Goal: Information Seeking & Learning: Learn about a topic

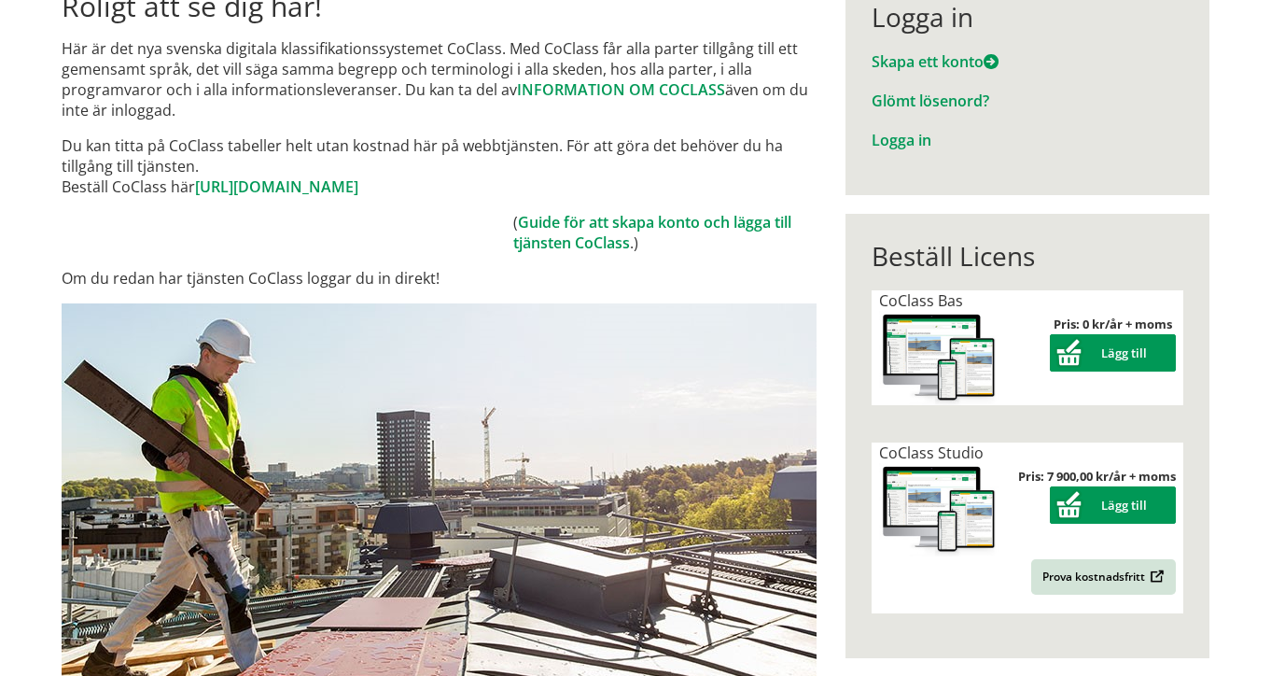
scroll to position [249, 0]
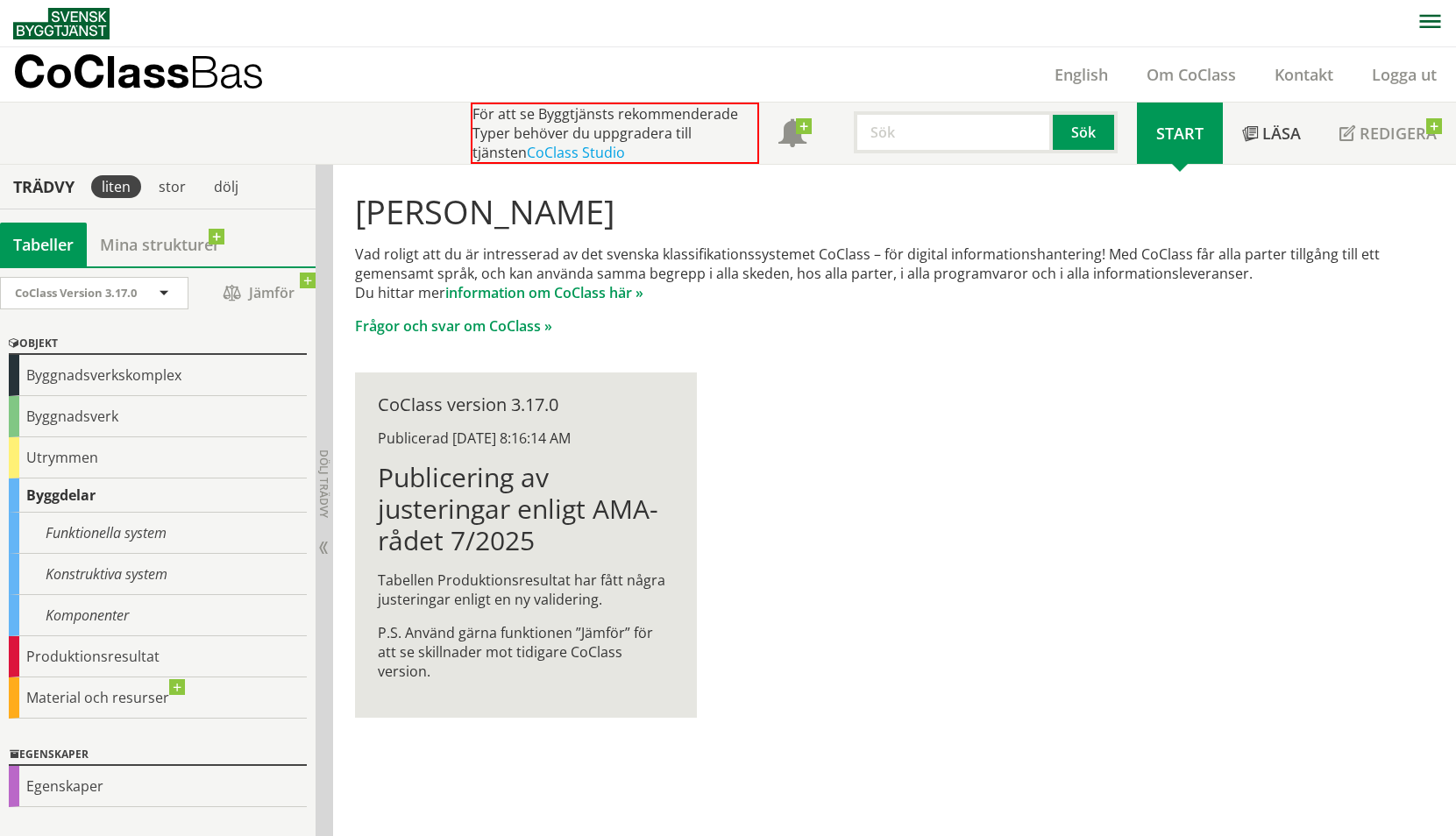
scroll to position [1, 0]
click at [572, 296] on link "information om CoClass här »" at bounding box center [544, 292] width 198 height 20
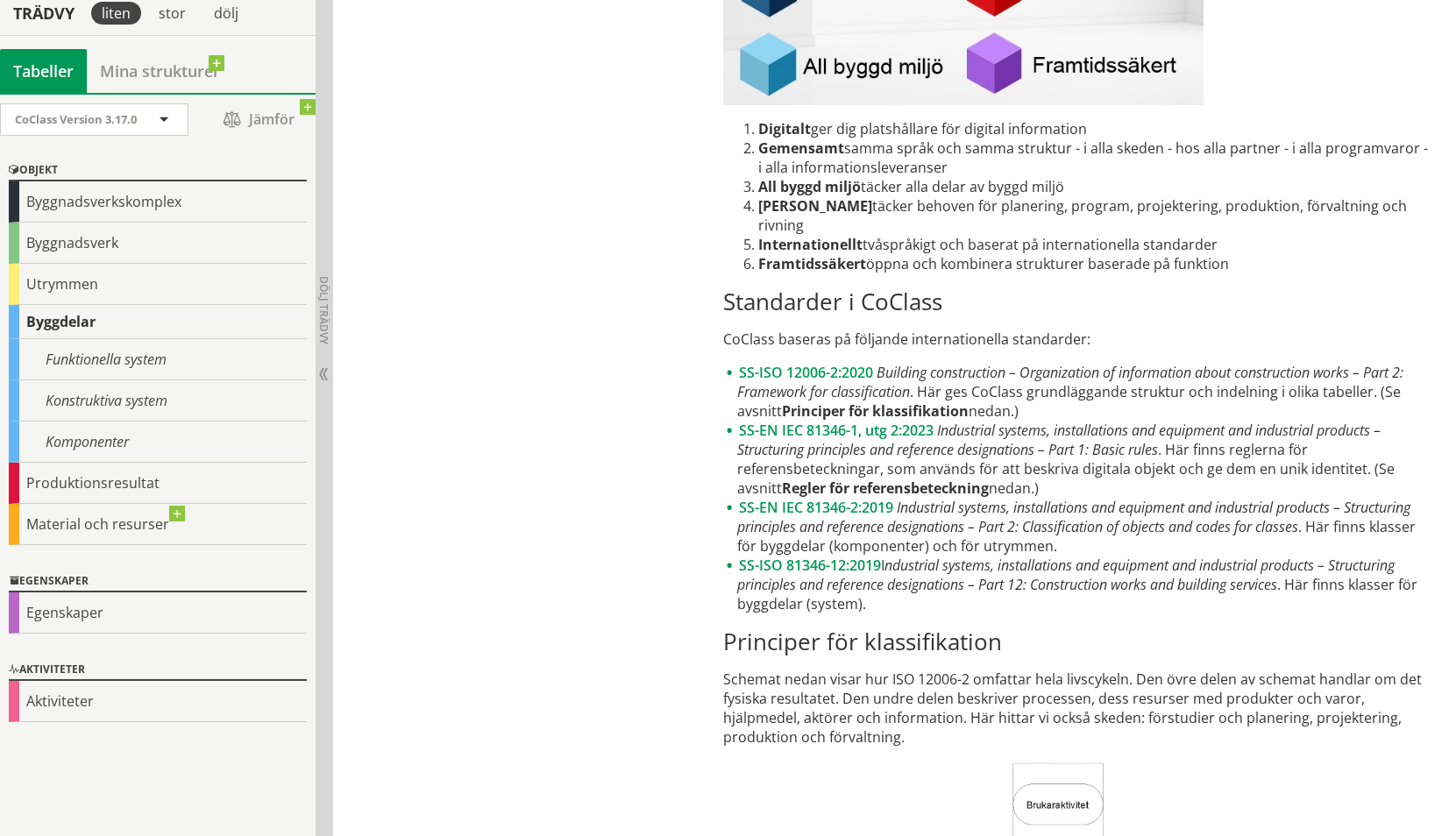
scroll to position [2221, 0]
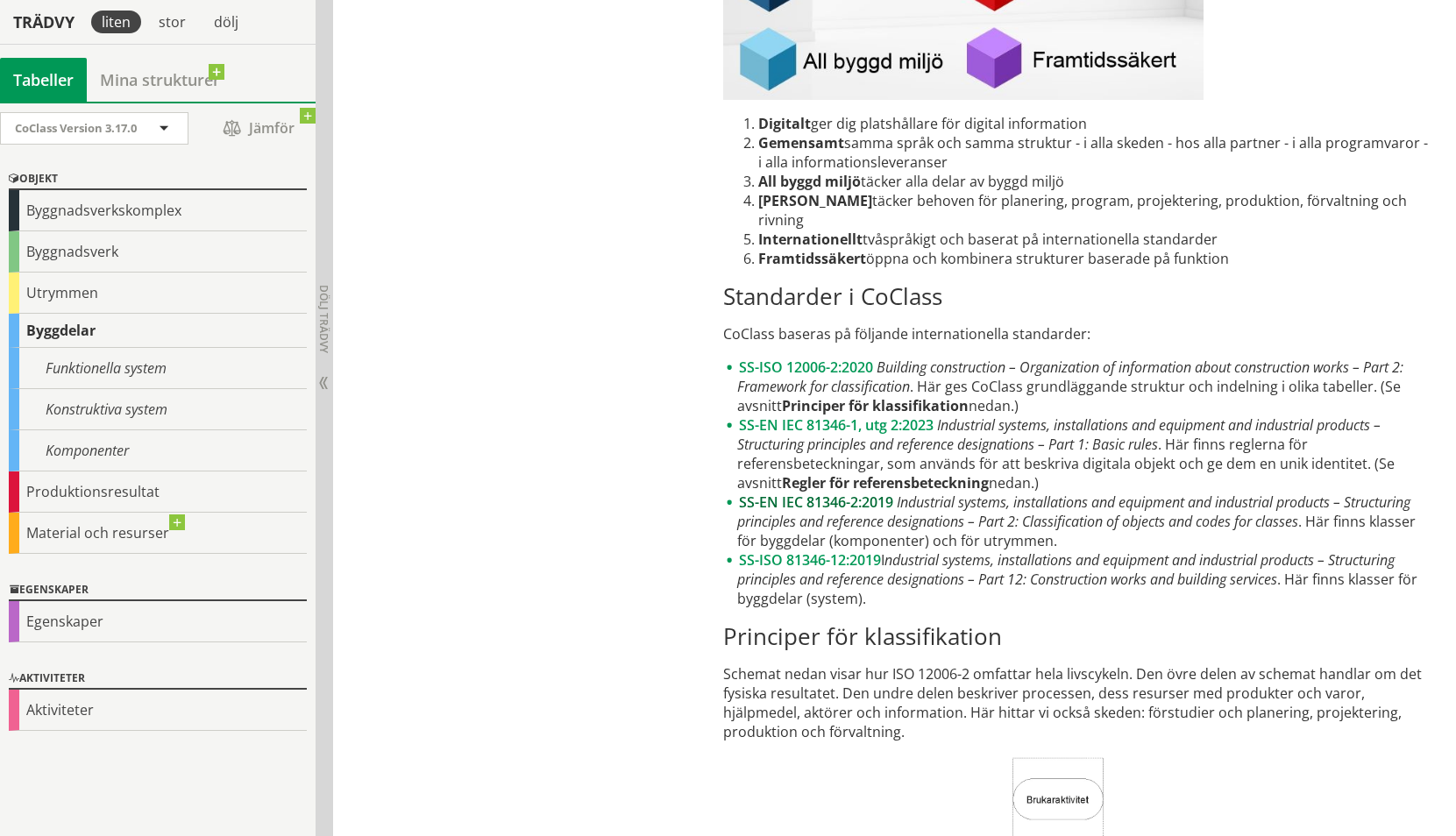
click at [854, 506] on link "SS-EN IEC 81346-2:2019" at bounding box center [816, 503] width 154 height 20
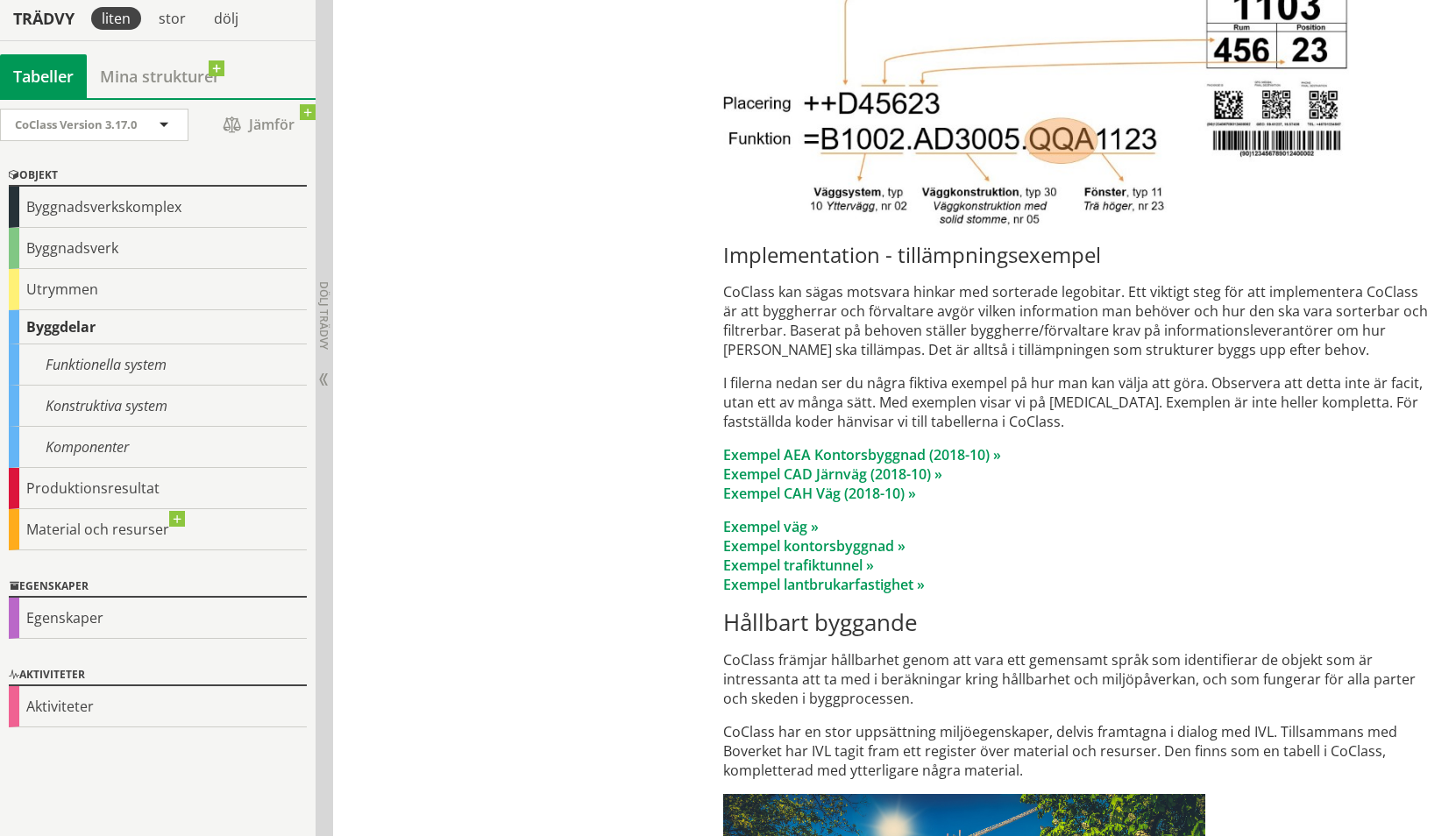
scroll to position [6488, 0]
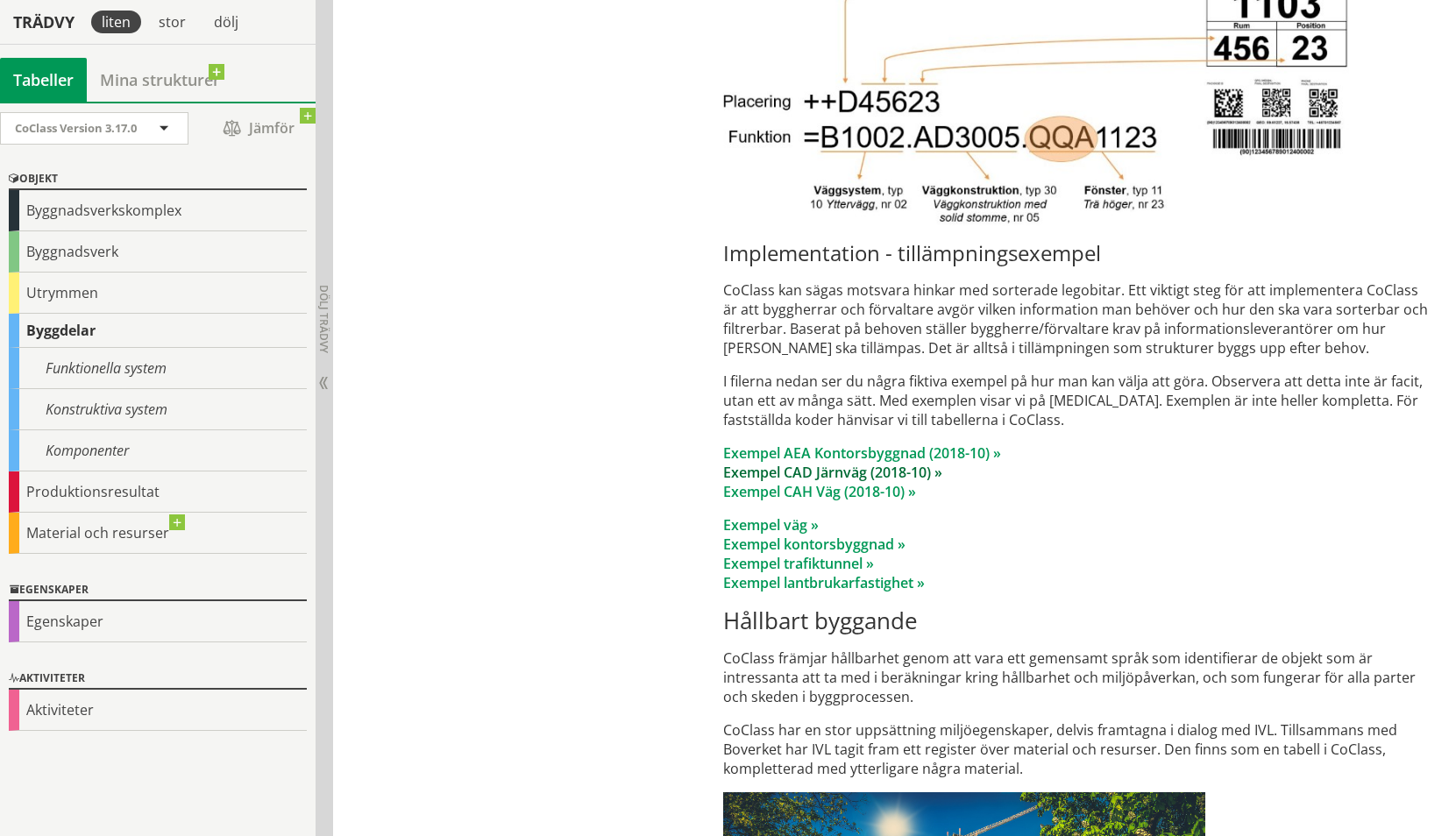
click at [934, 463] on link "Exempel CAD Järnväg (2018-10) »" at bounding box center [832, 472] width 219 height 20
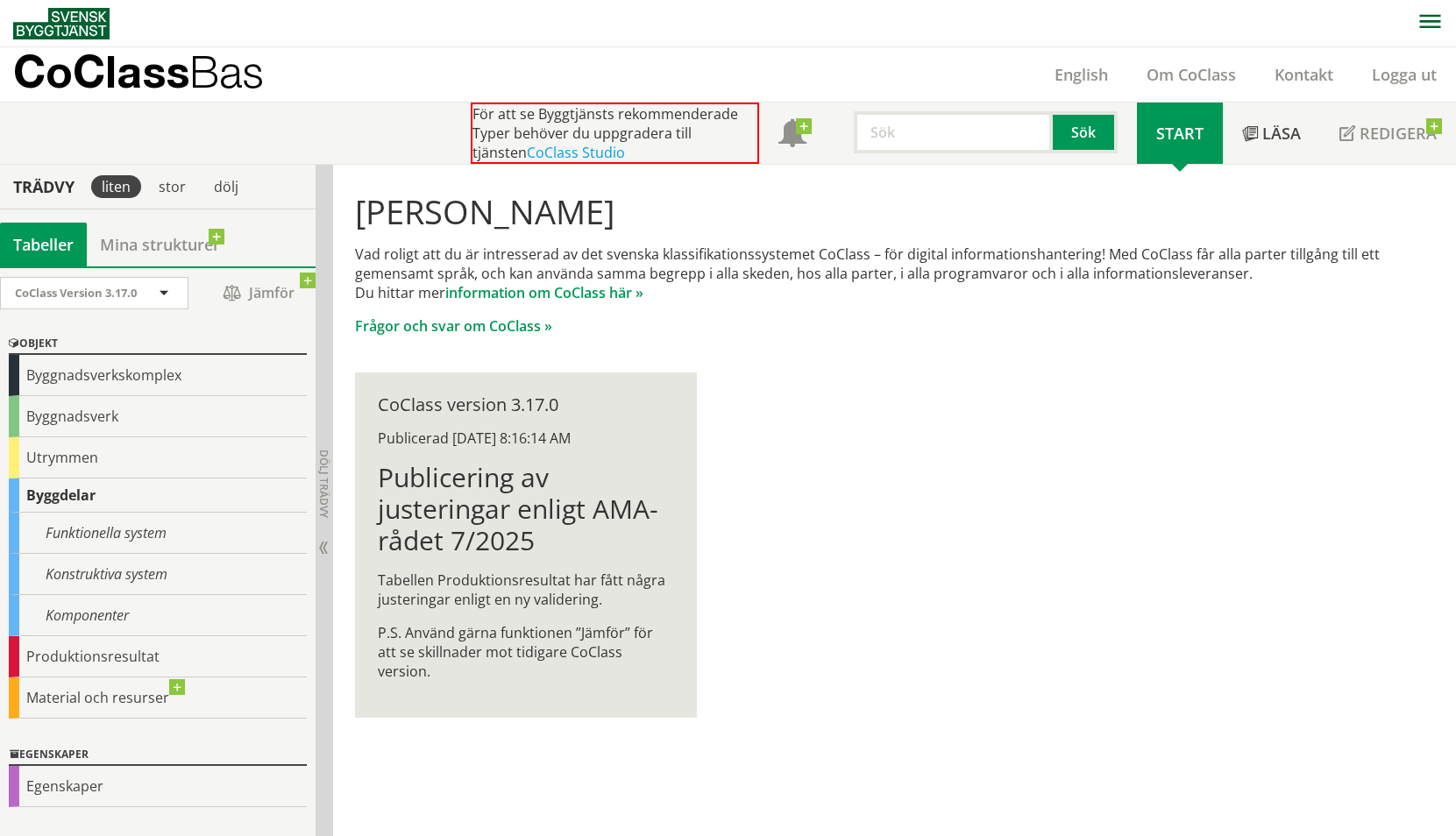
click at [523, 462] on h1 "Publicering av justeringar enligt AMA-rådet 7/2025" at bounding box center [525, 509] width 296 height 95
click at [517, 519] on h1 "Publicering av justeringar enligt AMA-rådet 7/2025" at bounding box center [525, 509] width 296 height 95
click at [90, 295] on span "CoClass Version 3.17.0" at bounding box center [76, 292] width 122 height 16
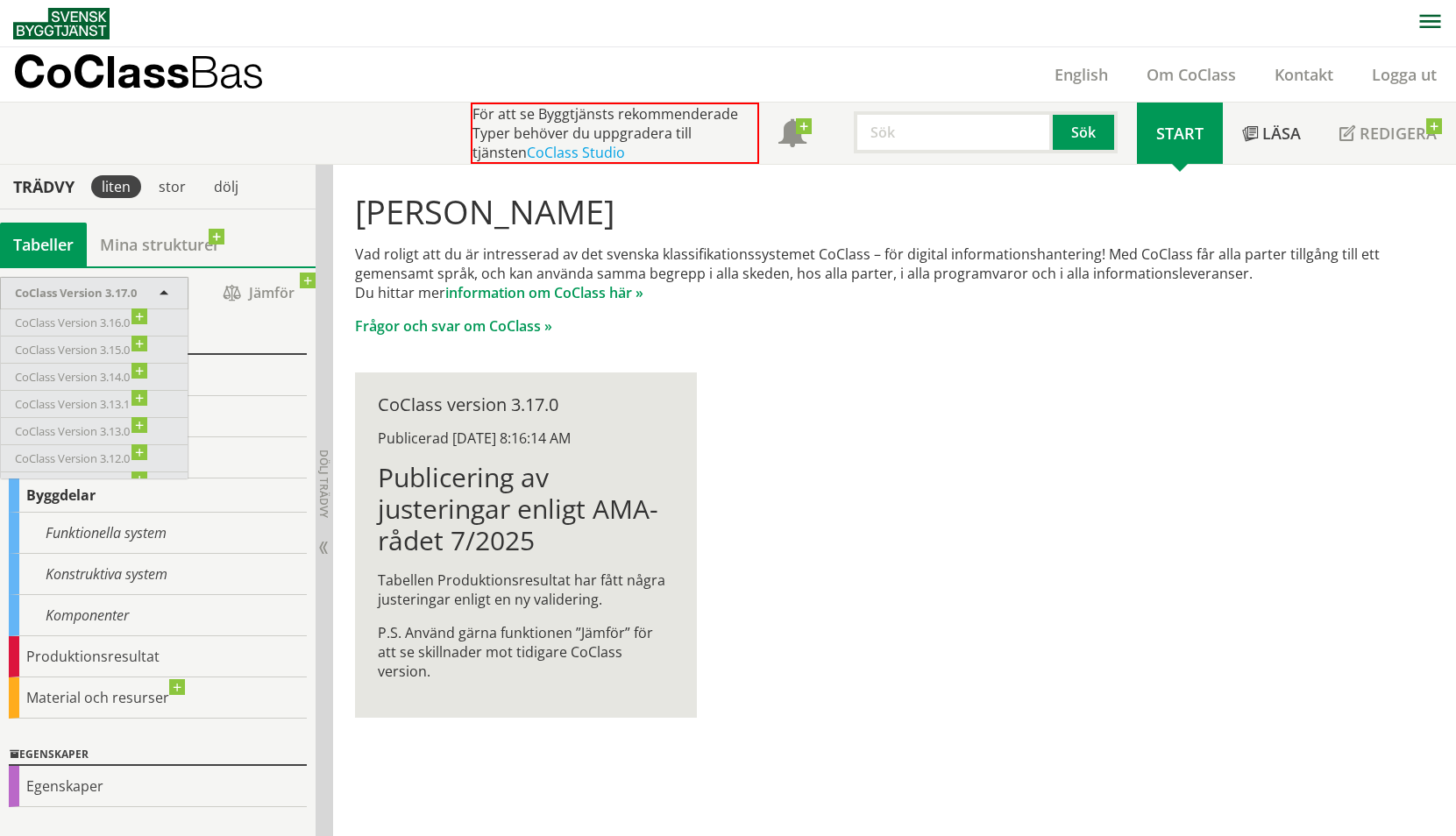
click at [74, 289] on span "CoClass Version 3.17.0" at bounding box center [76, 292] width 122 height 16
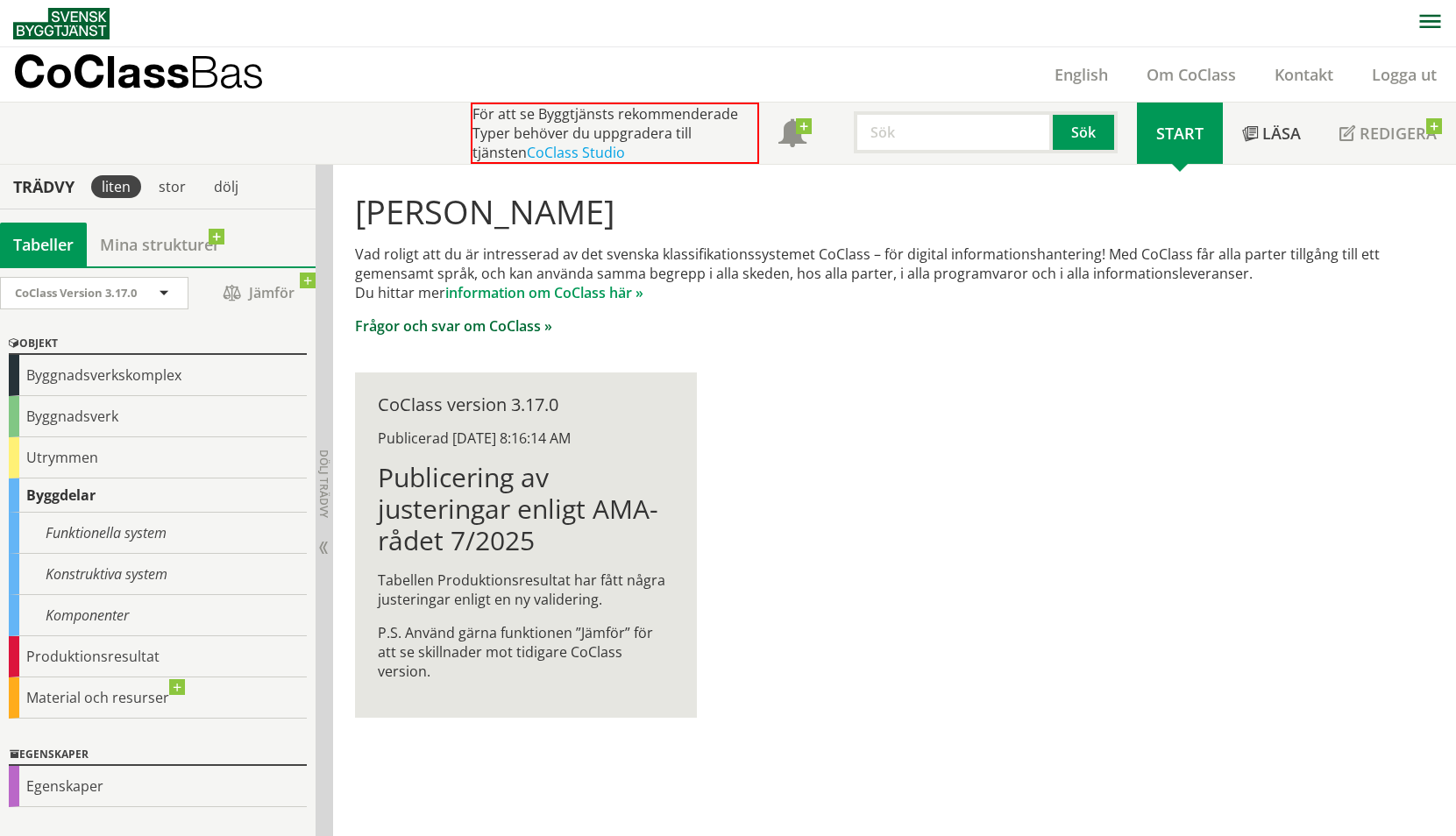
click at [514, 325] on link "Frågor och svar om CoClass »" at bounding box center [454, 326] width 197 height 20
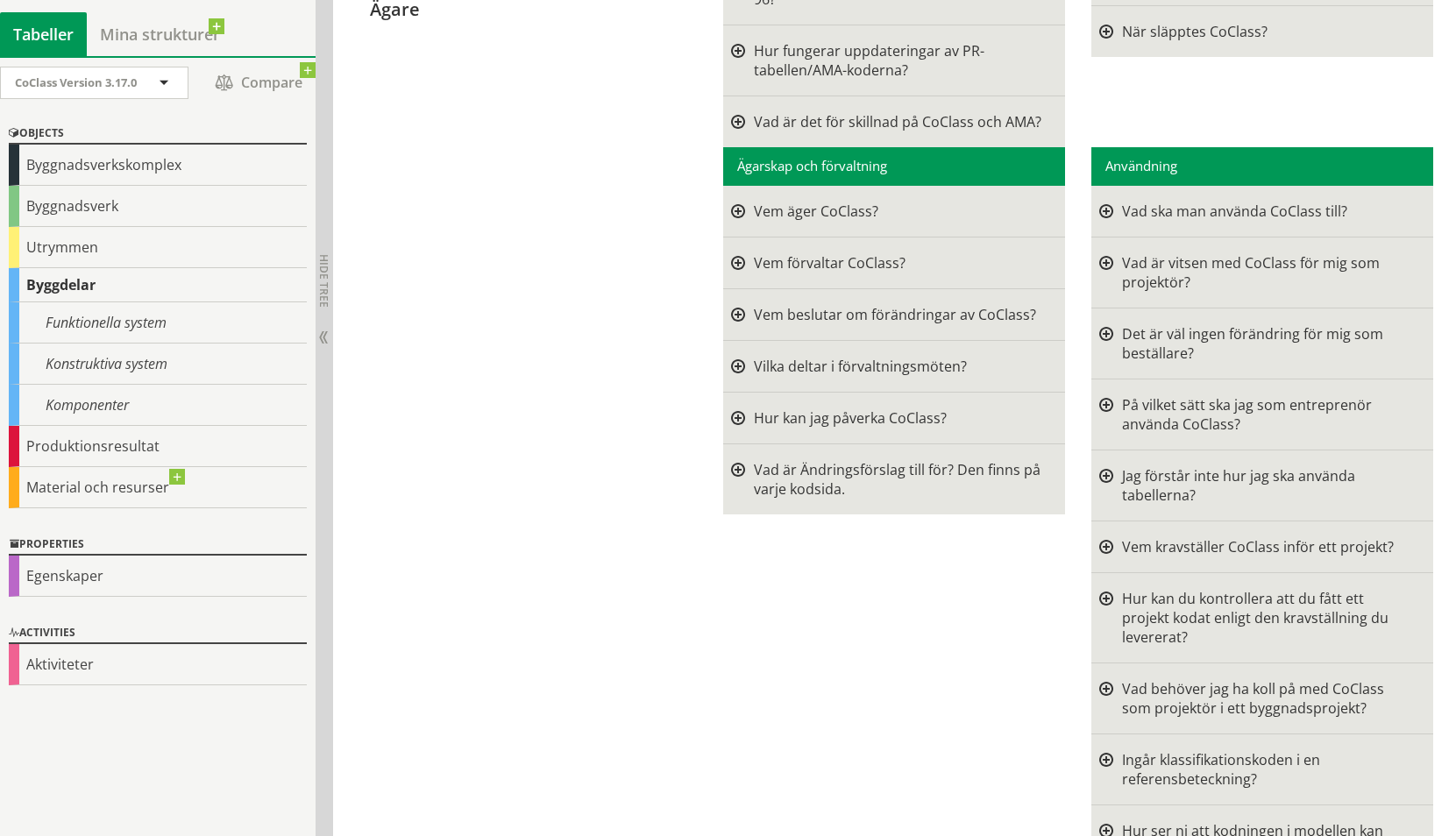
scroll to position [526, 0]
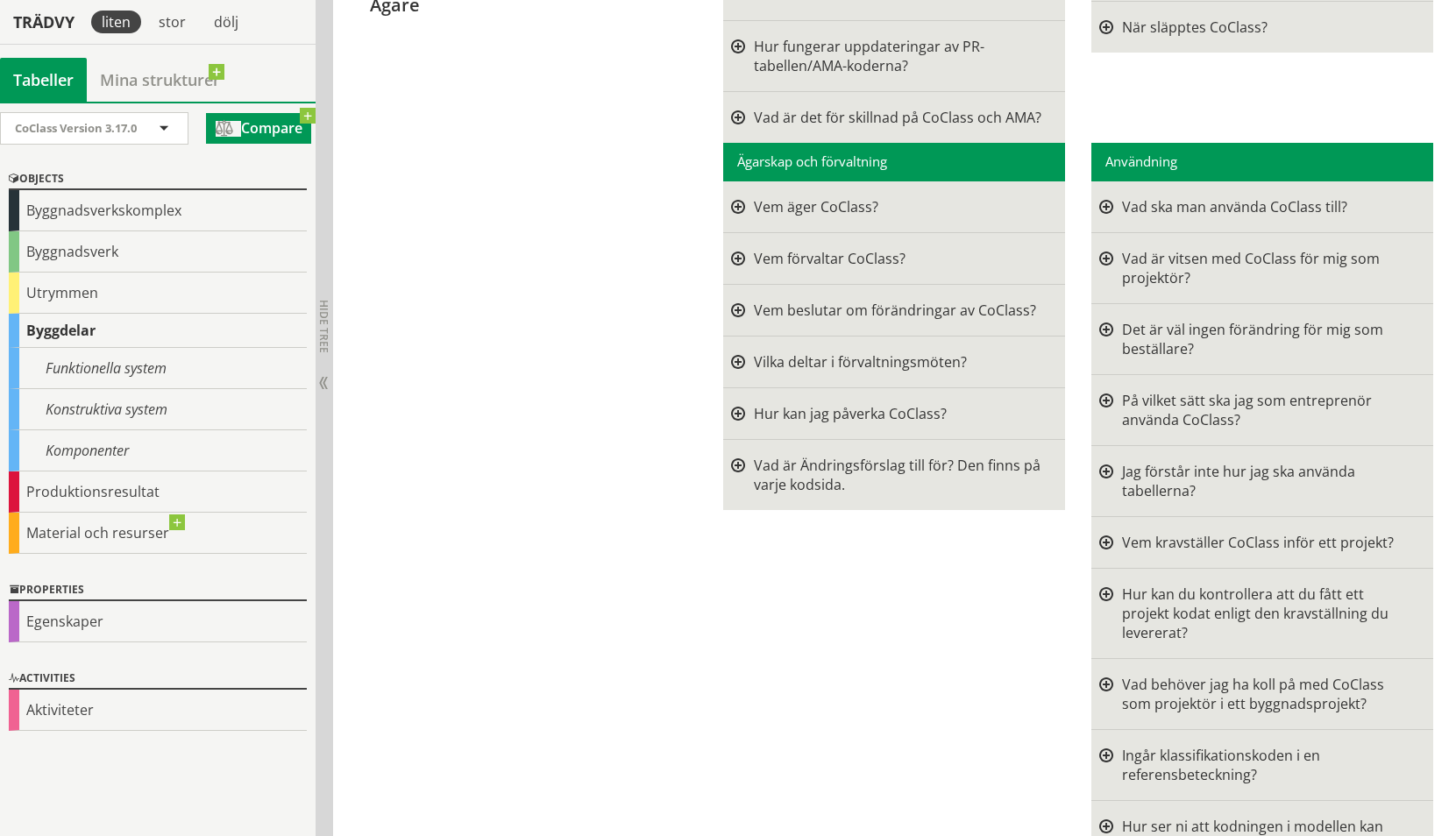
click at [260, 133] on span "Compare" at bounding box center [258, 128] width 105 height 31
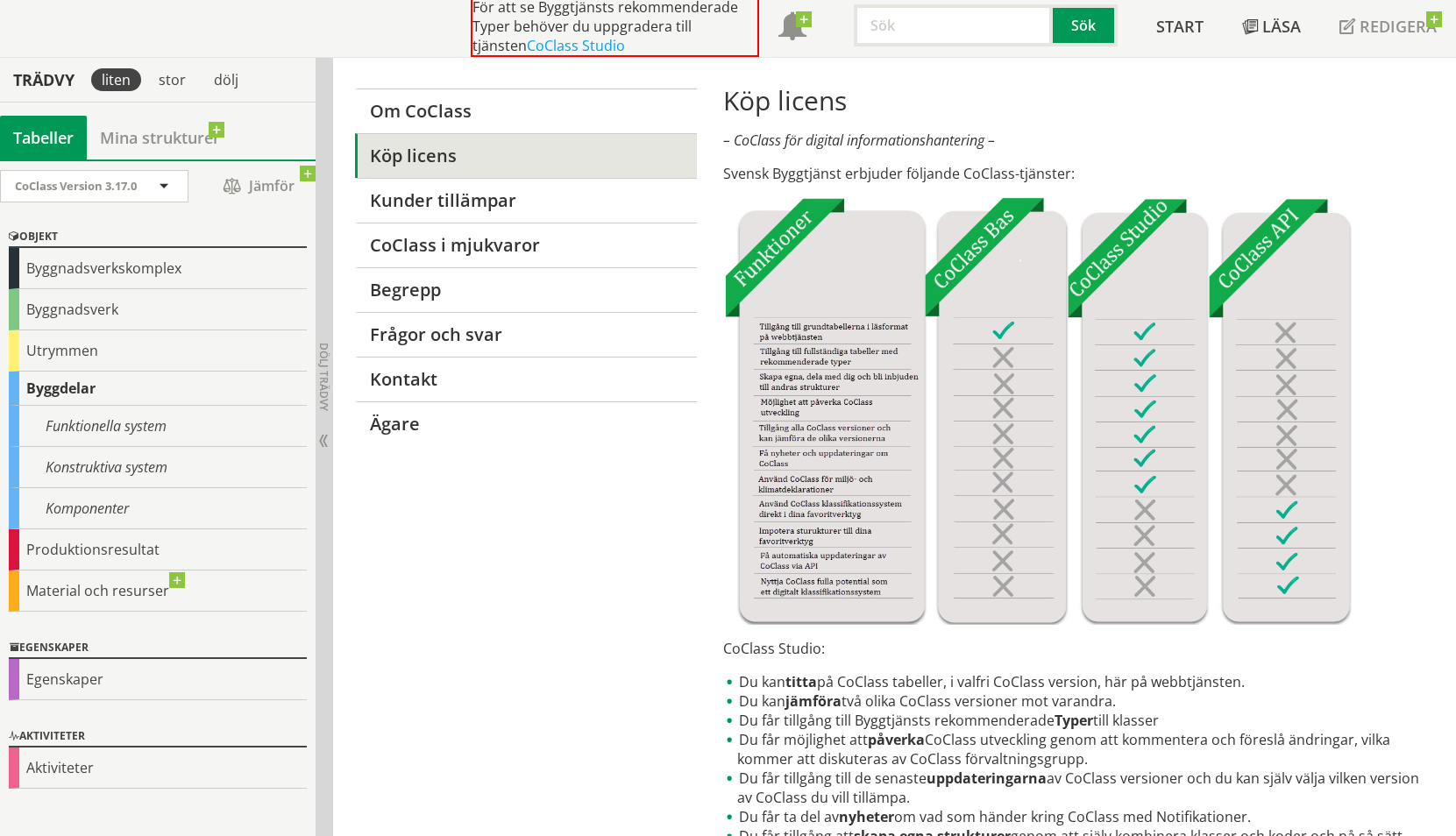
scroll to position [106, 0]
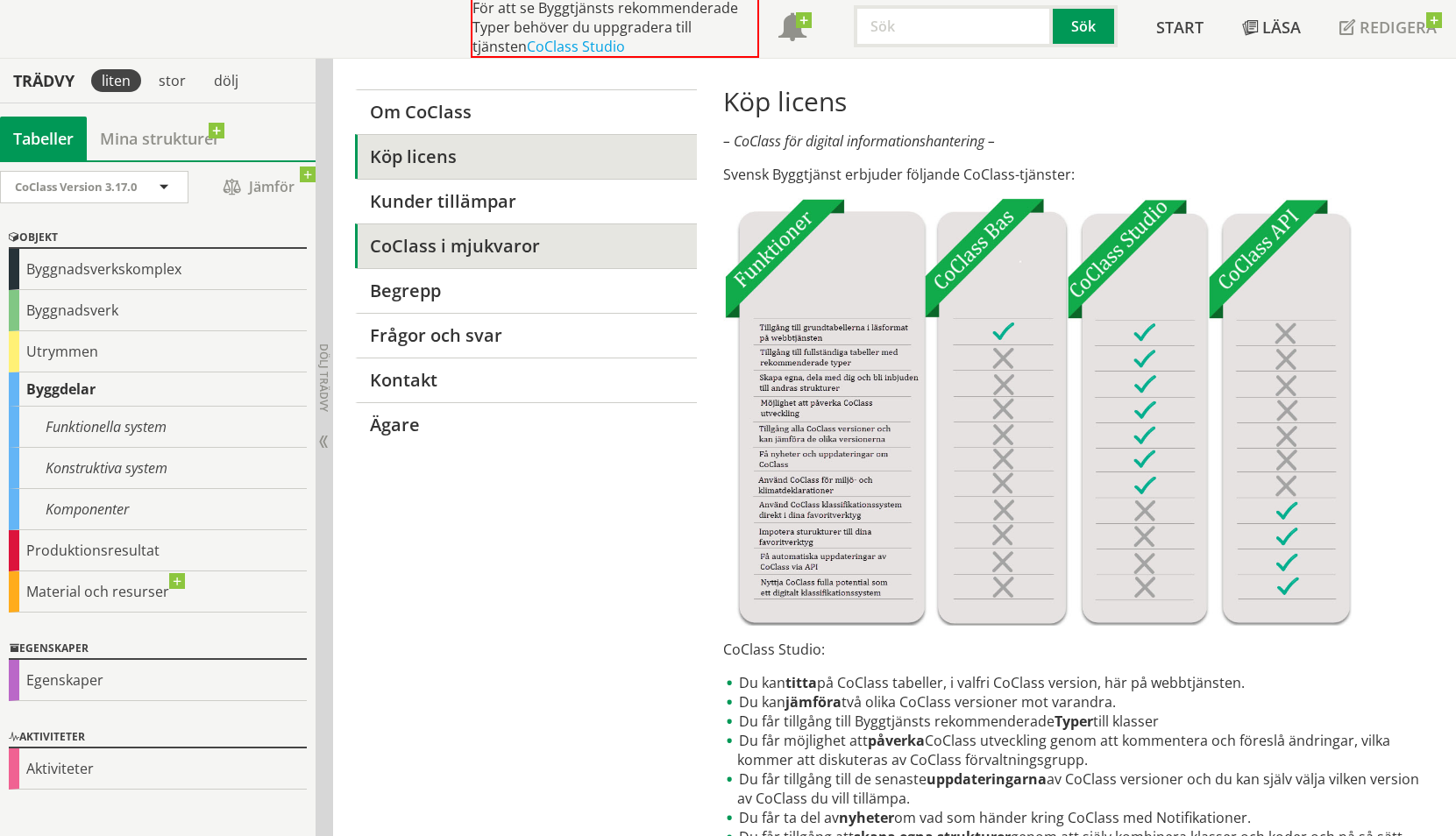
click at [441, 255] on link "CoClass i mjukvaror" at bounding box center [525, 246] width 341 height 45
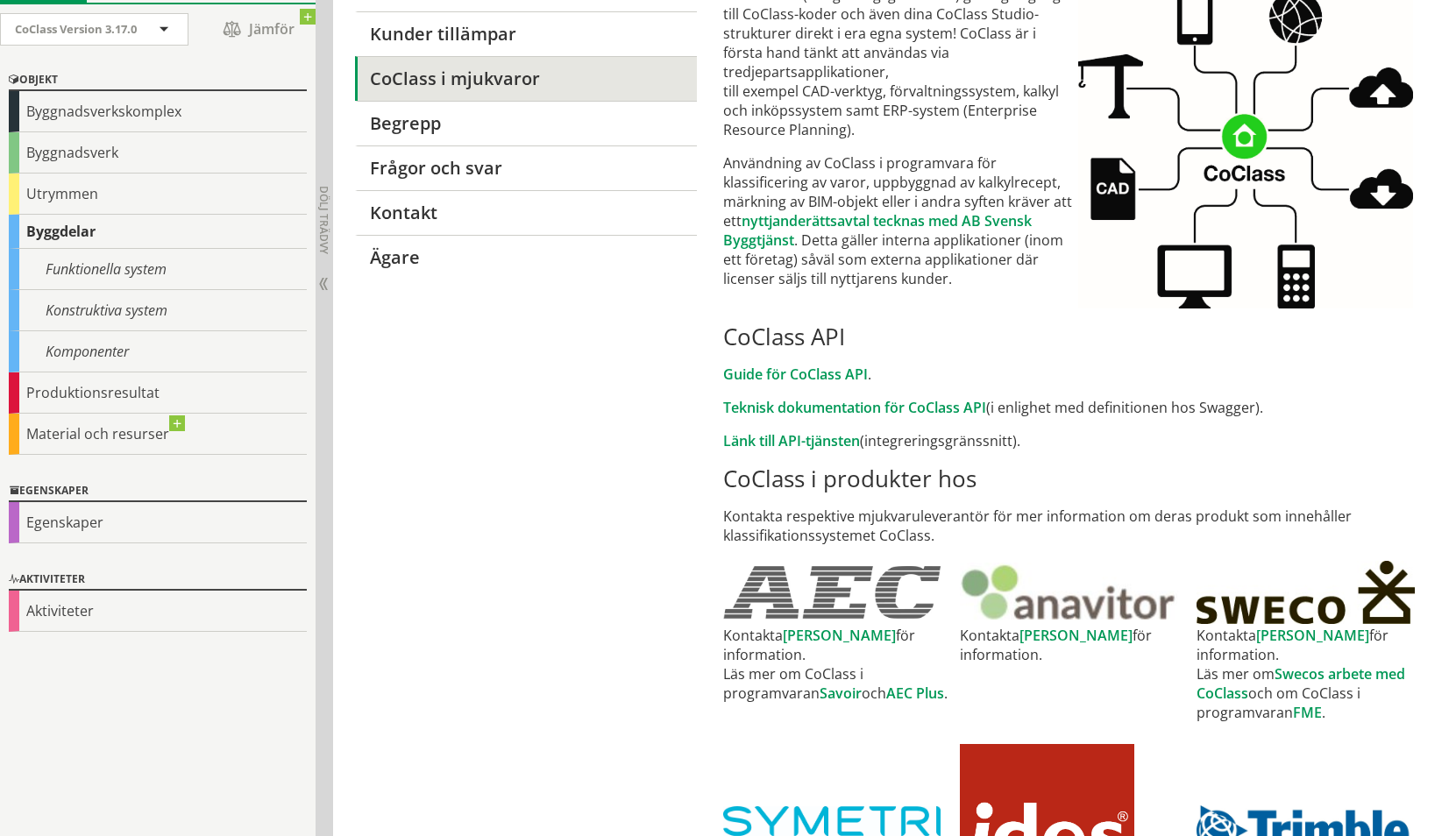
scroll to position [282, 0]
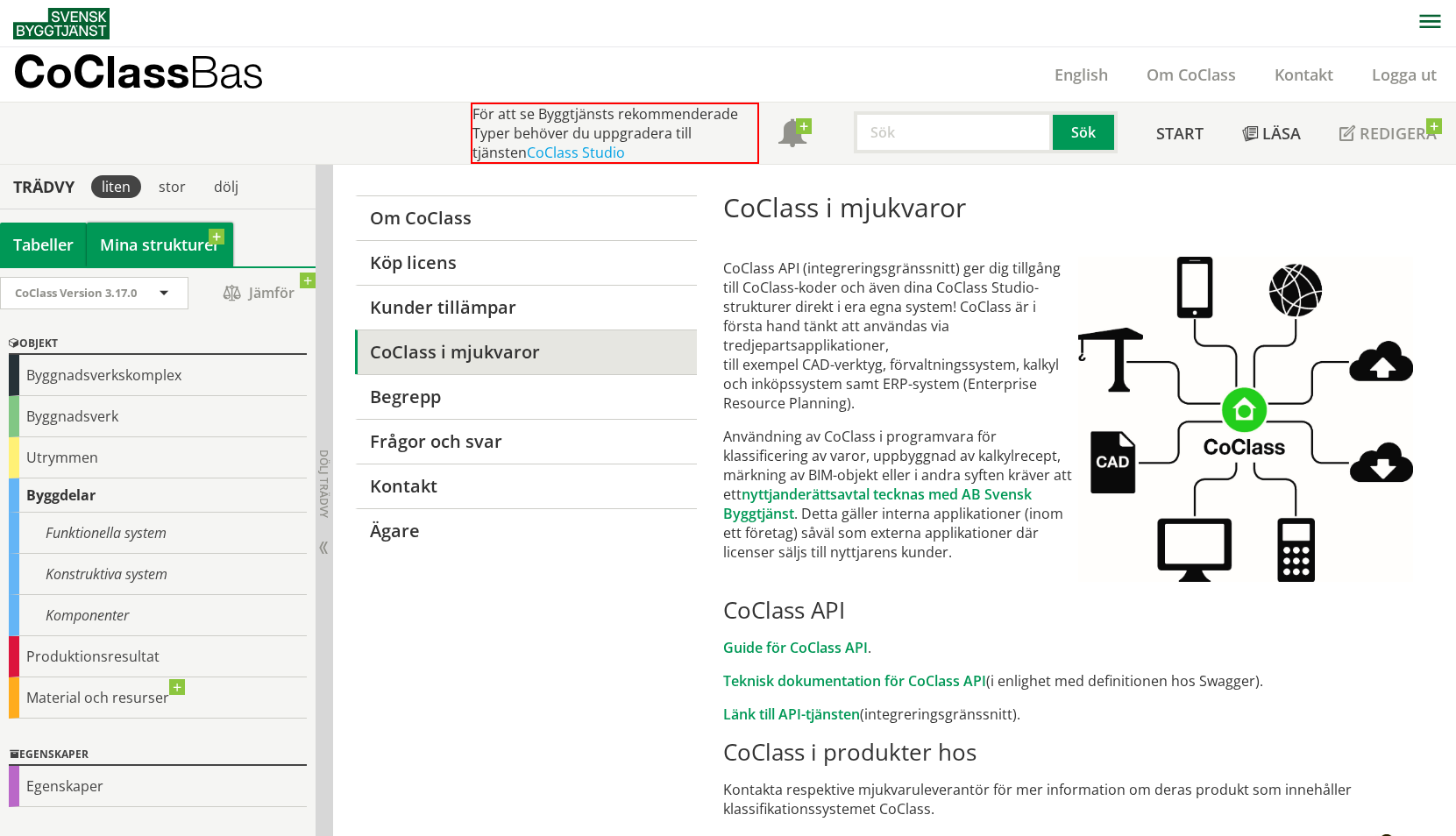
click at [160, 244] on link "Mina strukturer" at bounding box center [160, 244] width 147 height 44
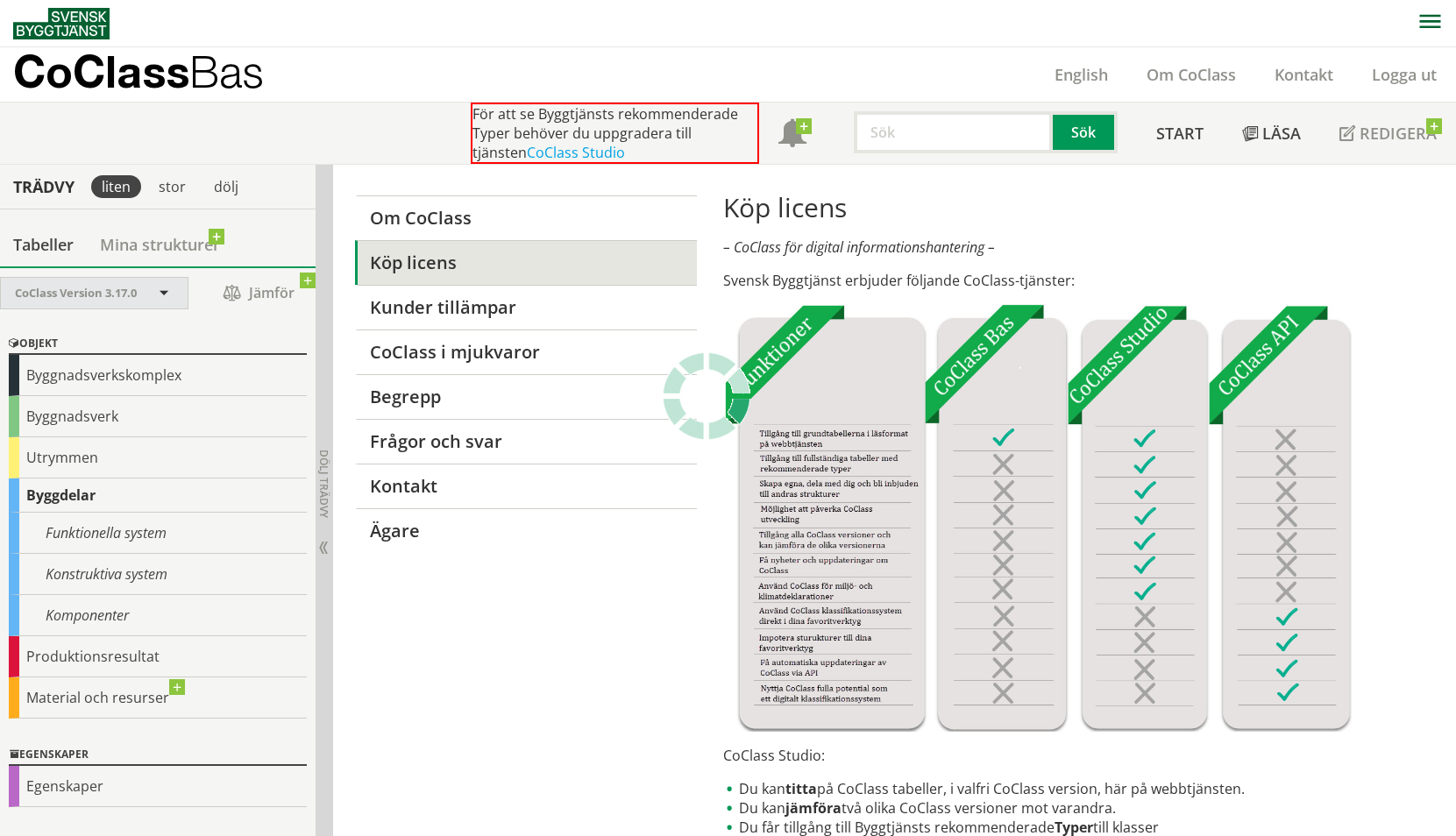
click at [114, 296] on span "CoClass Version 3.17.0" at bounding box center [76, 292] width 122 height 16
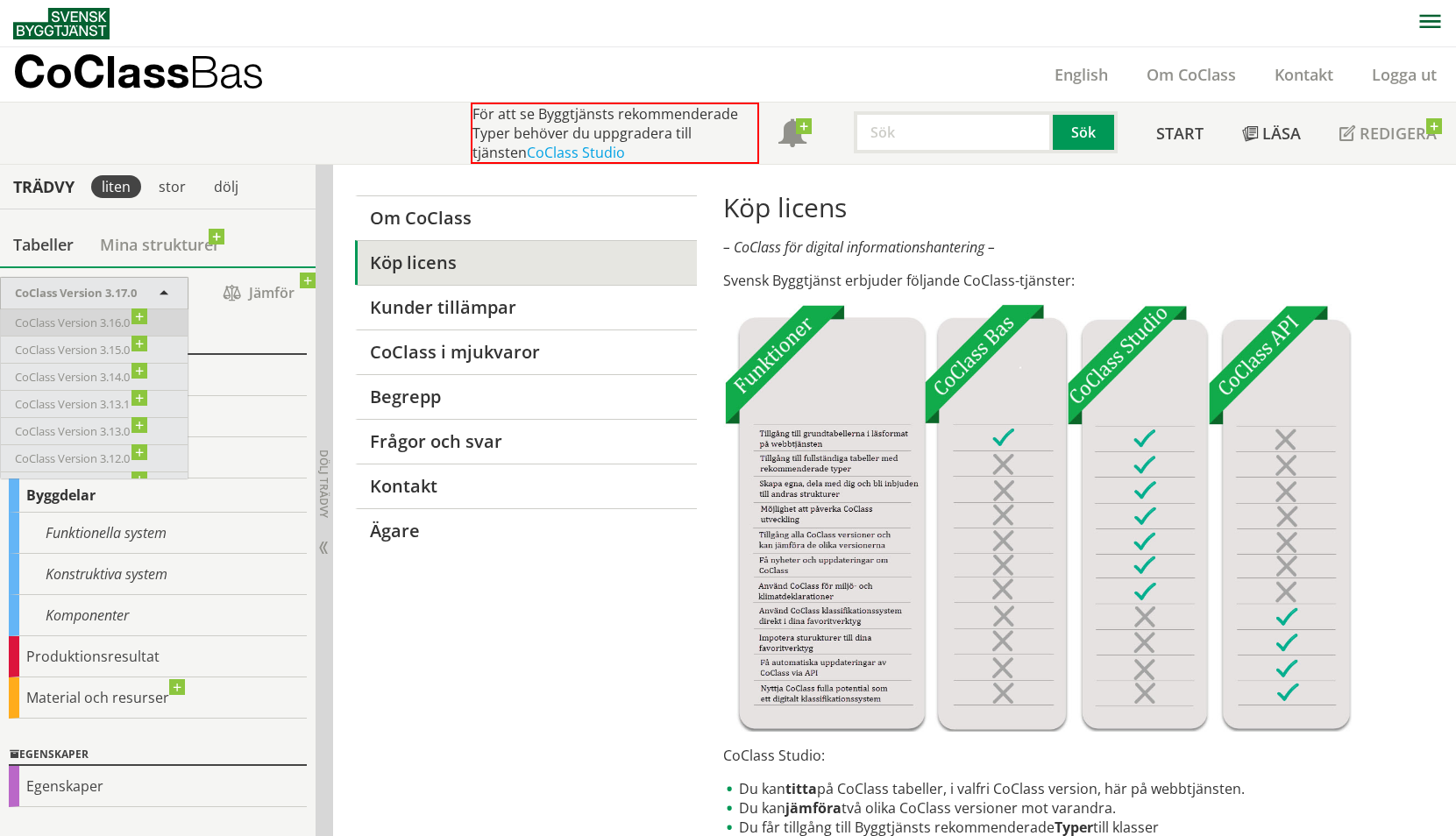
click at [86, 322] on span "CoClass Version 3.16.0" at bounding box center [81, 322] width 132 height 20
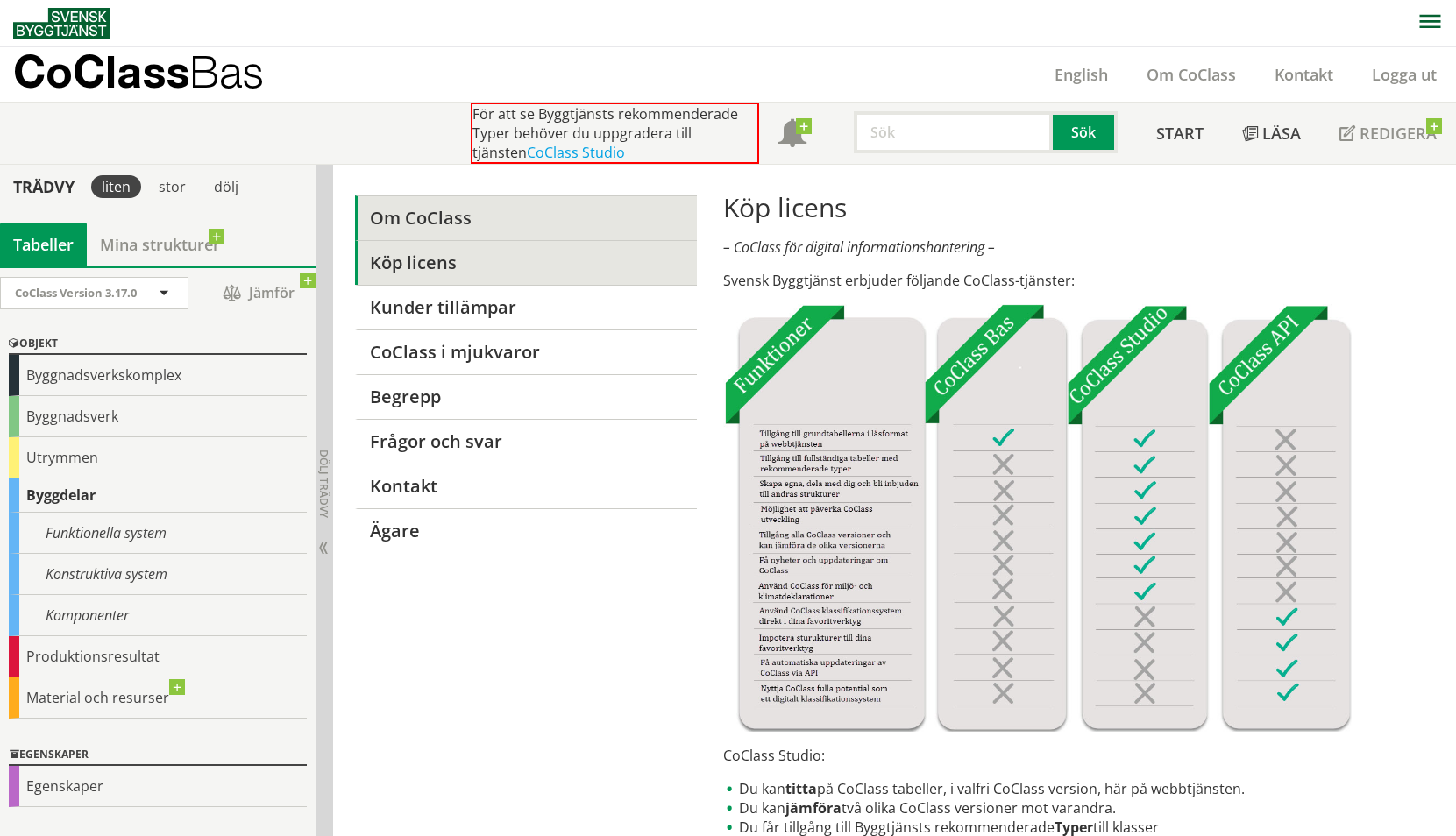
click at [407, 228] on link "Om CoClass" at bounding box center [525, 218] width 341 height 45
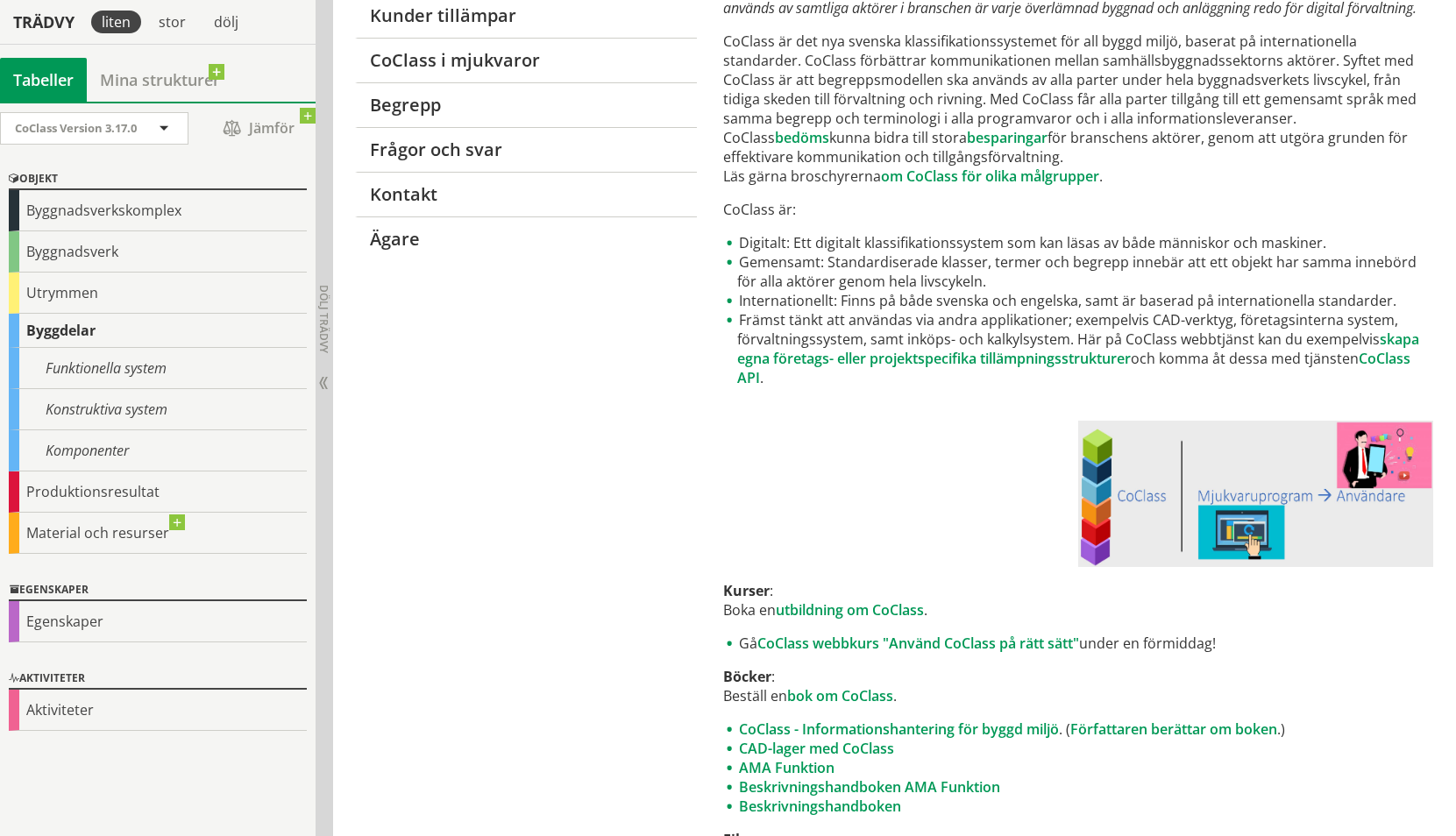
scroll to position [314, 0]
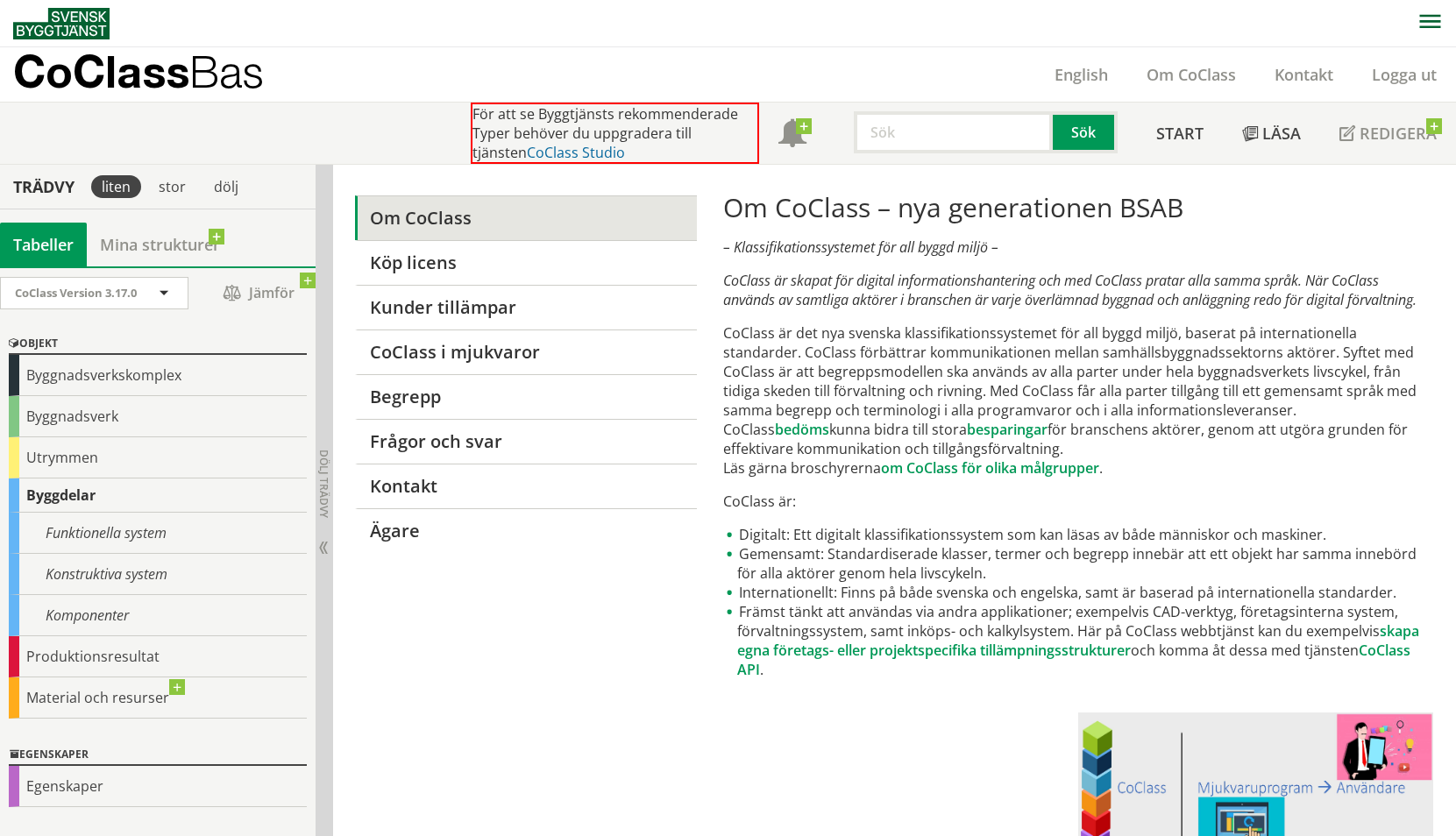
click at [527, 151] on link "CoClass Studio" at bounding box center [576, 152] width 99 height 20
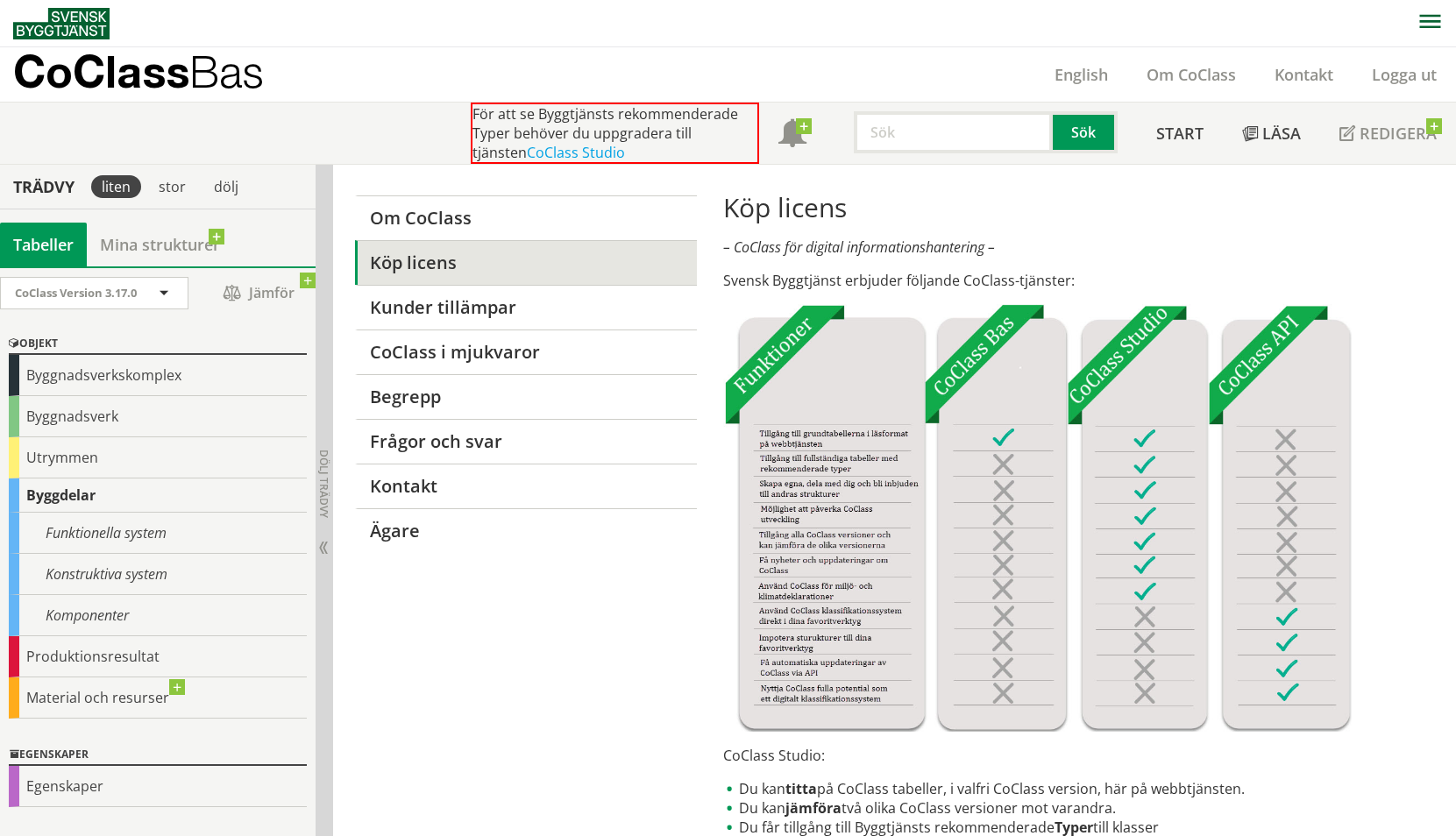
click at [41, 242] on div "Tabeller" at bounding box center [43, 244] width 86 height 44
click at [119, 291] on span "CoClass Version 3.17.0" at bounding box center [76, 292] width 122 height 16
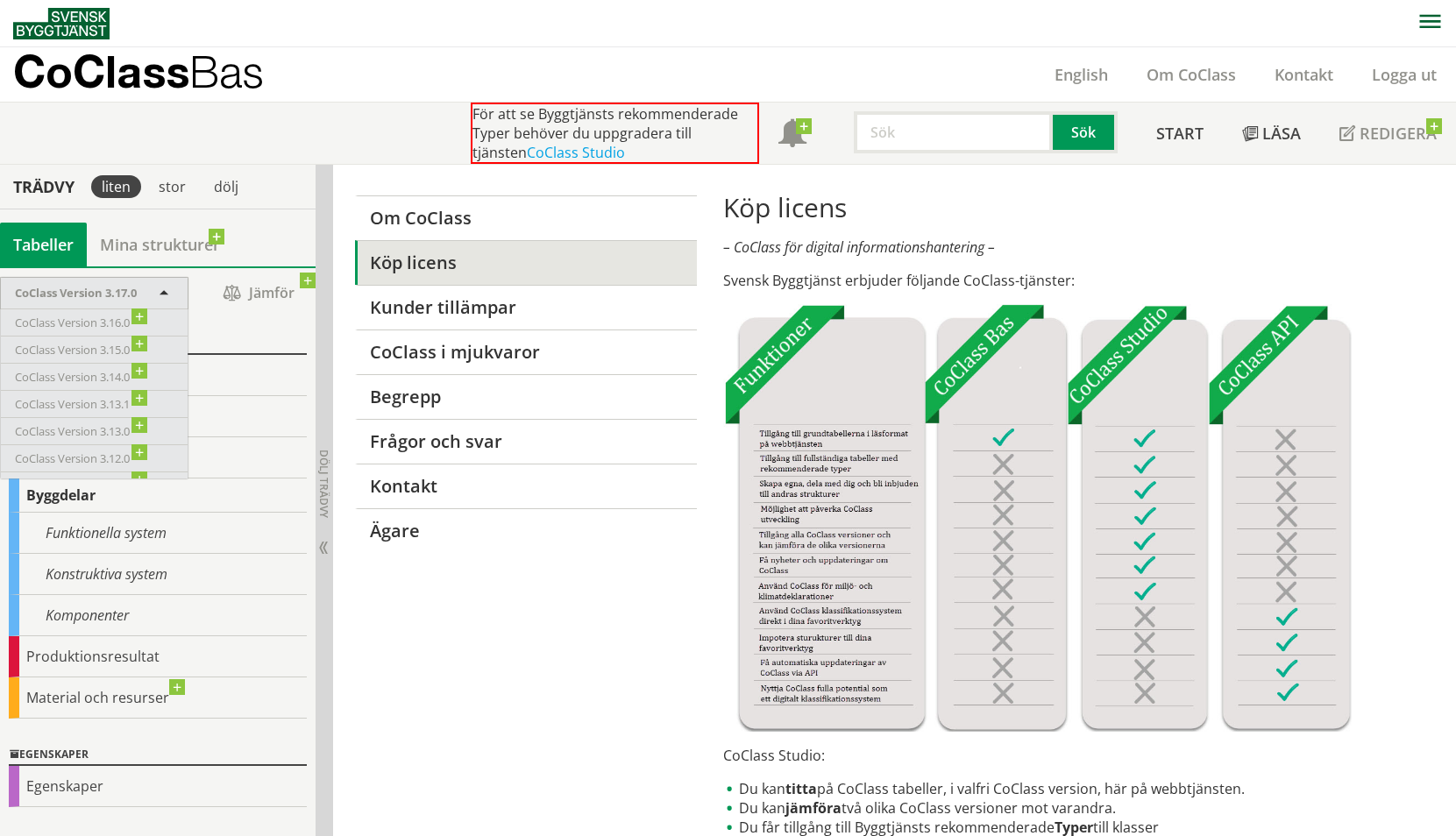
click at [119, 291] on span "CoClass Version 3.17.0" at bounding box center [76, 292] width 122 height 16
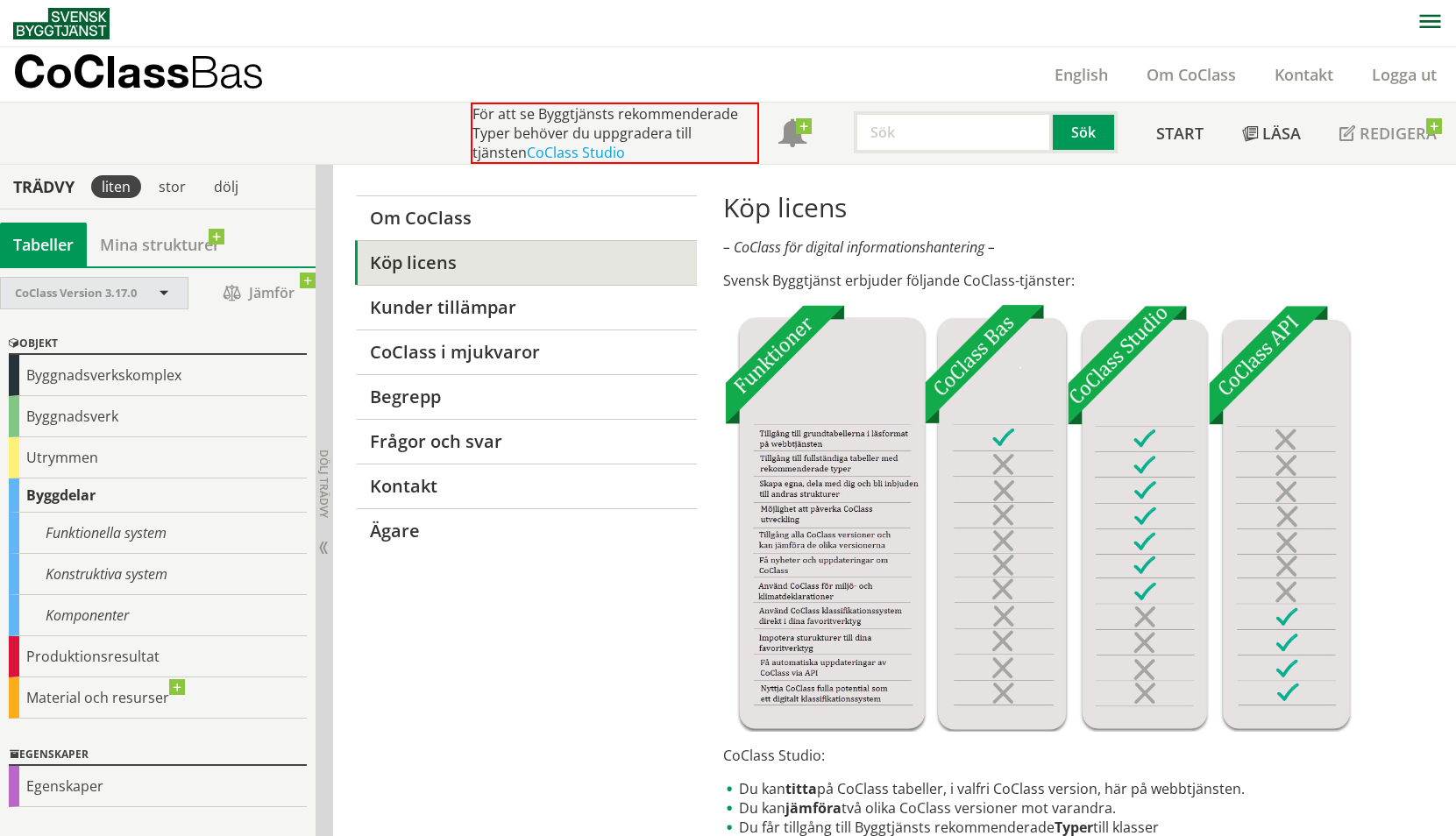
click at [129, 291] on span "CoClass Version 3.17.0" at bounding box center [76, 292] width 122 height 16
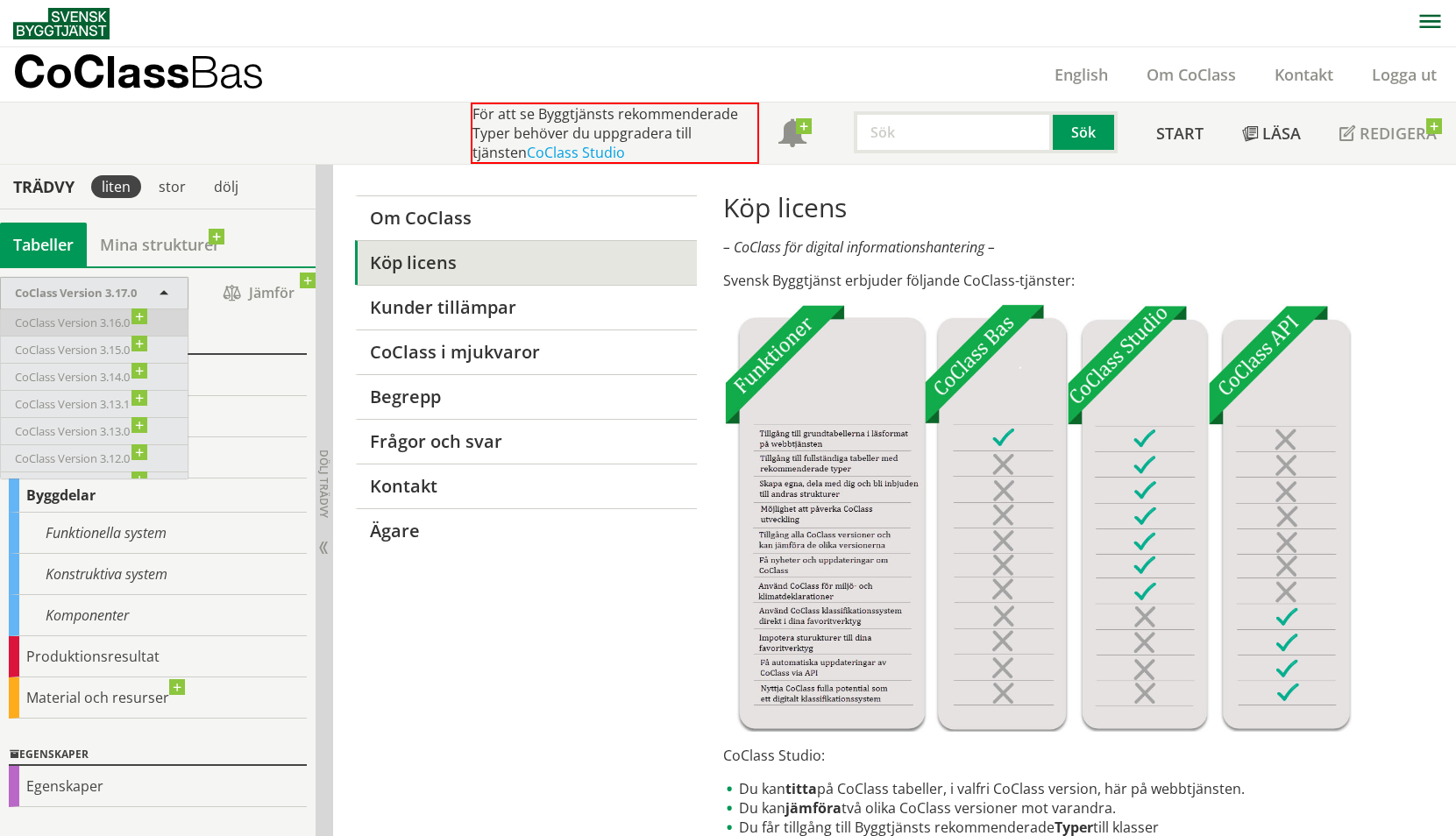
click at [143, 320] on span "CoClass Version 3.16.0" at bounding box center [81, 322] width 132 height 20
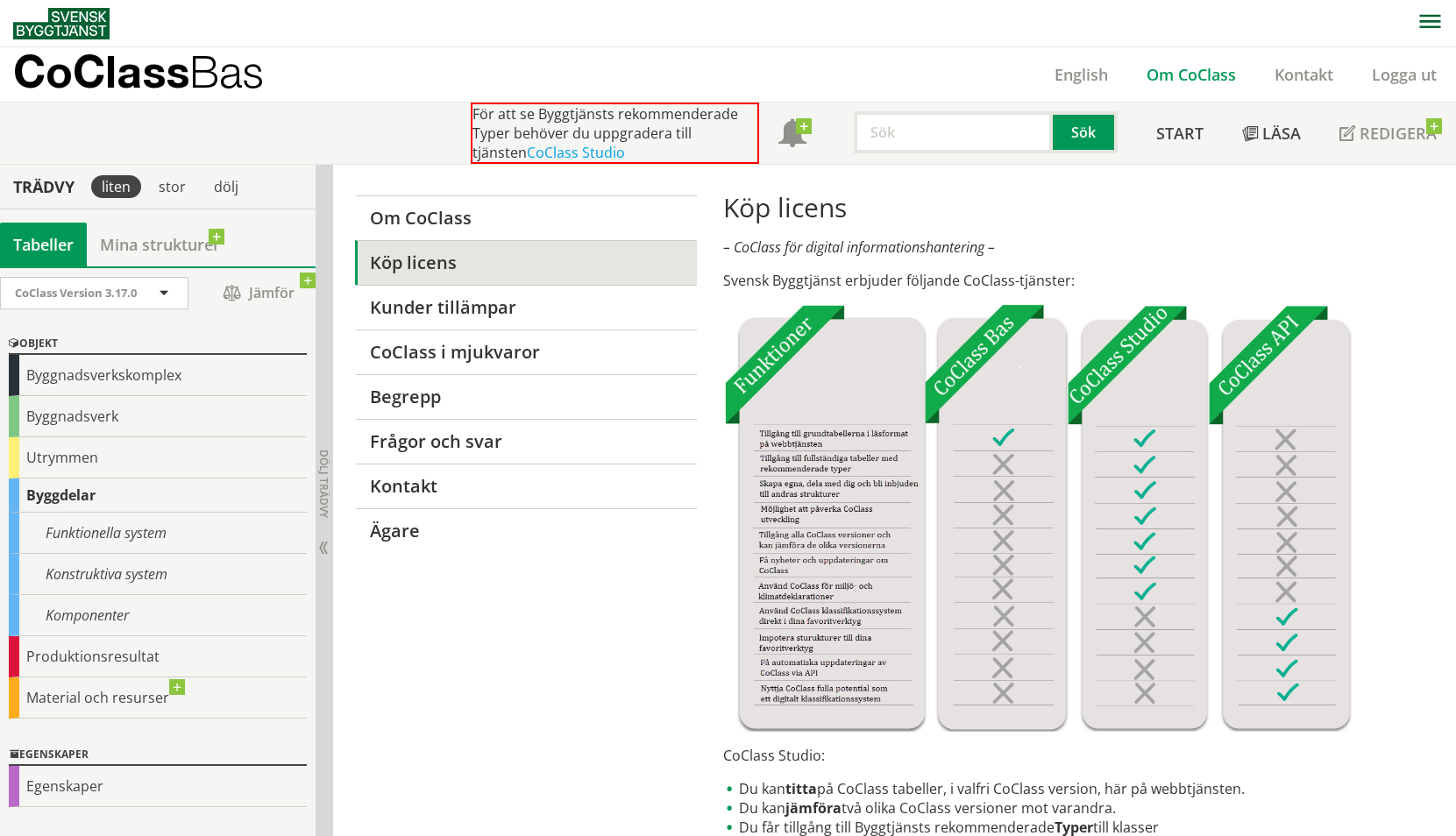
click at [1200, 73] on link "Om CoClass" at bounding box center [1191, 74] width 128 height 21
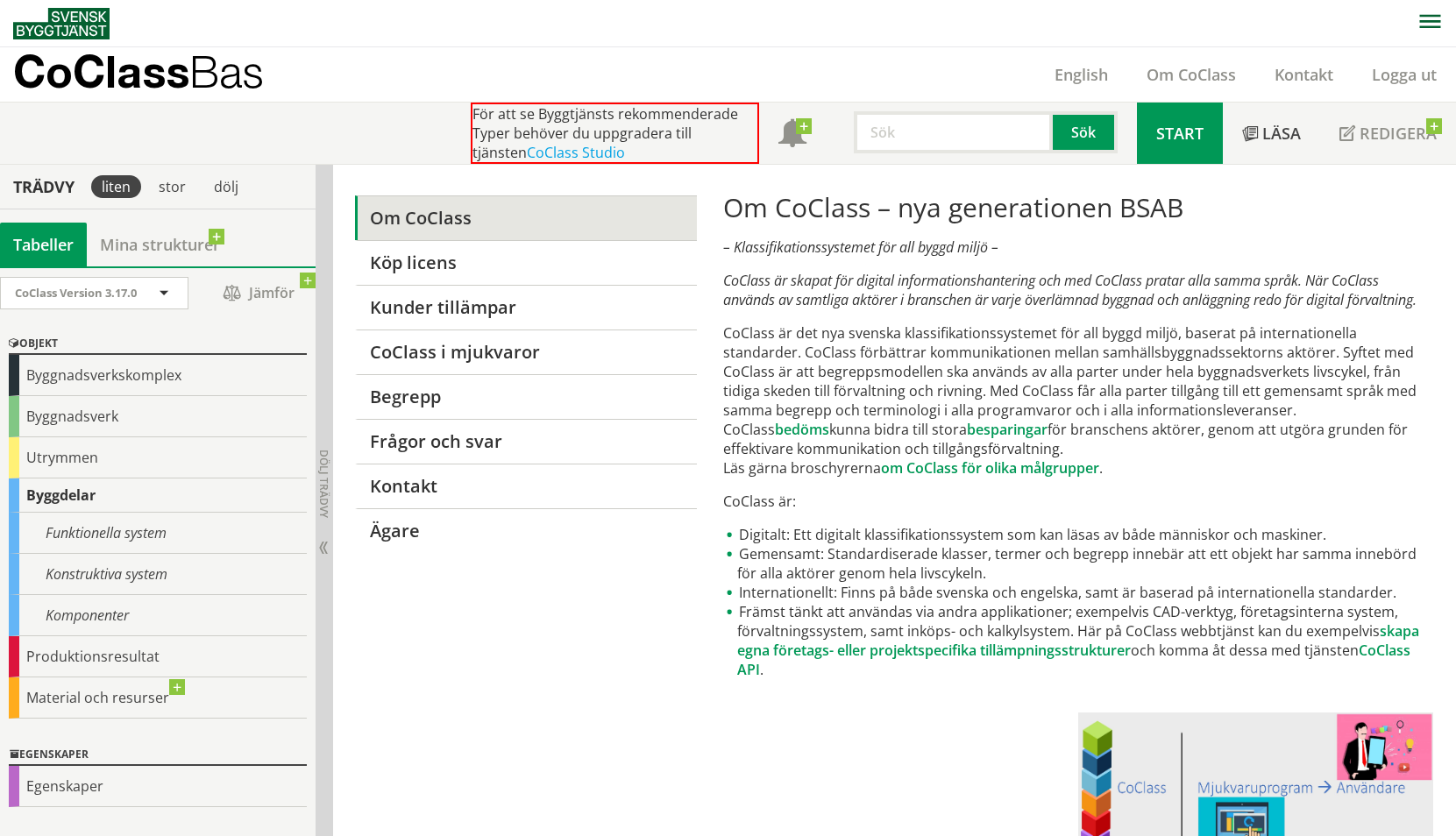
click at [1185, 125] on span "Start" at bounding box center [1180, 133] width 47 height 21
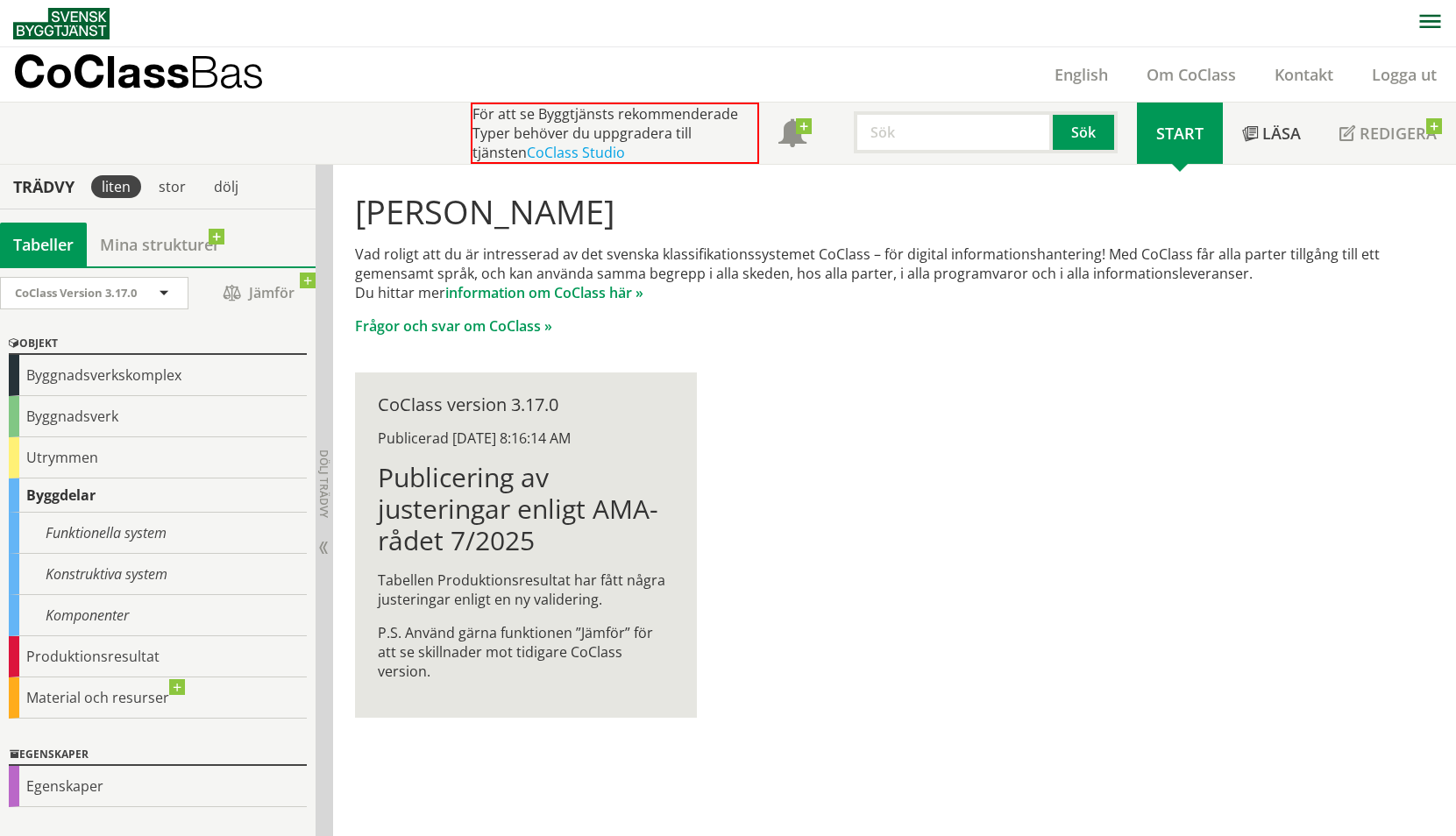
click at [547, 445] on div "Publicerad 9/10/2025 8:16:14 AM" at bounding box center [525, 438] width 296 height 20
click at [551, 441] on div "Publicerad 9/10/2025 8:16:14 AM" at bounding box center [525, 438] width 296 height 20
click at [520, 407] on div "CoClass version 3.17.0" at bounding box center [525, 405] width 296 height 20
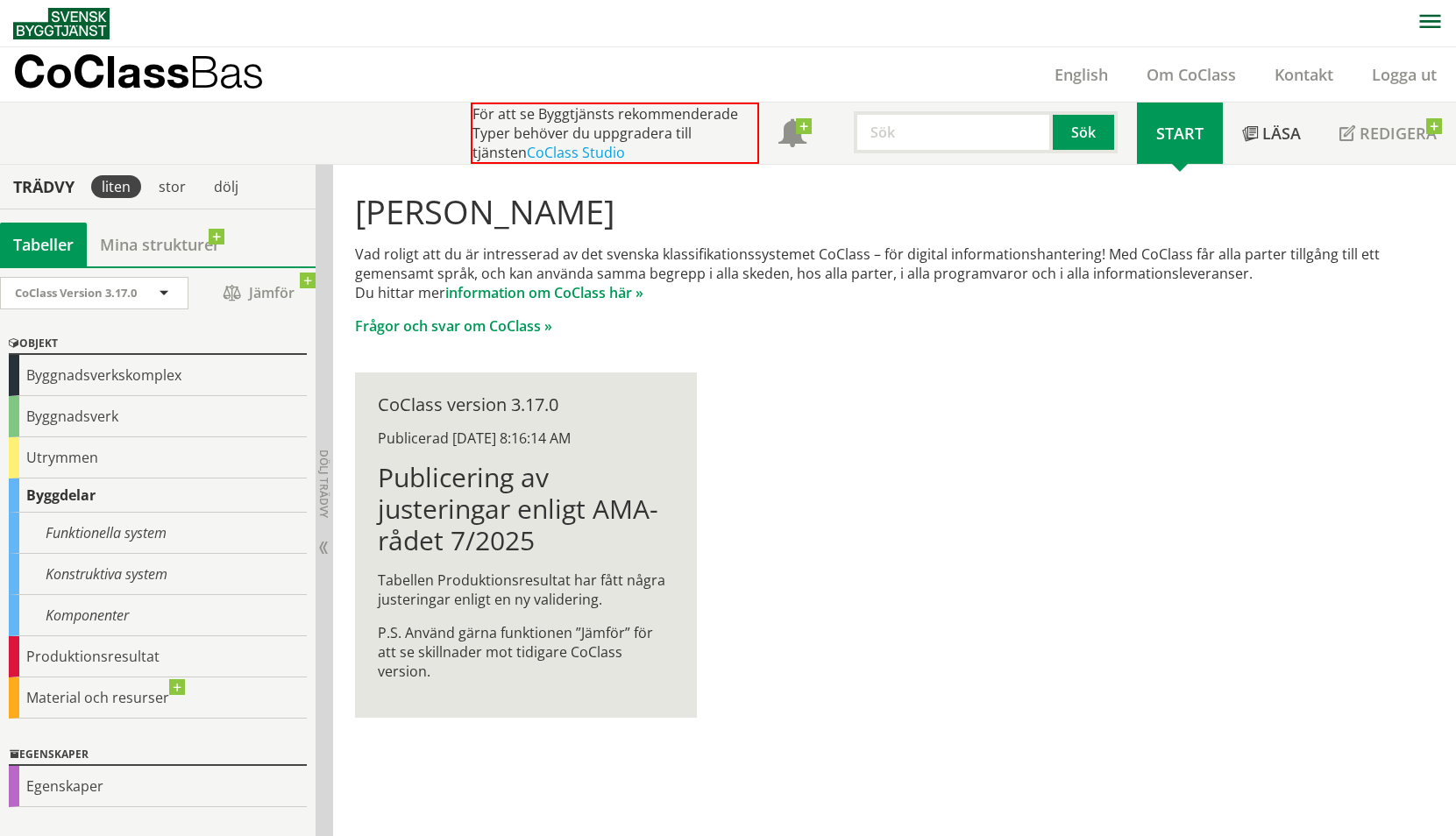
click at [560, 405] on div "CoClass version 3.17.0" at bounding box center [525, 405] width 296 height 20
click at [542, 442] on div "Publicerad 9/10/2025 8:16:14 AM" at bounding box center [525, 438] width 296 height 20
click at [489, 498] on h1 "Publicering av justeringar enligt AMA-rådet 7/2025" at bounding box center [525, 509] width 296 height 95
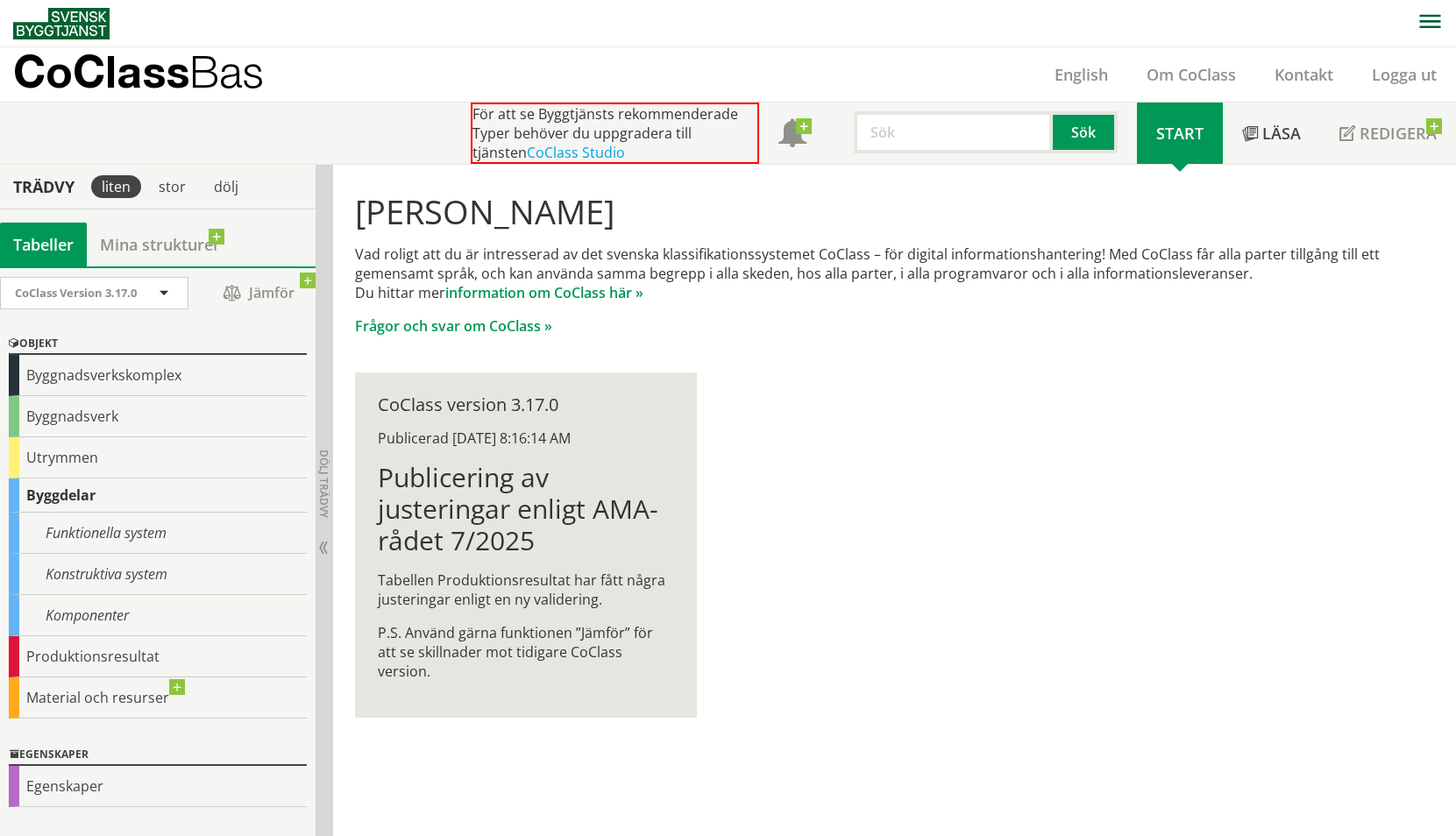
click at [489, 498] on h1 "Publicering av justeringar enligt AMA-rådet 7/2025" at bounding box center [525, 509] width 296 height 95
click at [571, 295] on link "information om CoClass här »" at bounding box center [544, 292] width 198 height 20
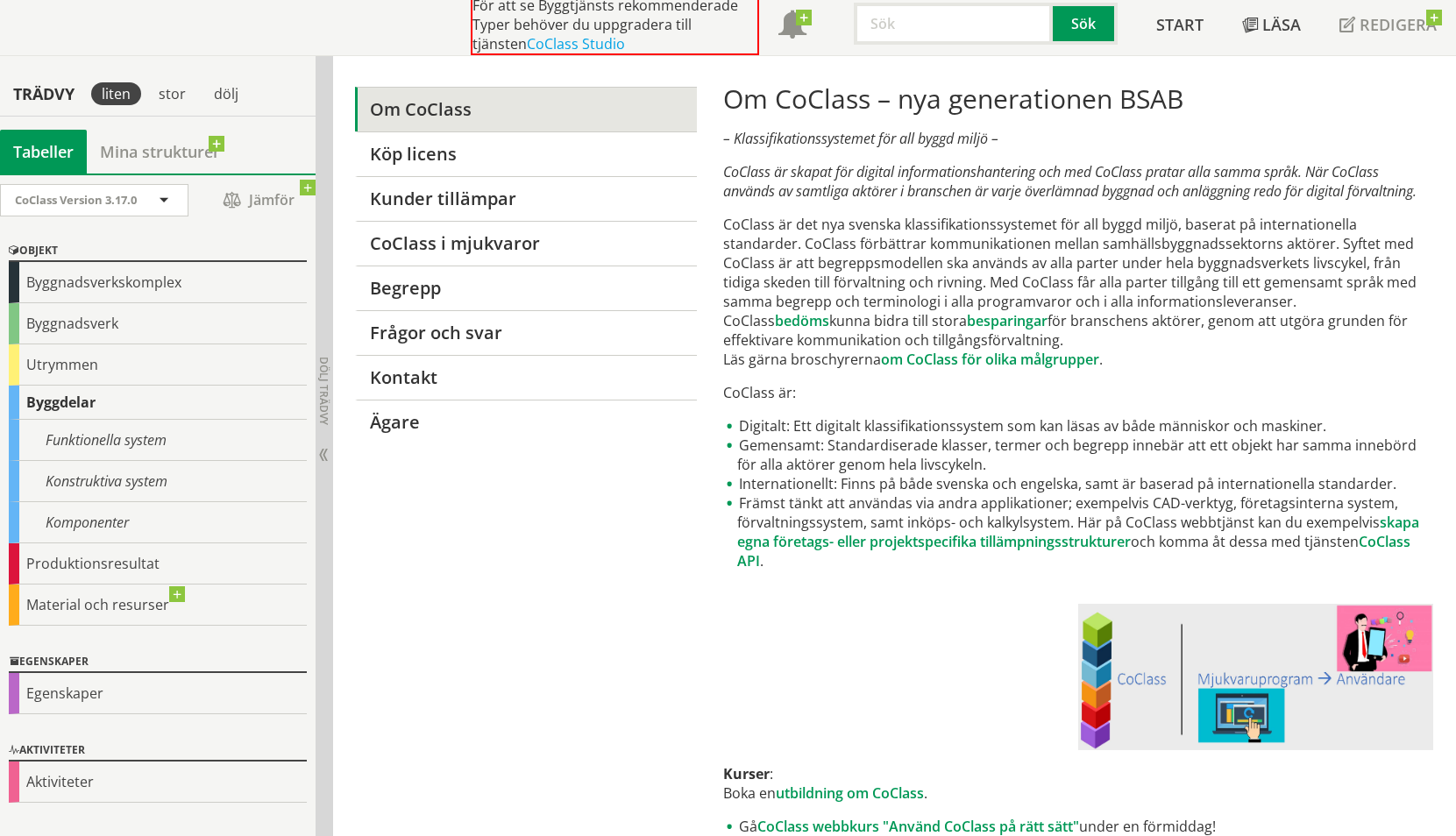
scroll to position [59, 0]
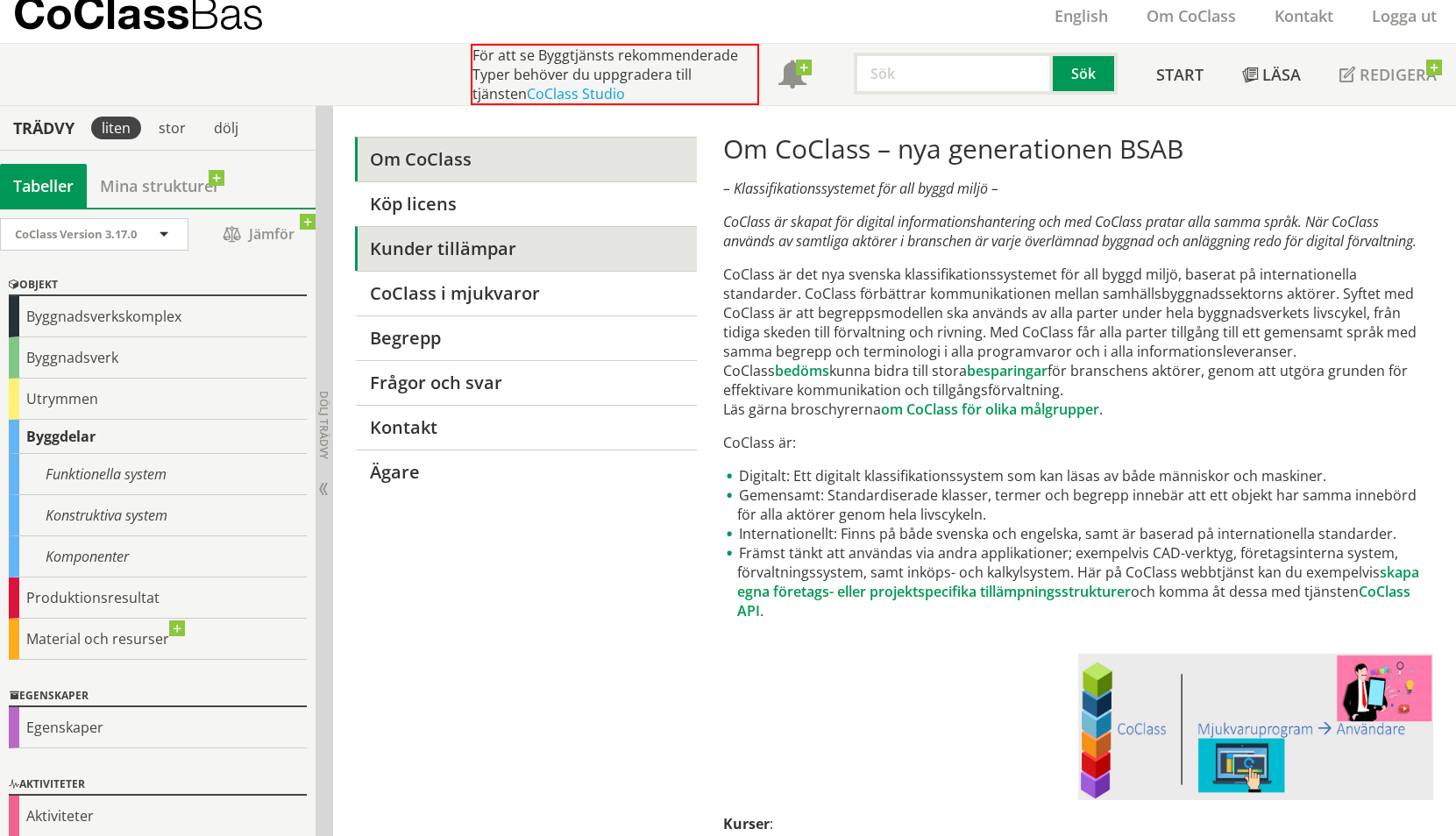
click at [458, 258] on link "Kunder tillämpar" at bounding box center [525, 249] width 341 height 45
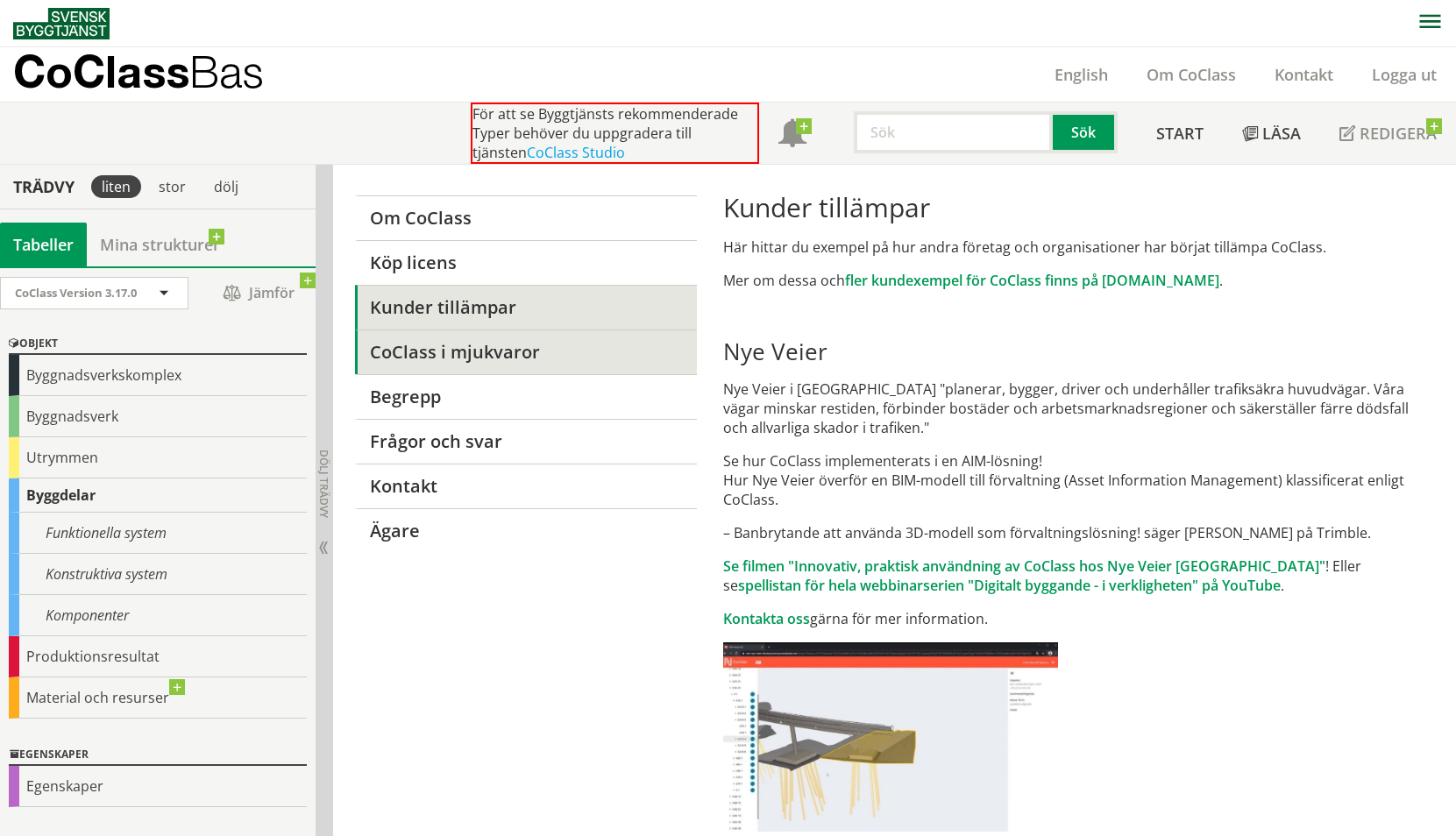
click at [553, 354] on link "CoClass i mjukvaror" at bounding box center [525, 352] width 341 height 45
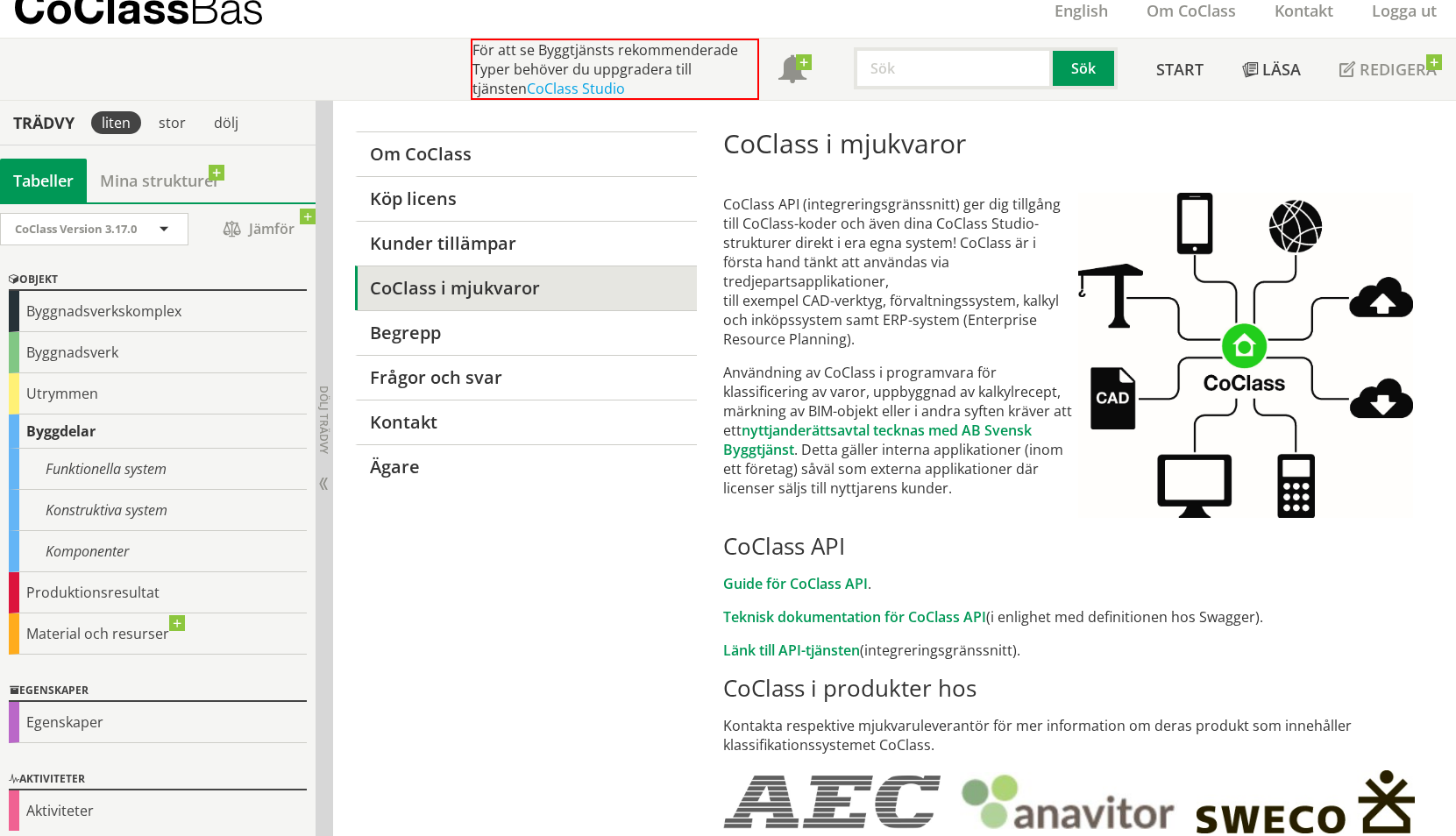
scroll to position [59, 0]
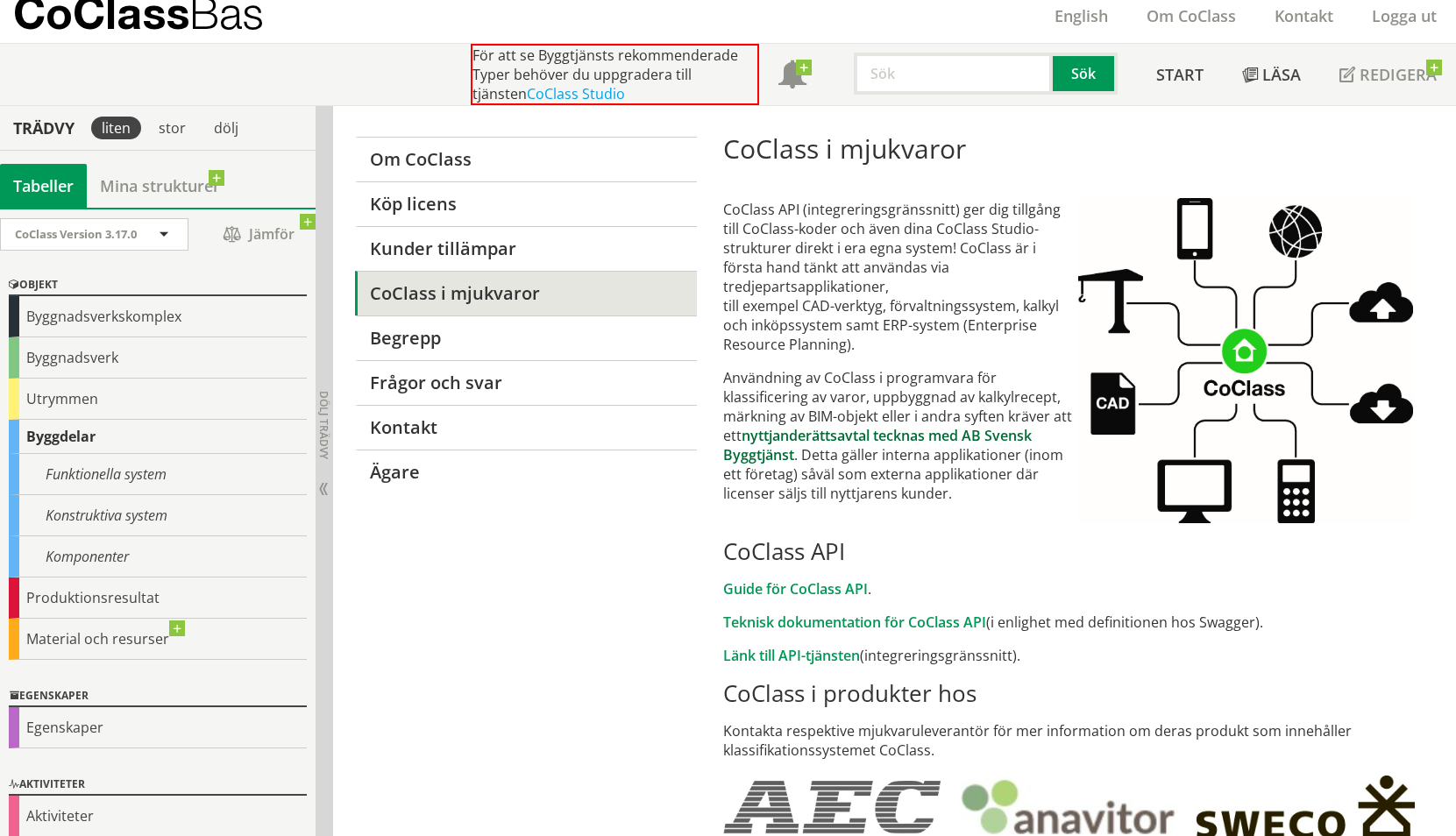
click at [877, 426] on link "nyttjanderättsavtal tecknas med AB Svensk Byggtjänst" at bounding box center [877, 445] width 309 height 39
click at [519, 348] on link "Begrepp" at bounding box center [525, 338] width 341 height 45
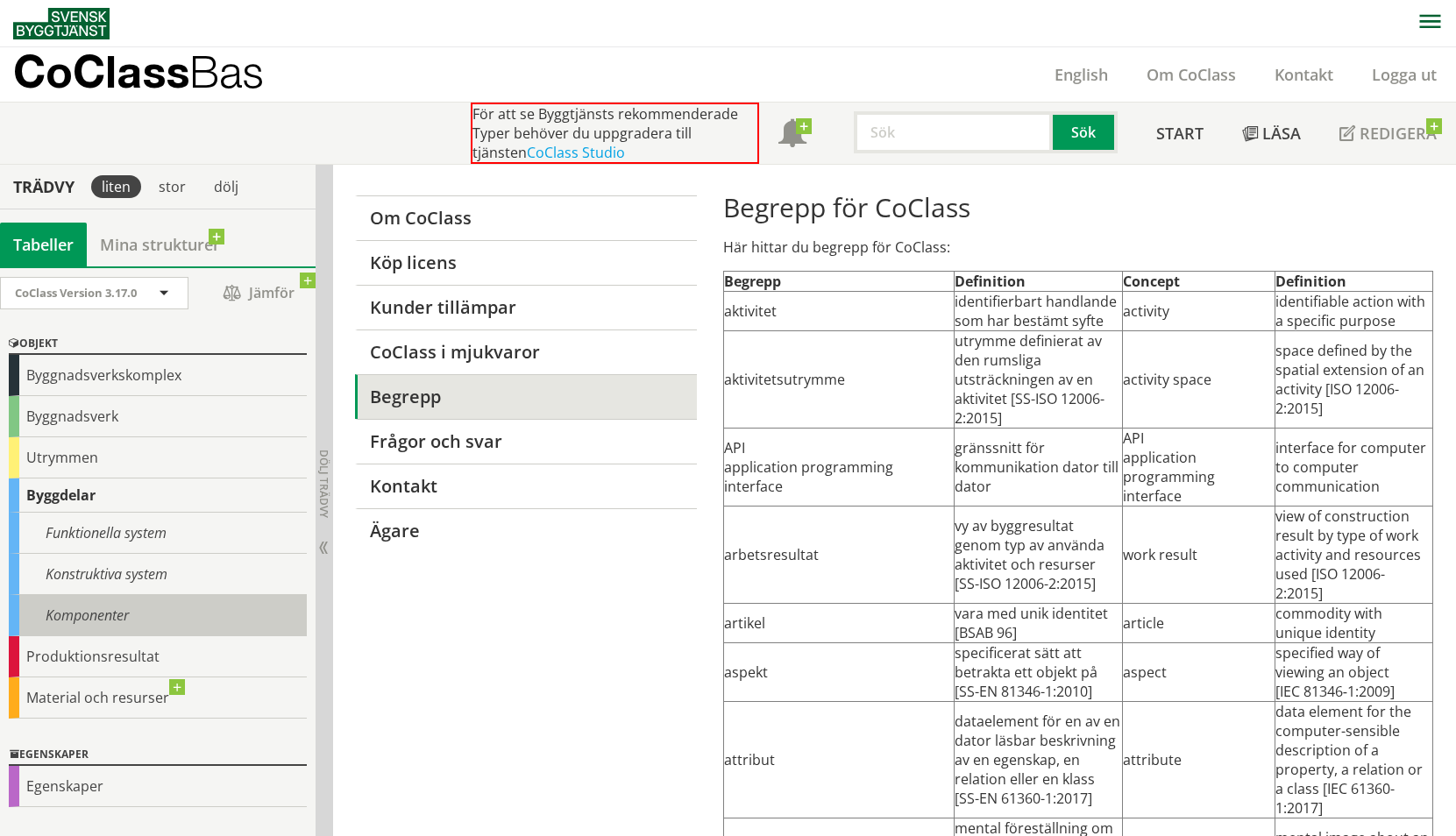
click at [111, 611] on div "Komponenter" at bounding box center [157, 616] width 298 height 41
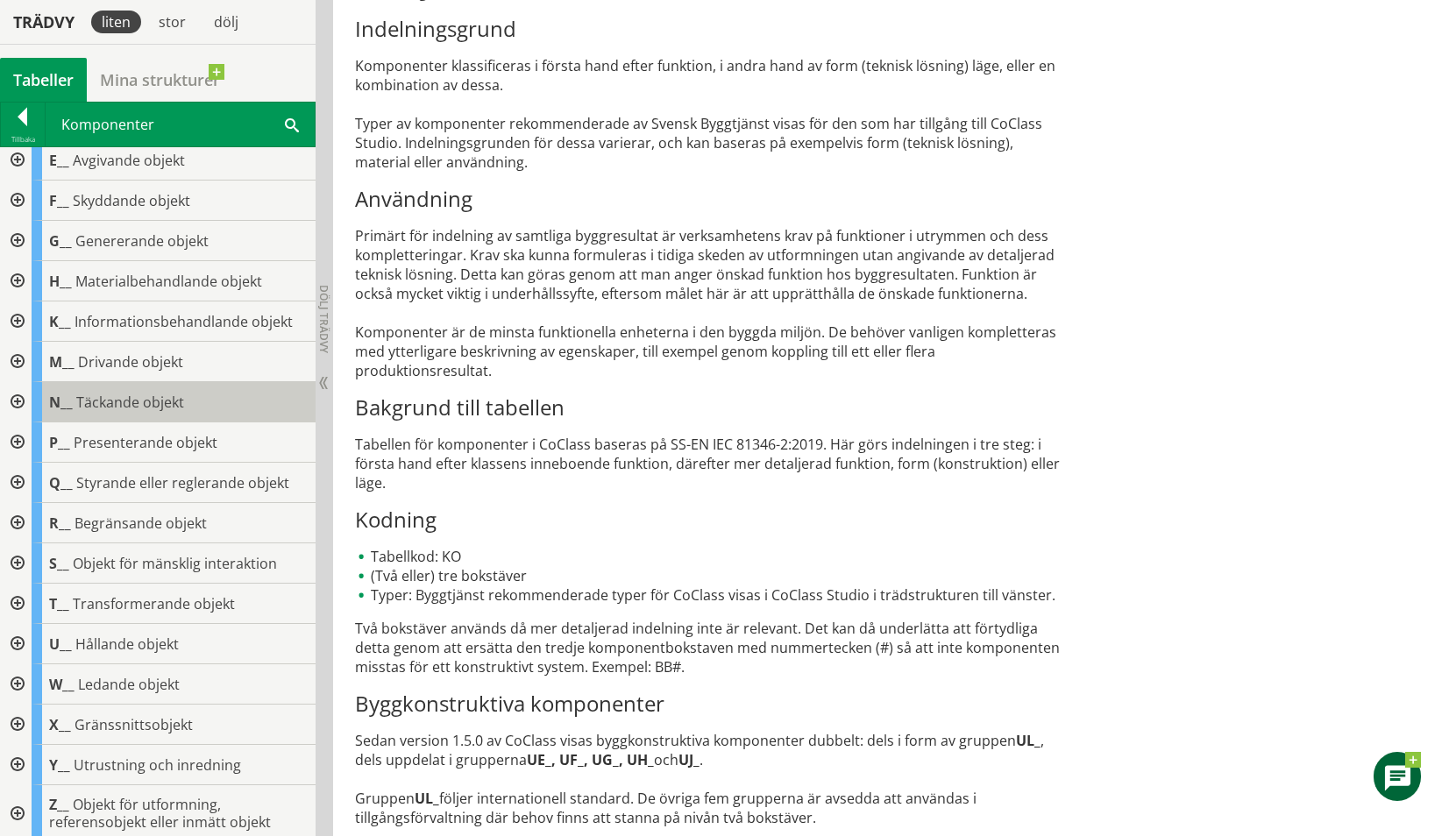
scroll to position [95, 0]
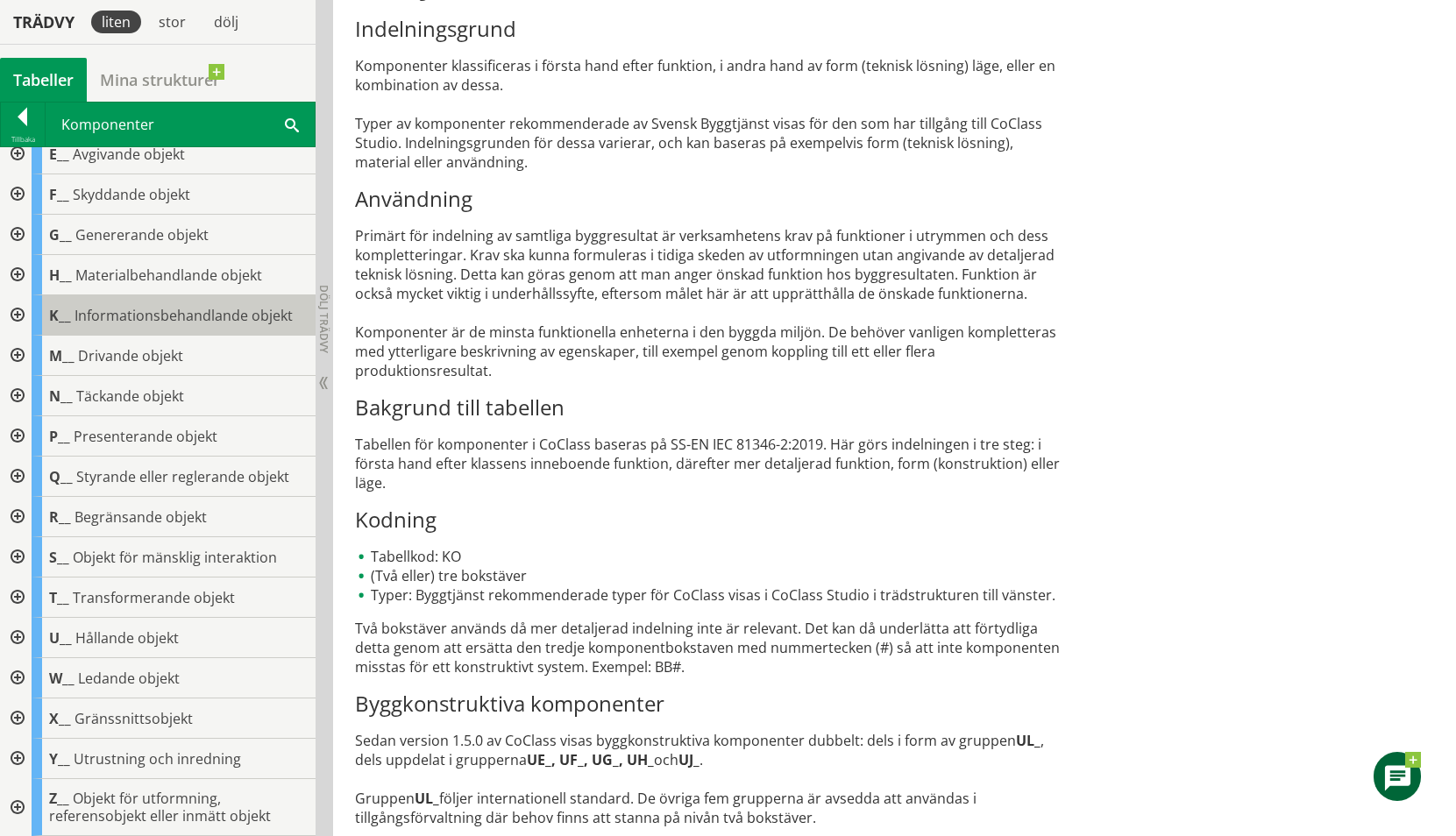
click at [169, 320] on span "Informationsbehandlande objekt" at bounding box center [183, 316] width 218 height 20
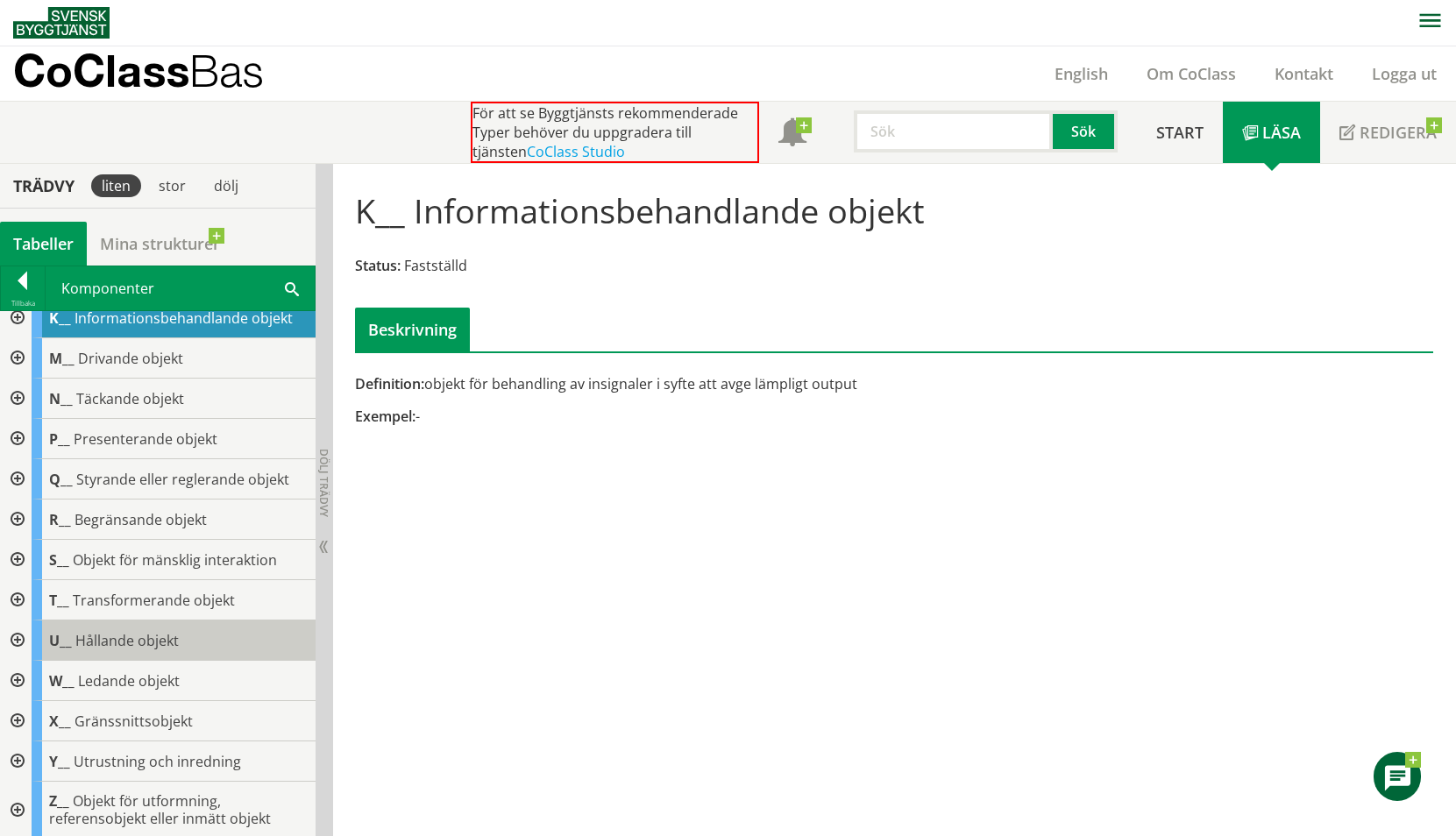
scroll to position [258, 0]
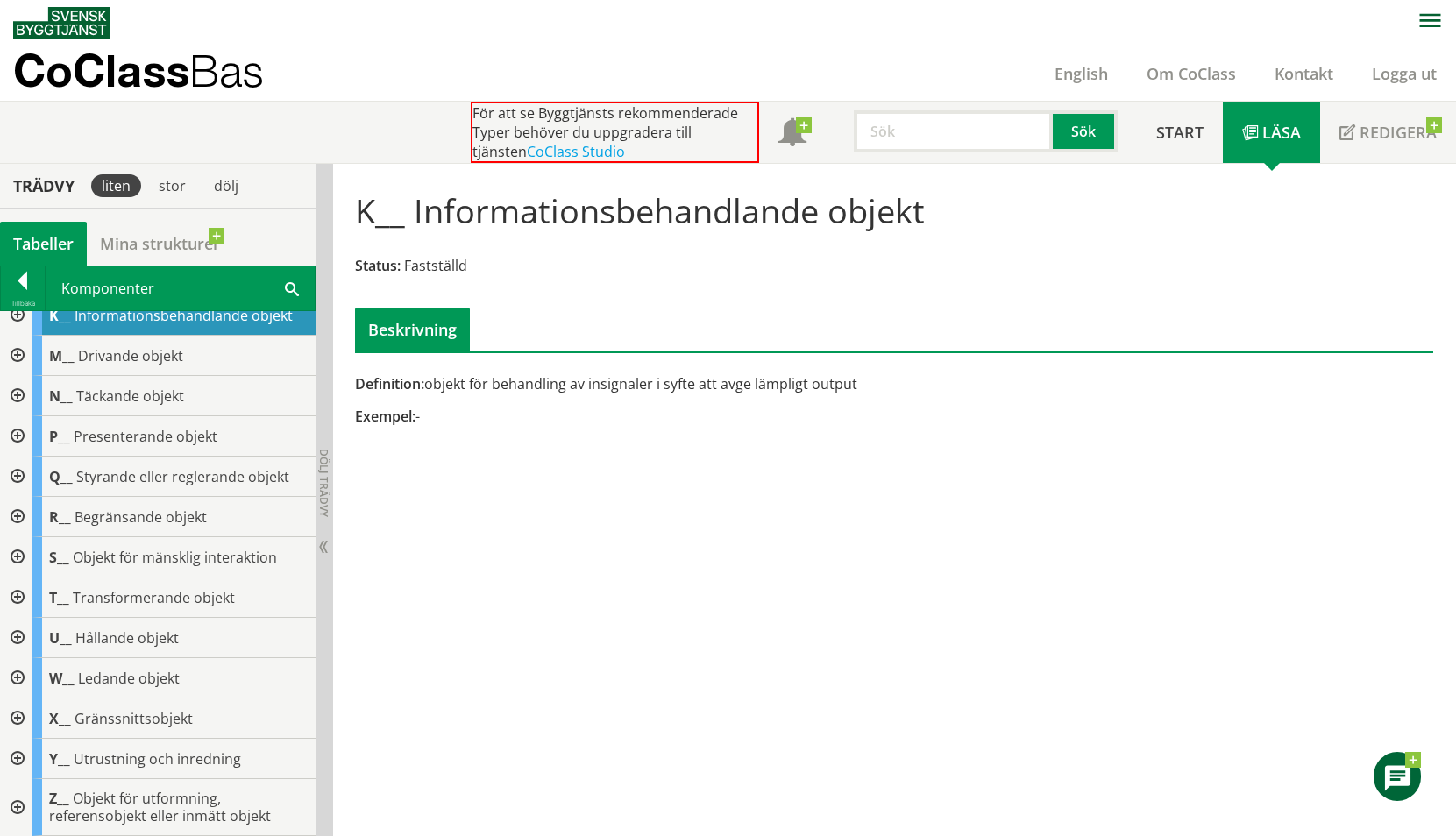
click at [22, 598] on div at bounding box center [16, 597] width 32 height 40
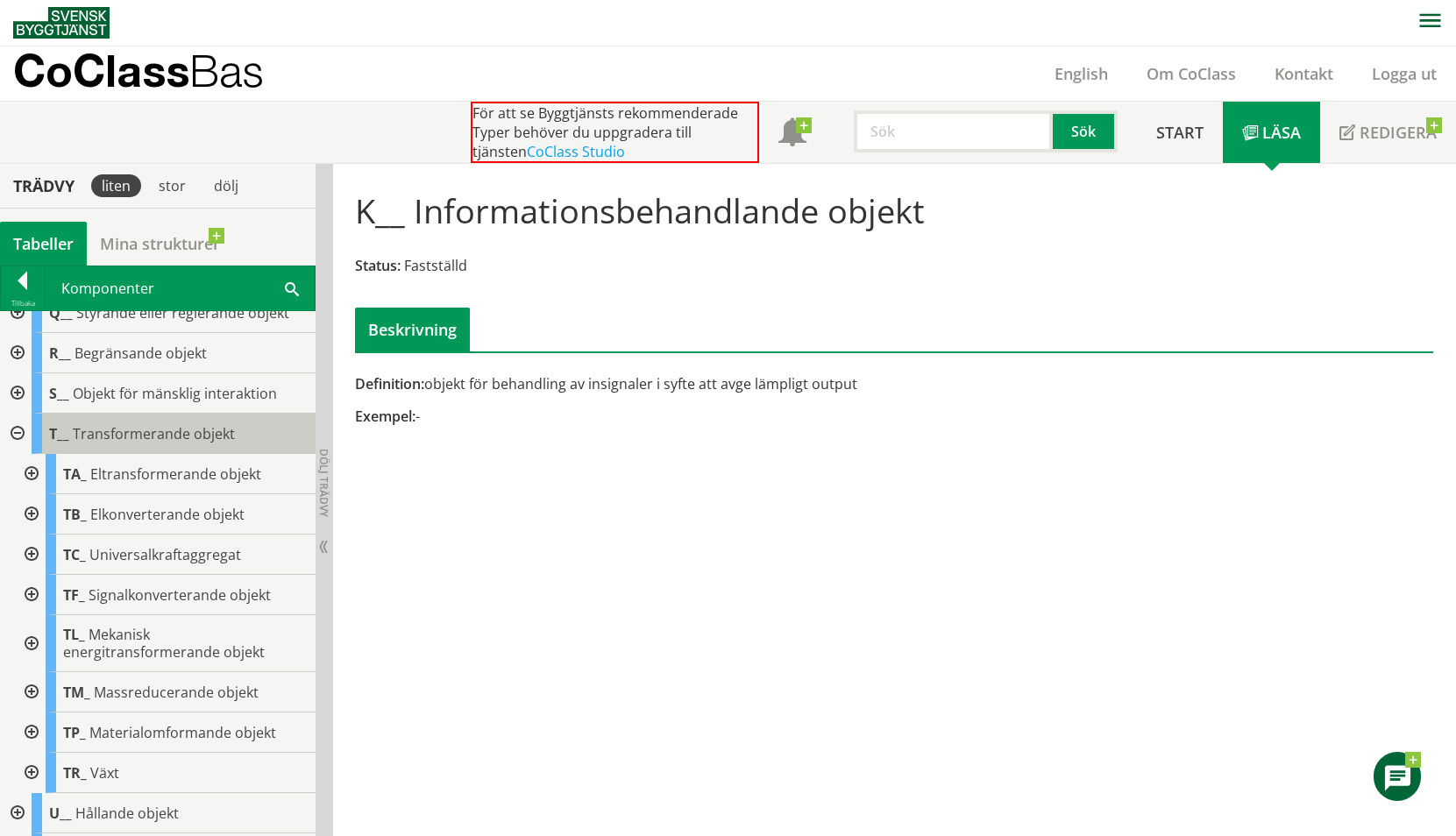
scroll to position [434, 0]
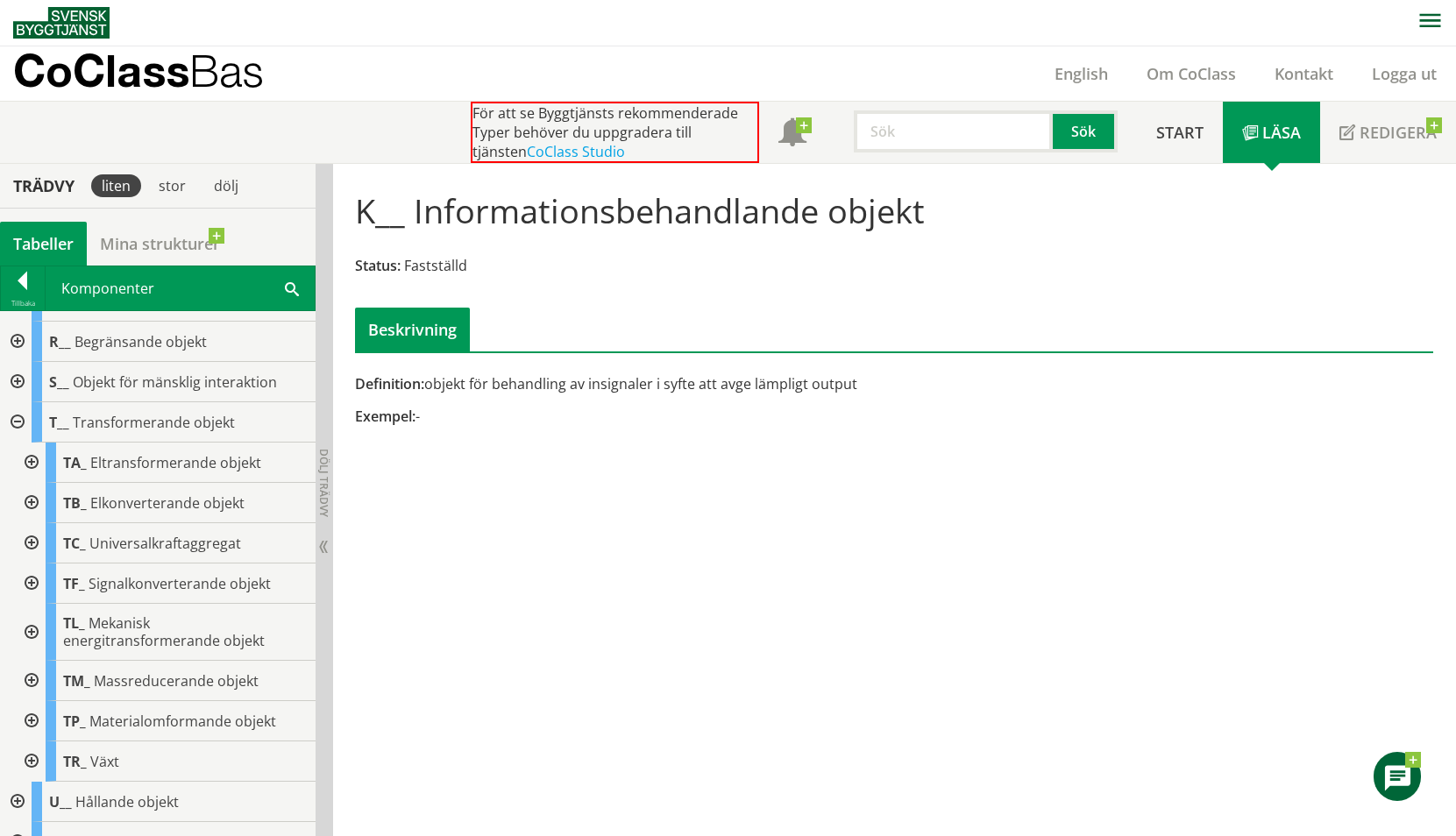
click at [33, 462] on div at bounding box center [30, 462] width 32 height 40
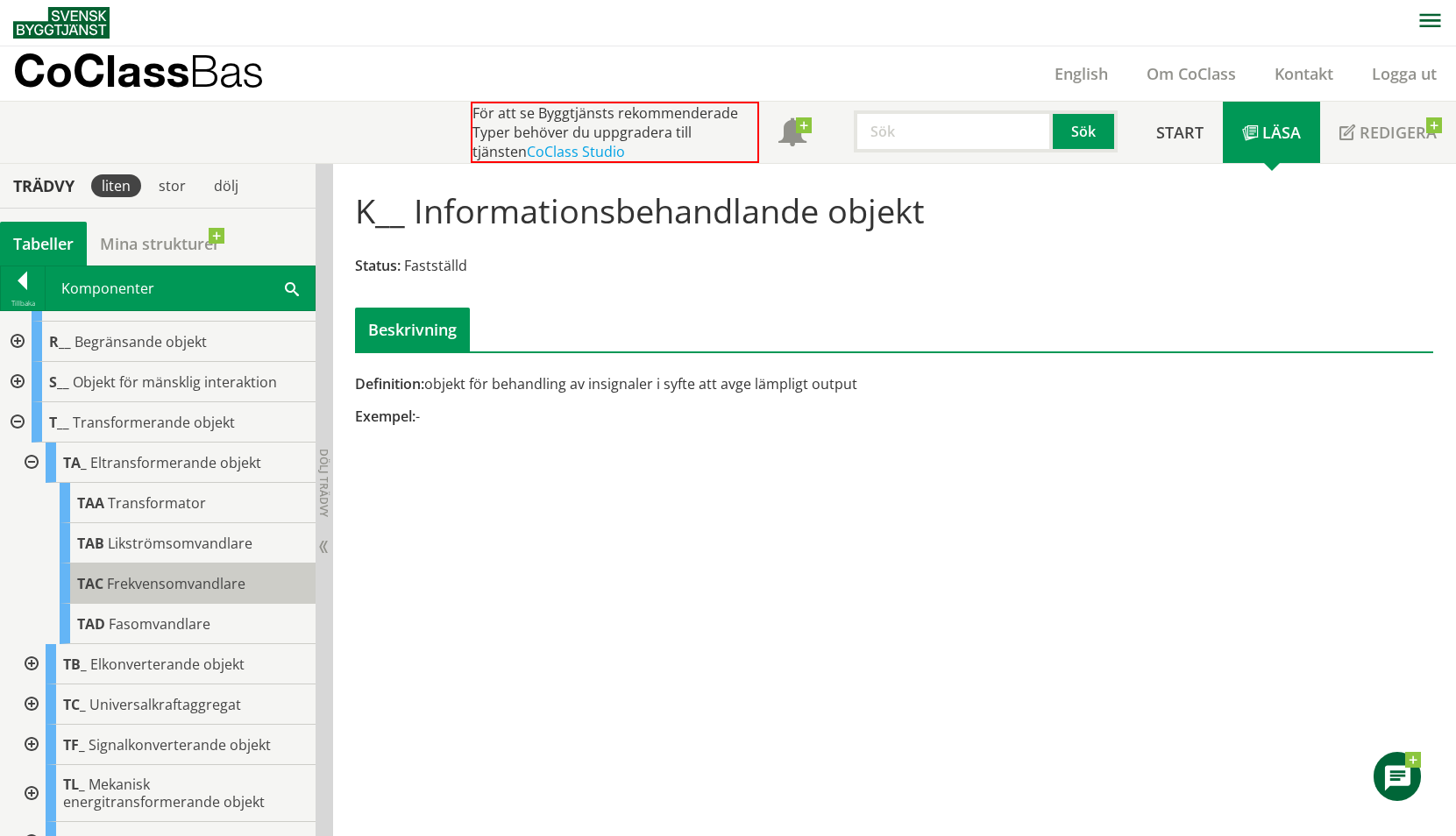
click at [219, 585] on span "Frekvensomvandlare" at bounding box center [176, 583] width 138 height 20
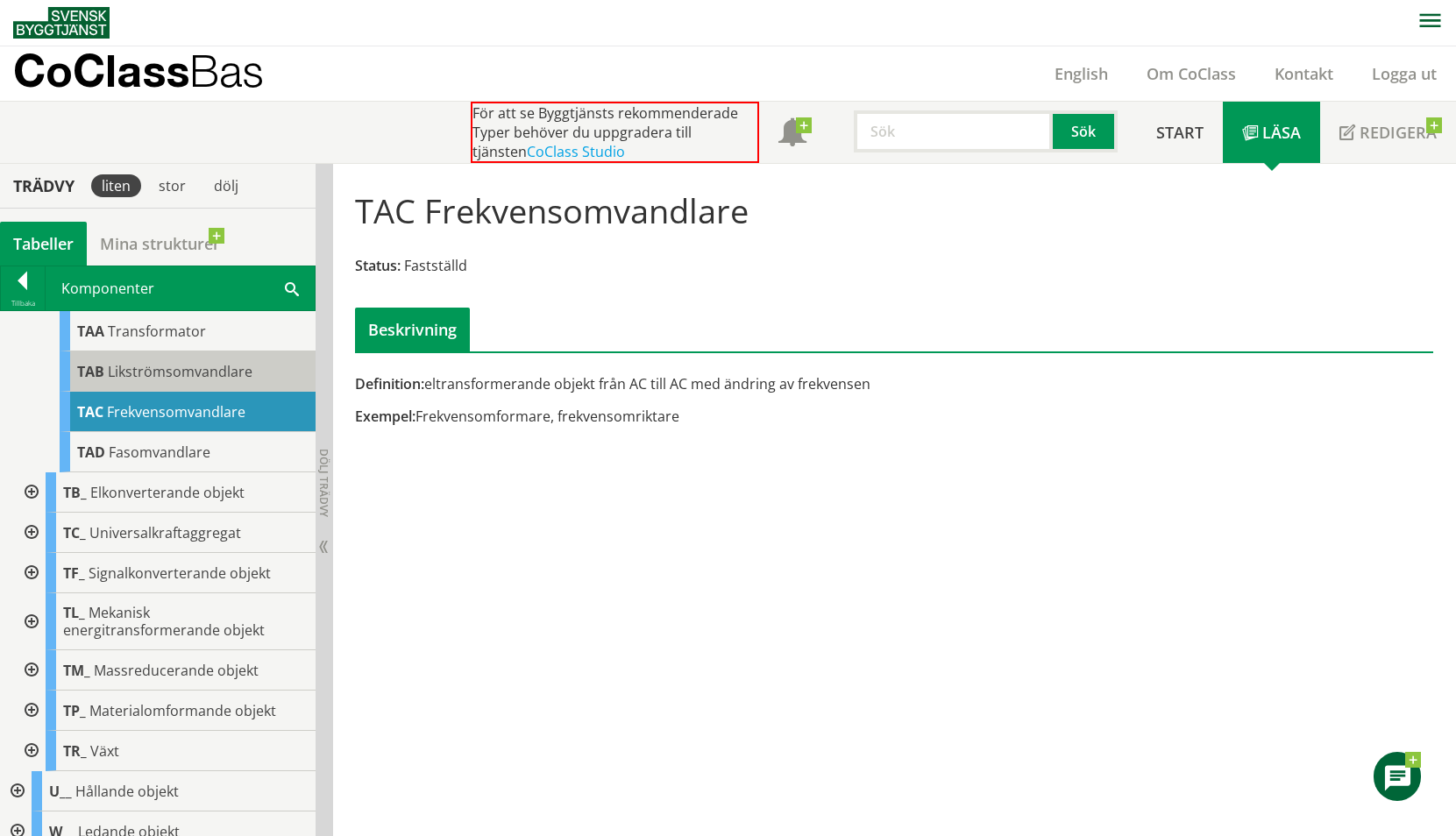
scroll to position [610, 0]
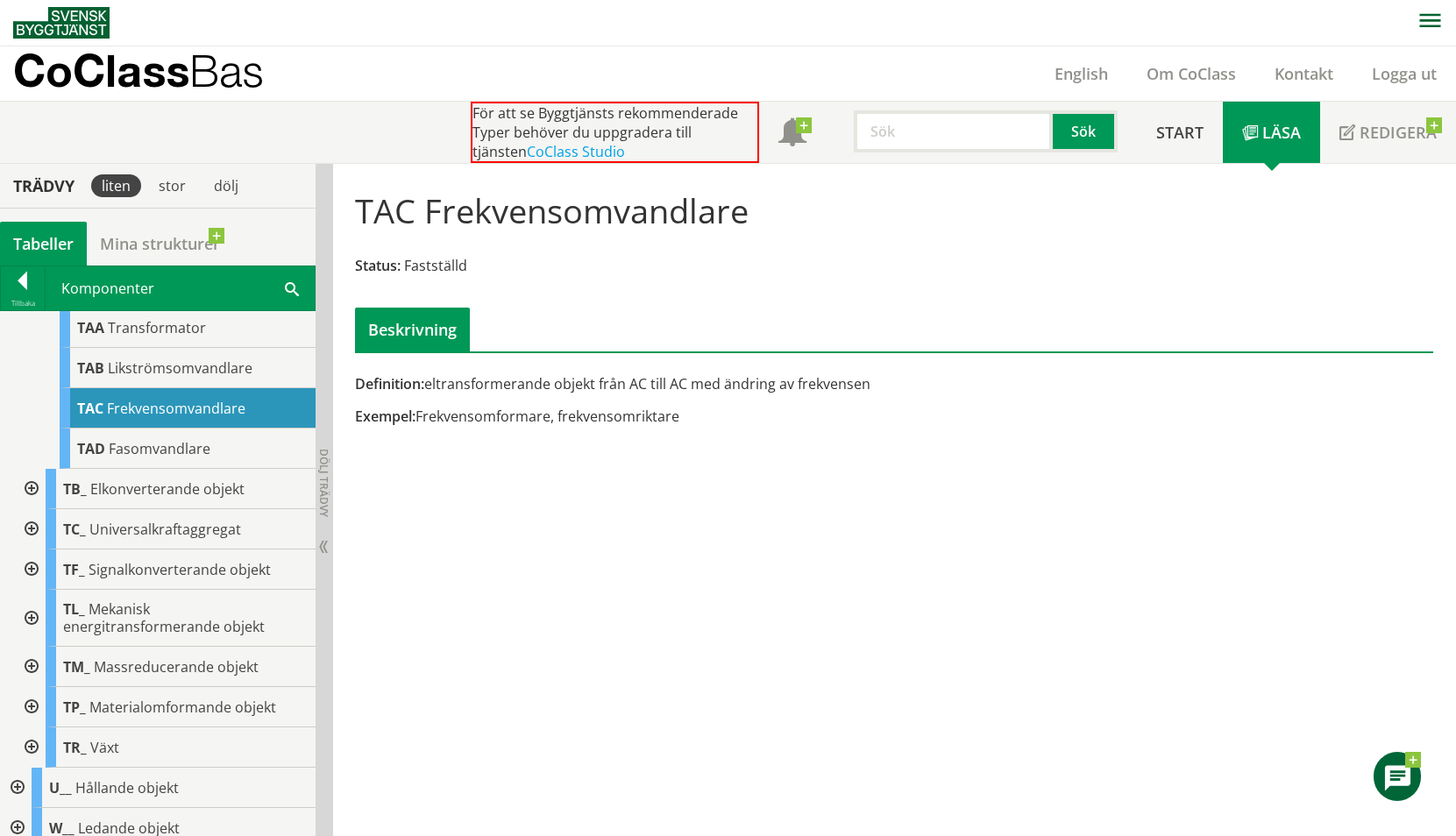
click at [35, 486] on div at bounding box center [30, 488] width 32 height 40
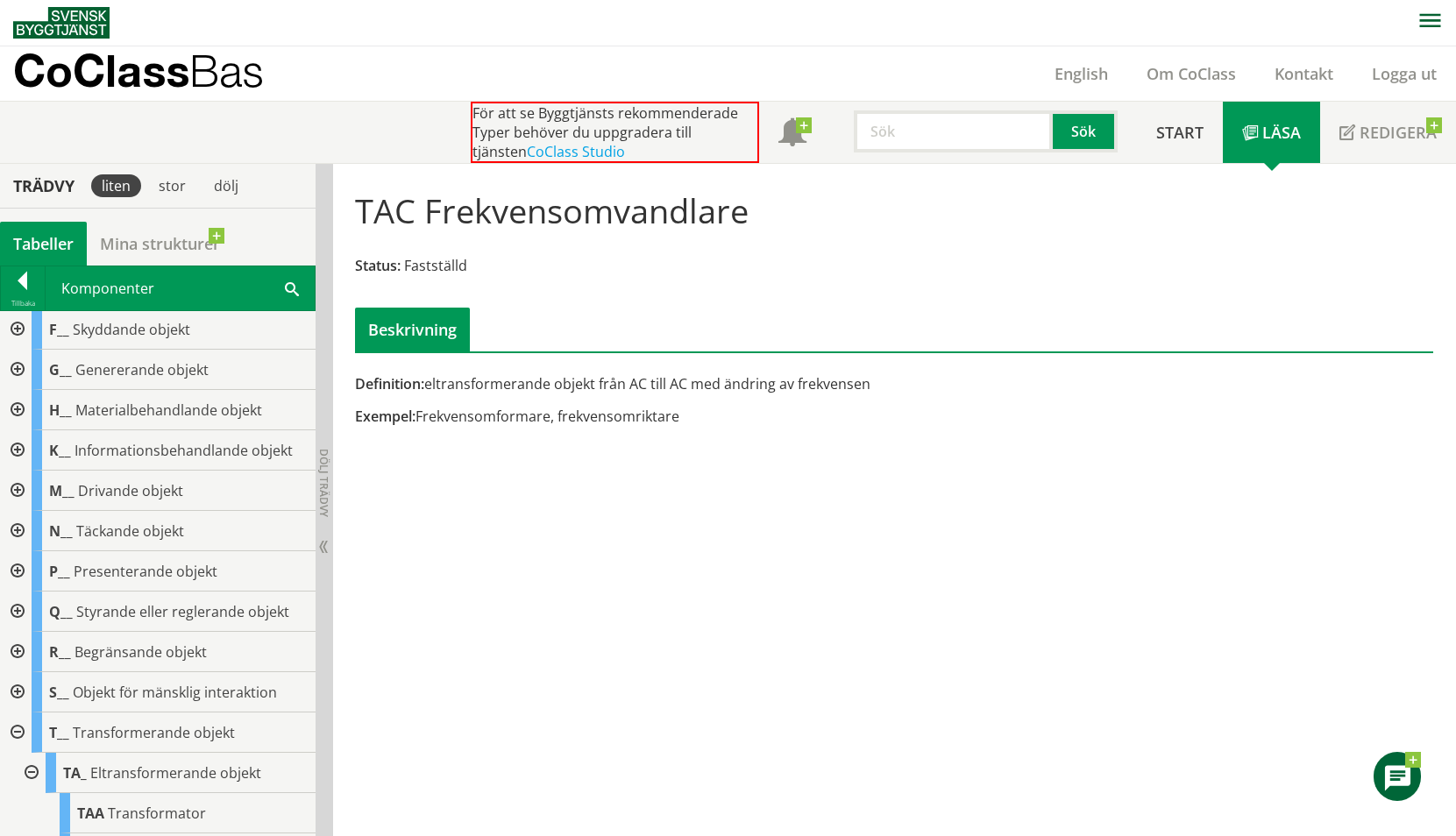
scroll to position [84, 0]
click at [20, 492] on div at bounding box center [16, 490] width 32 height 40
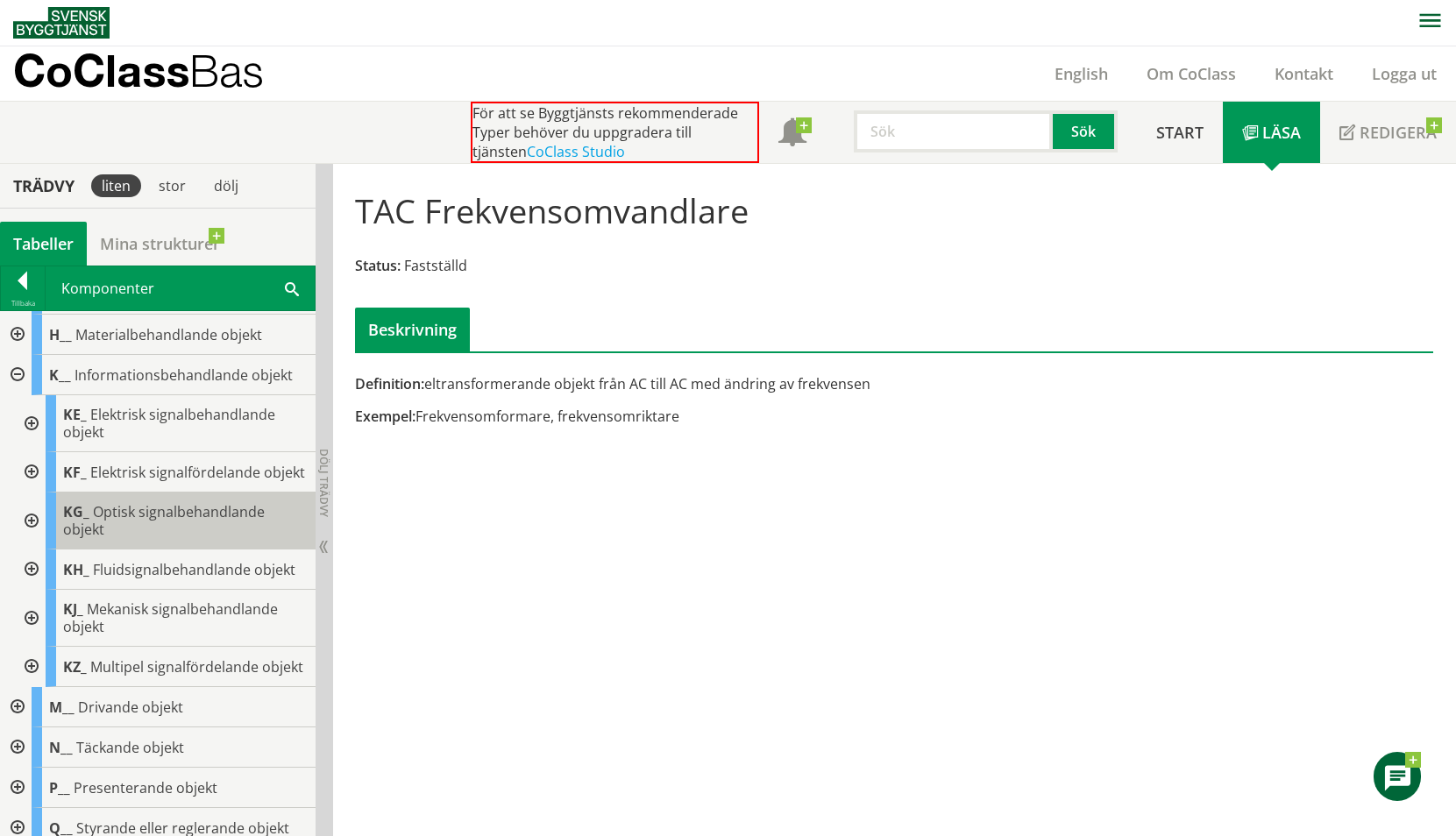
scroll to position [200, 0]
click at [39, 481] on div at bounding box center [30, 472] width 32 height 40
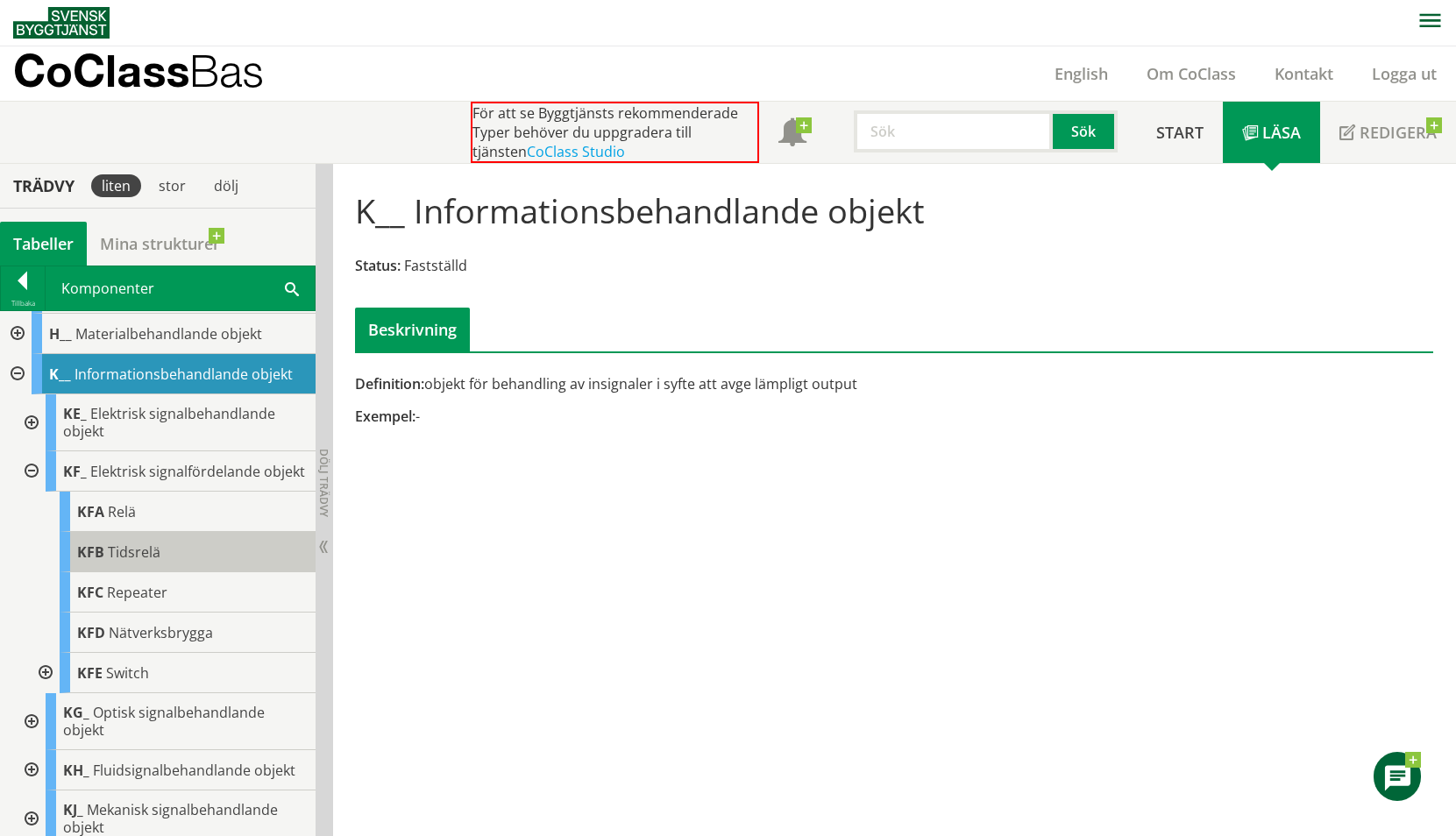
click at [162, 570] on div "KFB Tidsrelä" at bounding box center [187, 552] width 256 height 40
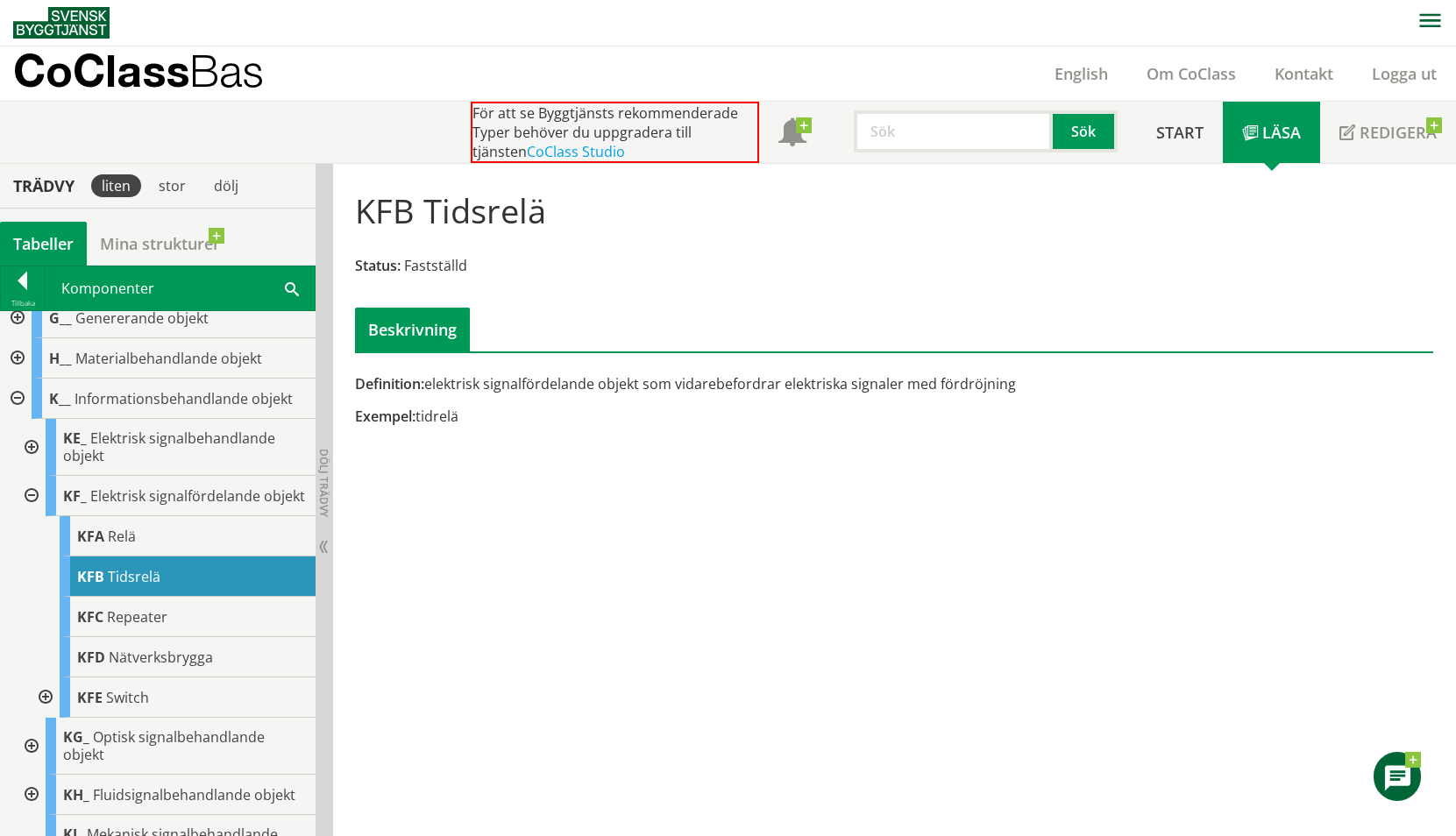
scroll to position [142, 0]
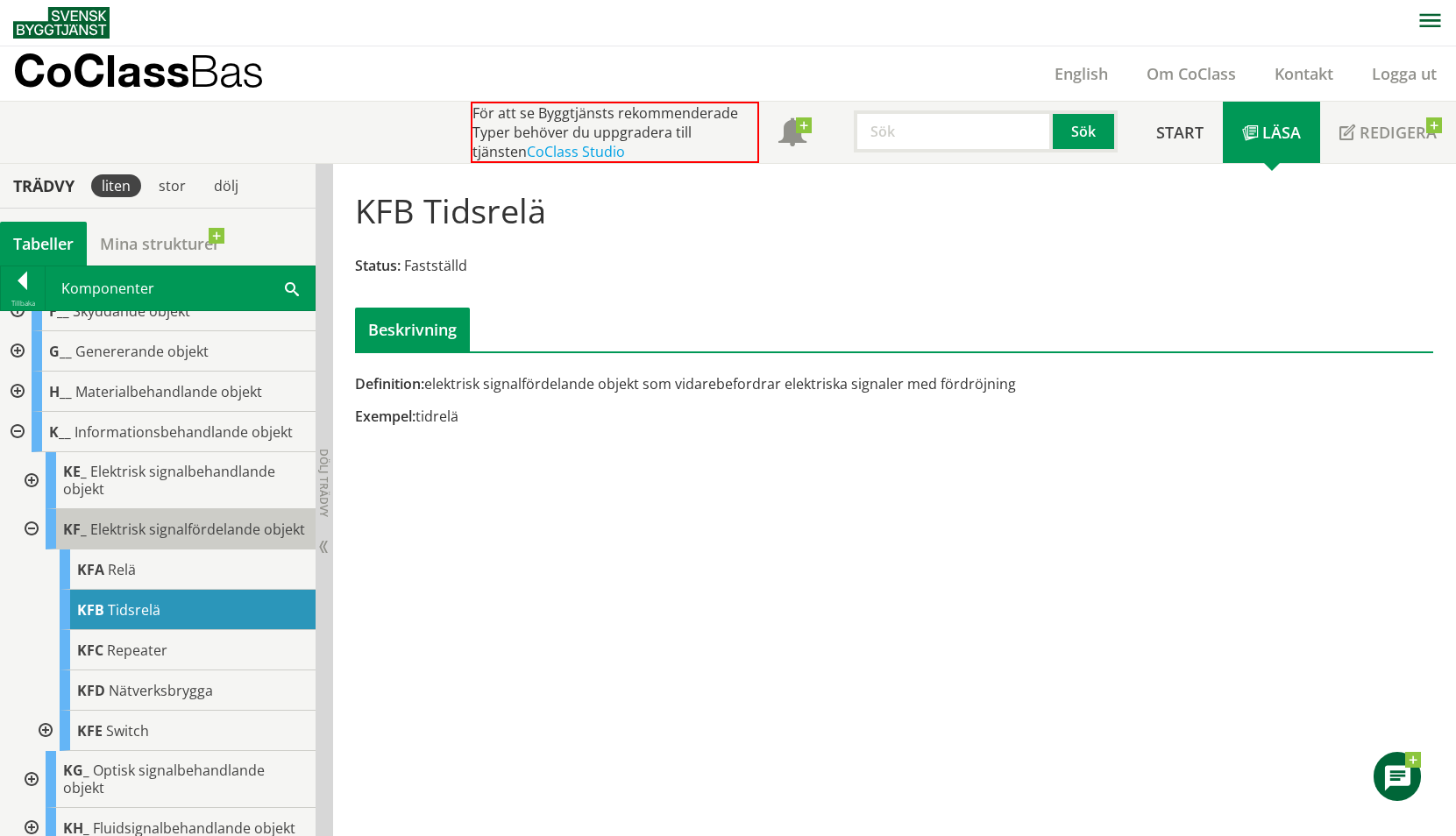
click at [165, 538] on div "KF_ Elektrisk signalfördelande objekt" at bounding box center [180, 529] width 270 height 40
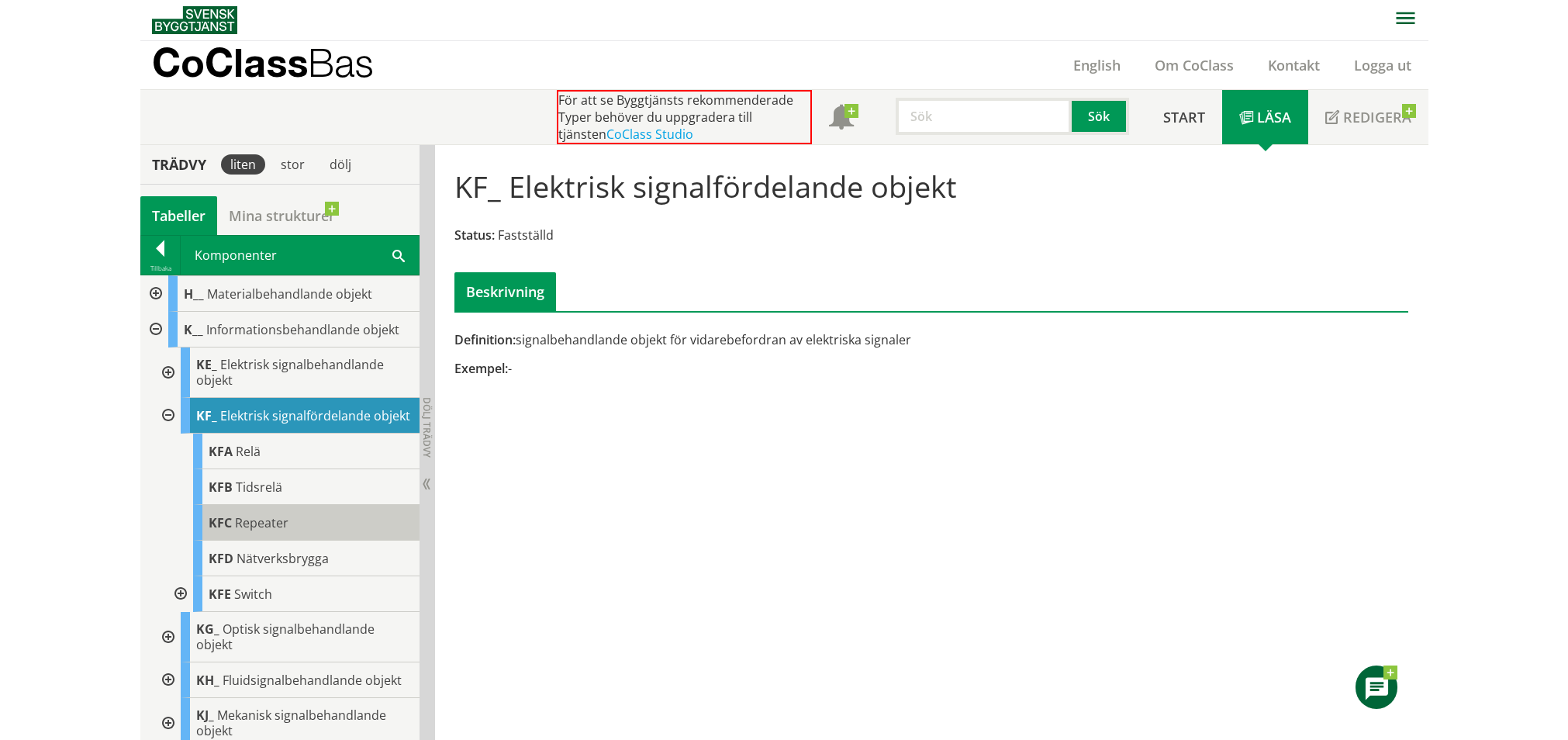
scroll to position [177, 0]
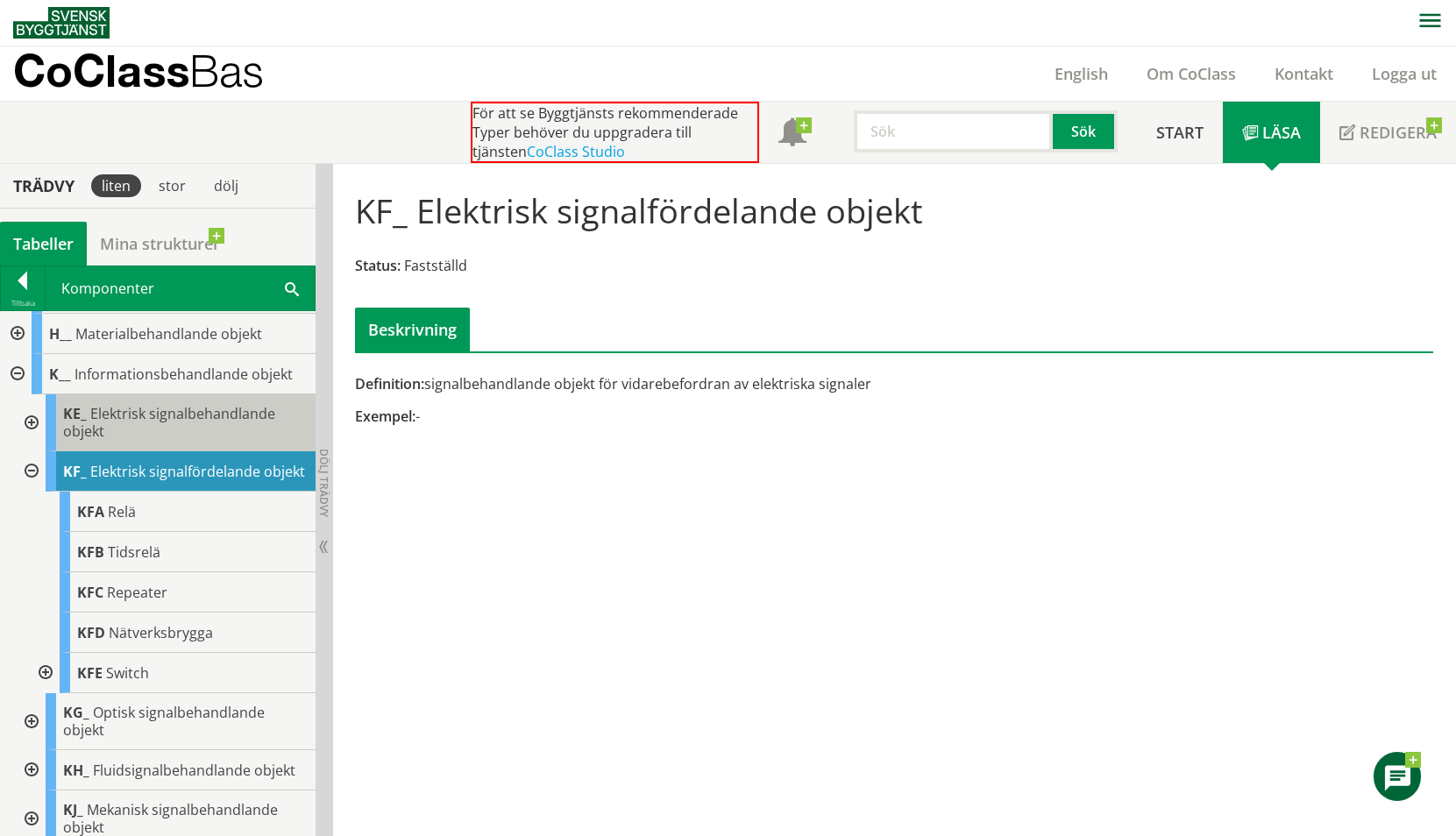
click at [195, 430] on div "KE_ Elektrisk signalbehandlande objekt" at bounding box center [180, 423] width 270 height 57
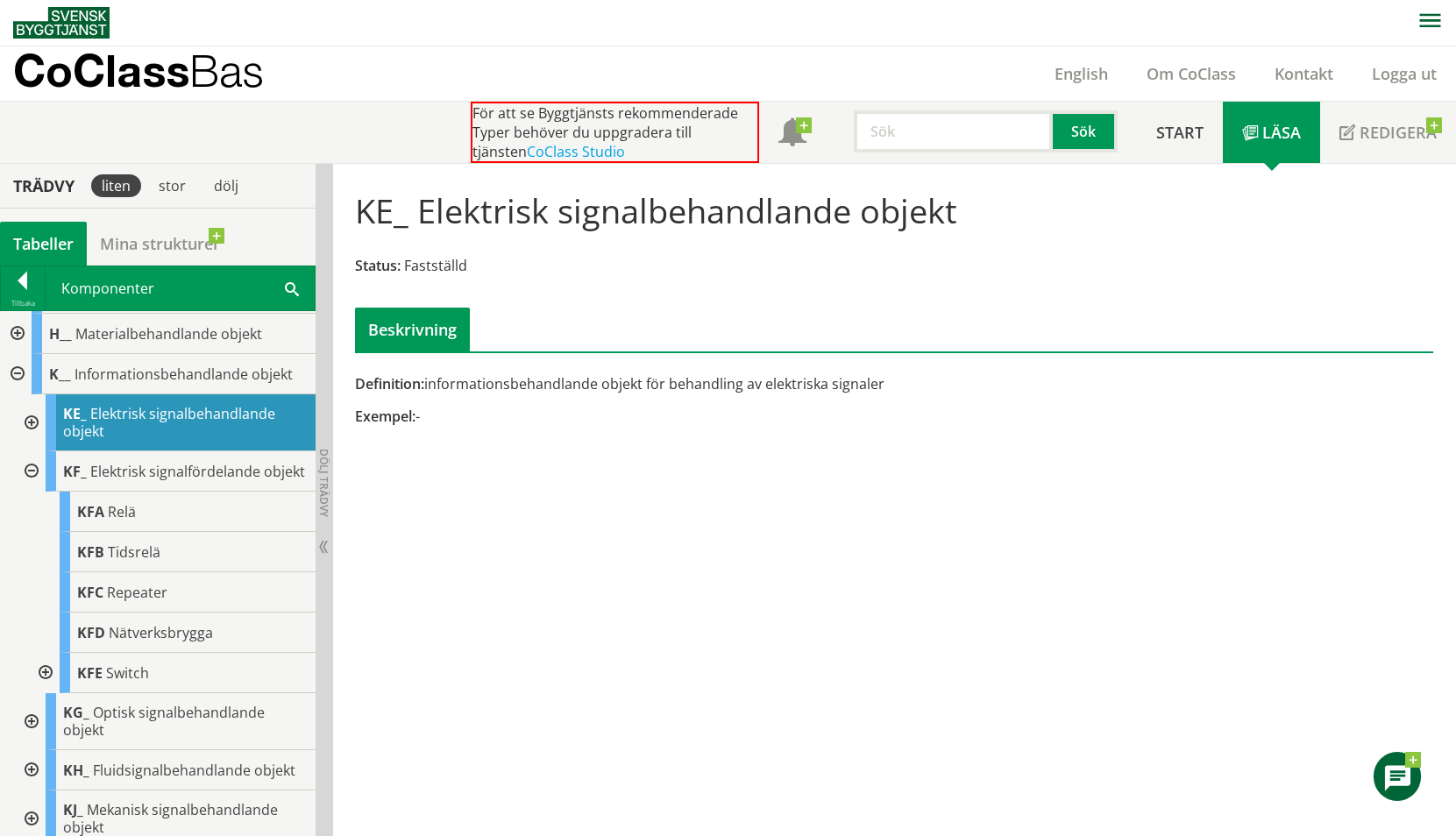
click at [30, 422] on div at bounding box center [30, 423] width 32 height 57
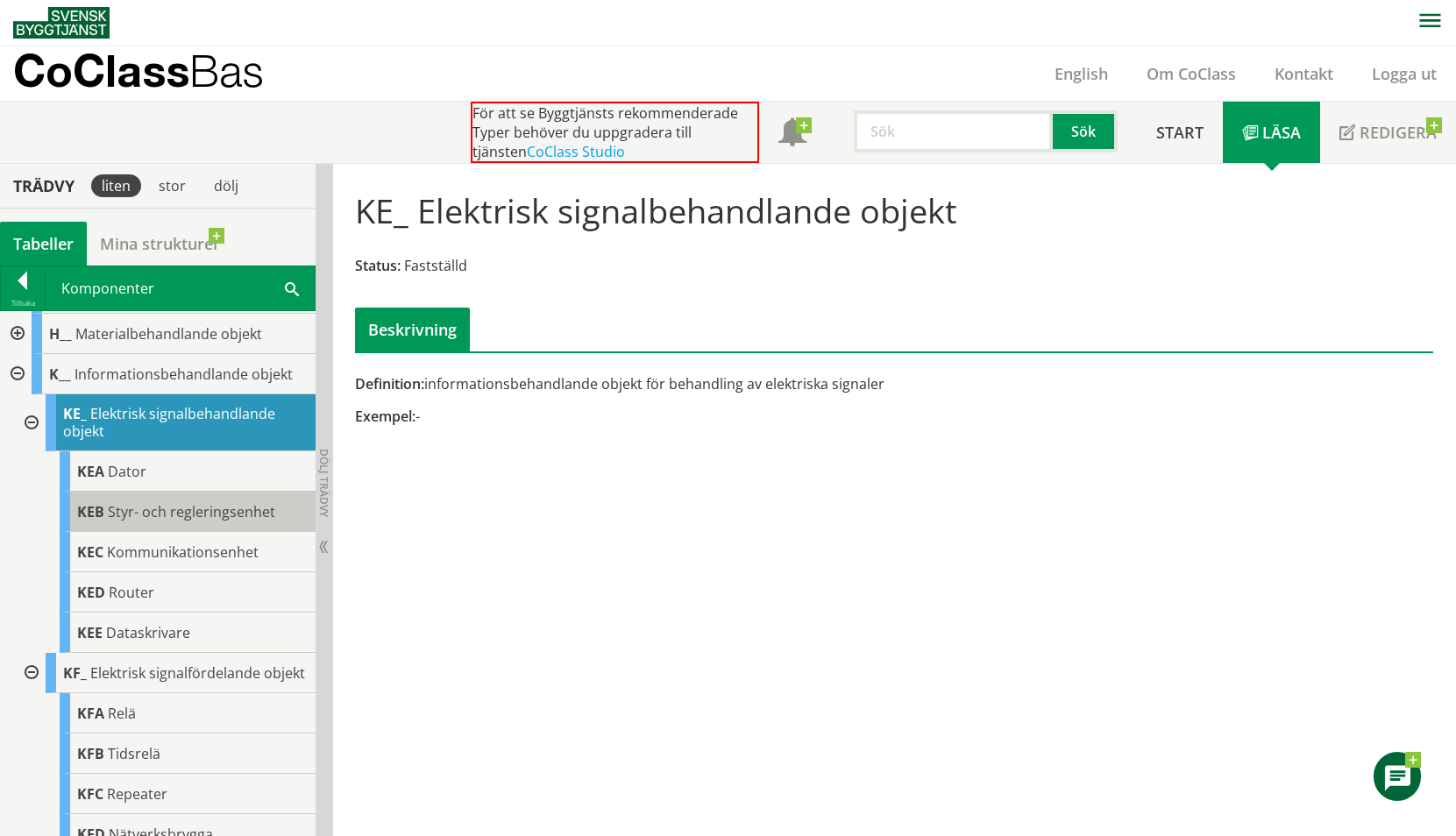
click at [232, 521] on div "KEB Styr- och regleringsenhet" at bounding box center [187, 512] width 256 height 40
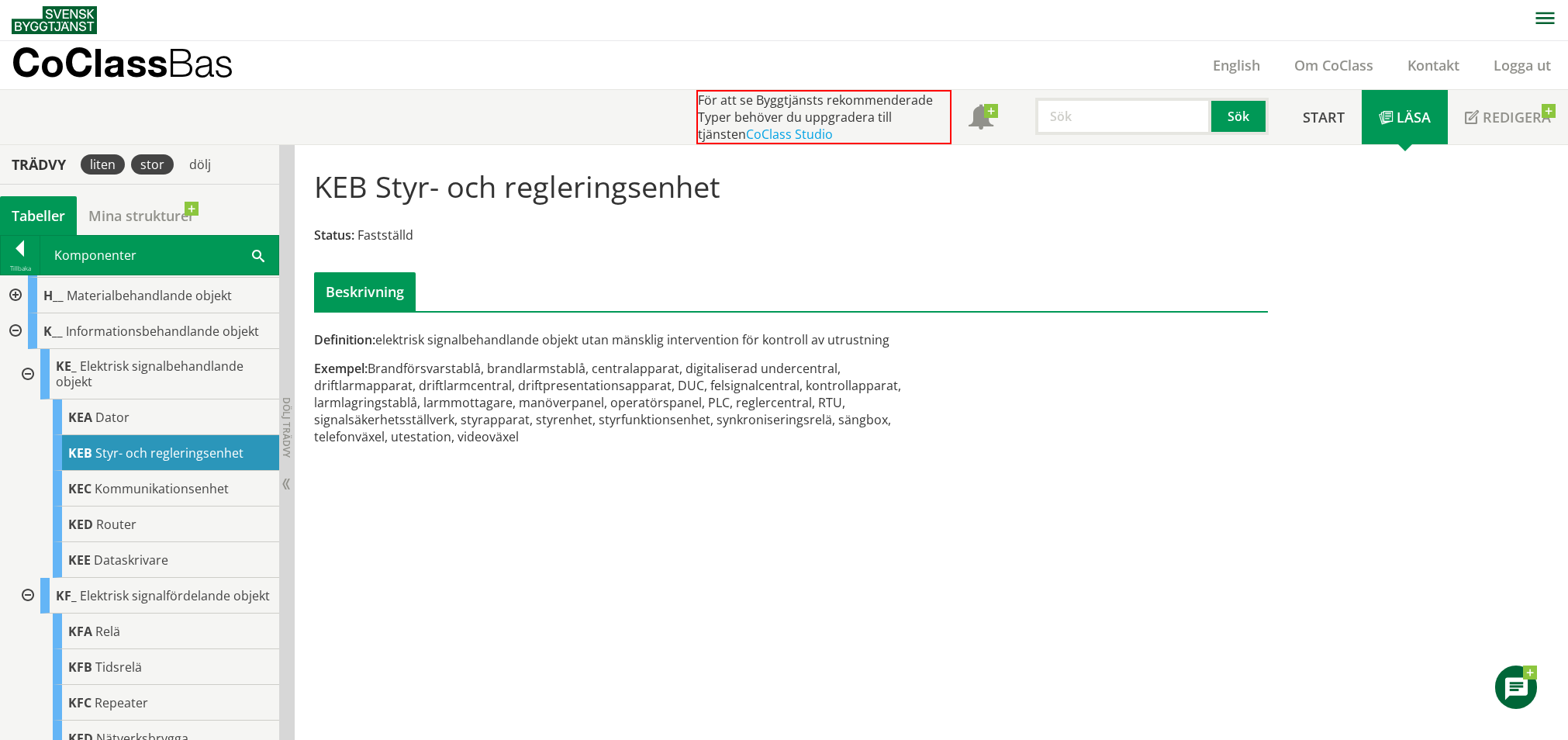
click at [148, 164] on div "stor" at bounding box center [152, 165] width 42 height 20
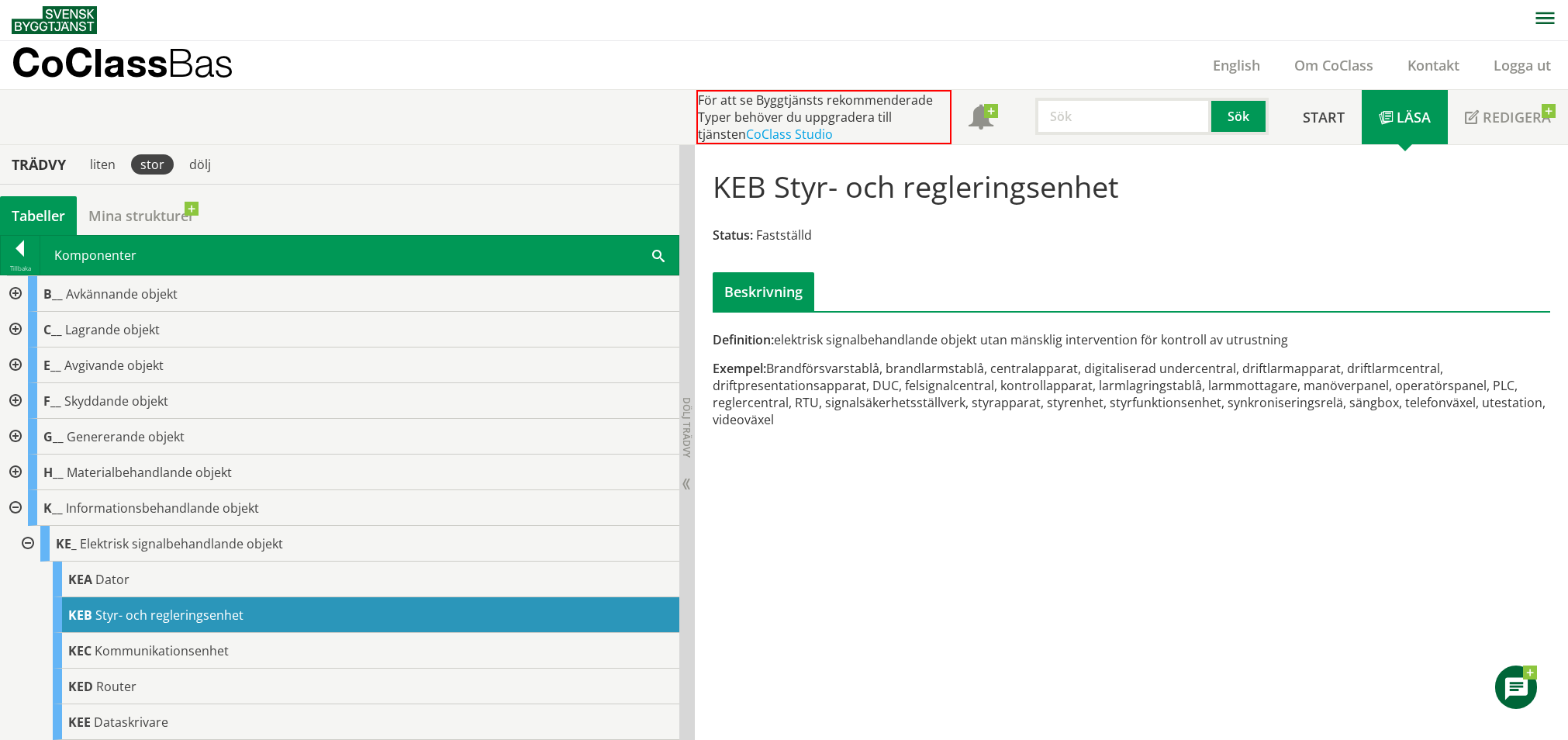
click at [17, 363] on div at bounding box center [14, 365] width 28 height 36
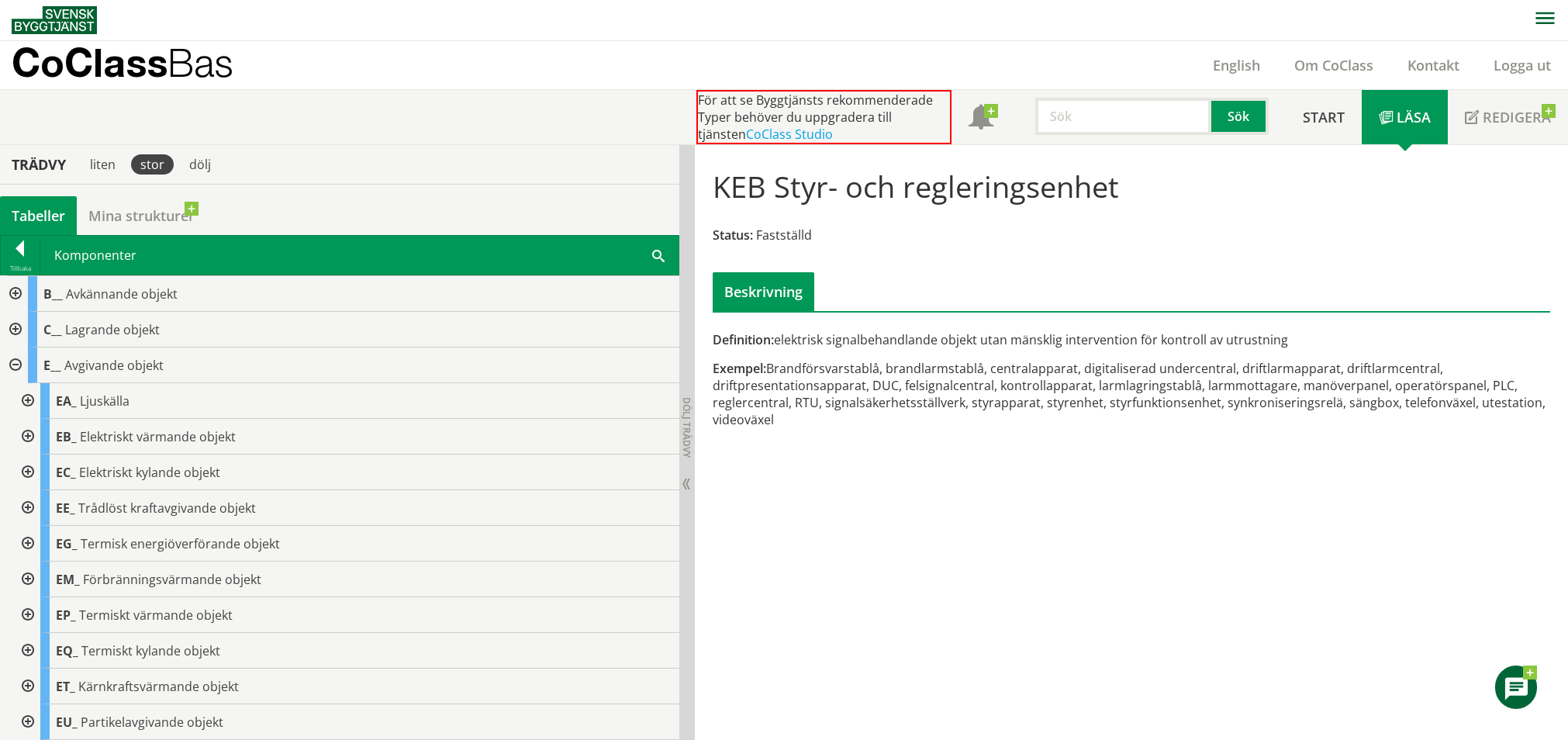
click at [27, 399] on div at bounding box center [27, 401] width 28 height 36
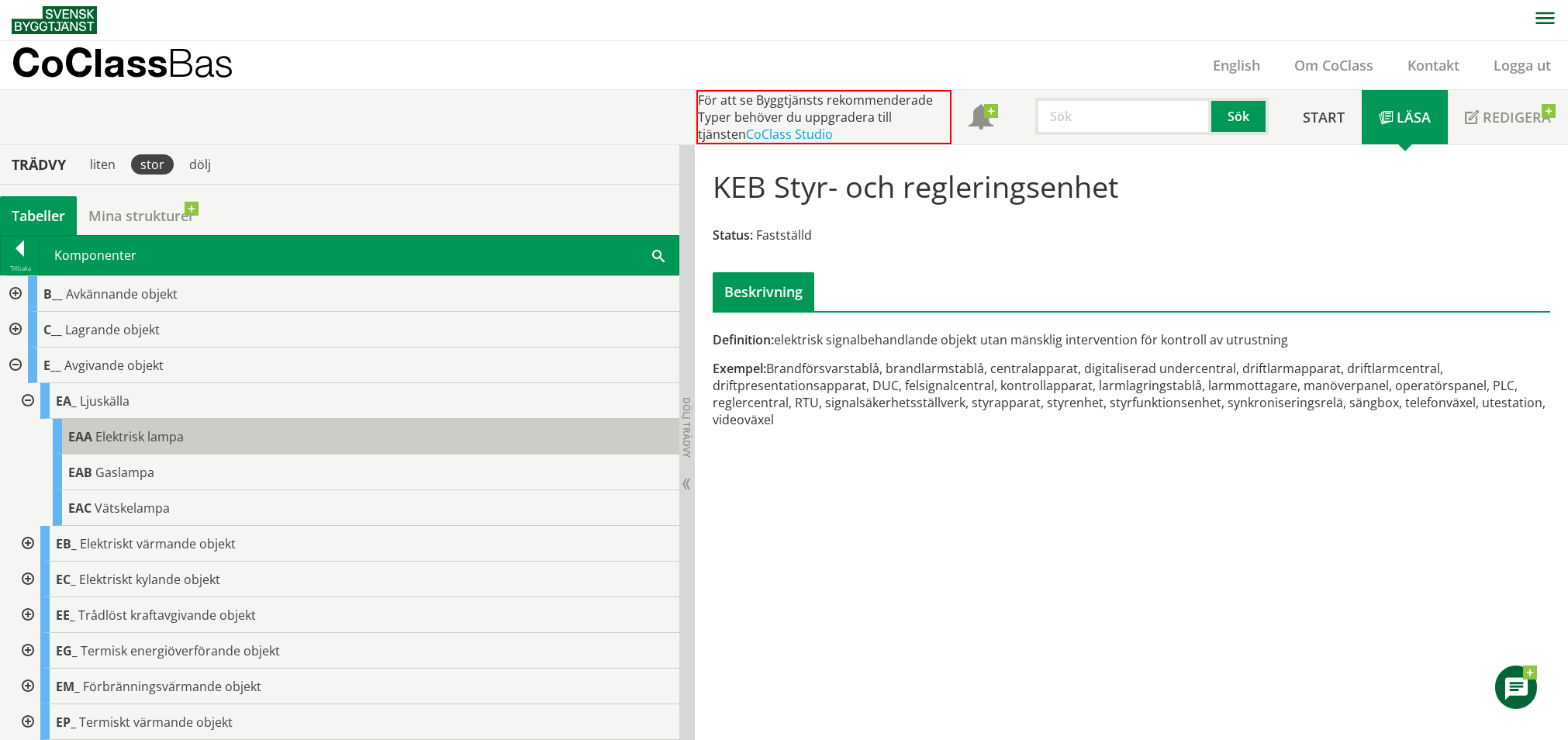
click at [420, 437] on div "EAA Elektrisk lampa" at bounding box center [366, 437] width 627 height 36
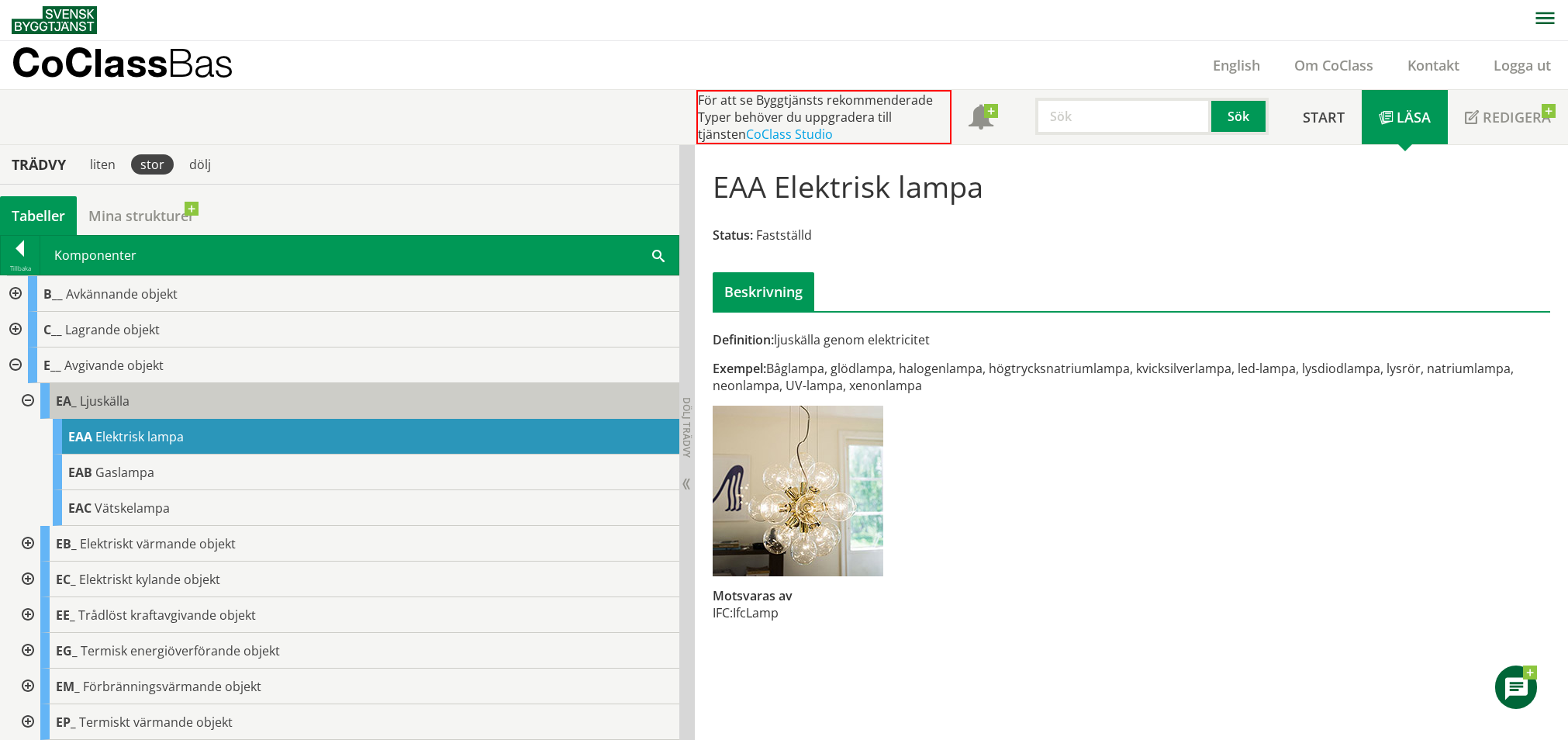
click at [99, 407] on span "Ljuskälla" at bounding box center [105, 401] width 50 height 17
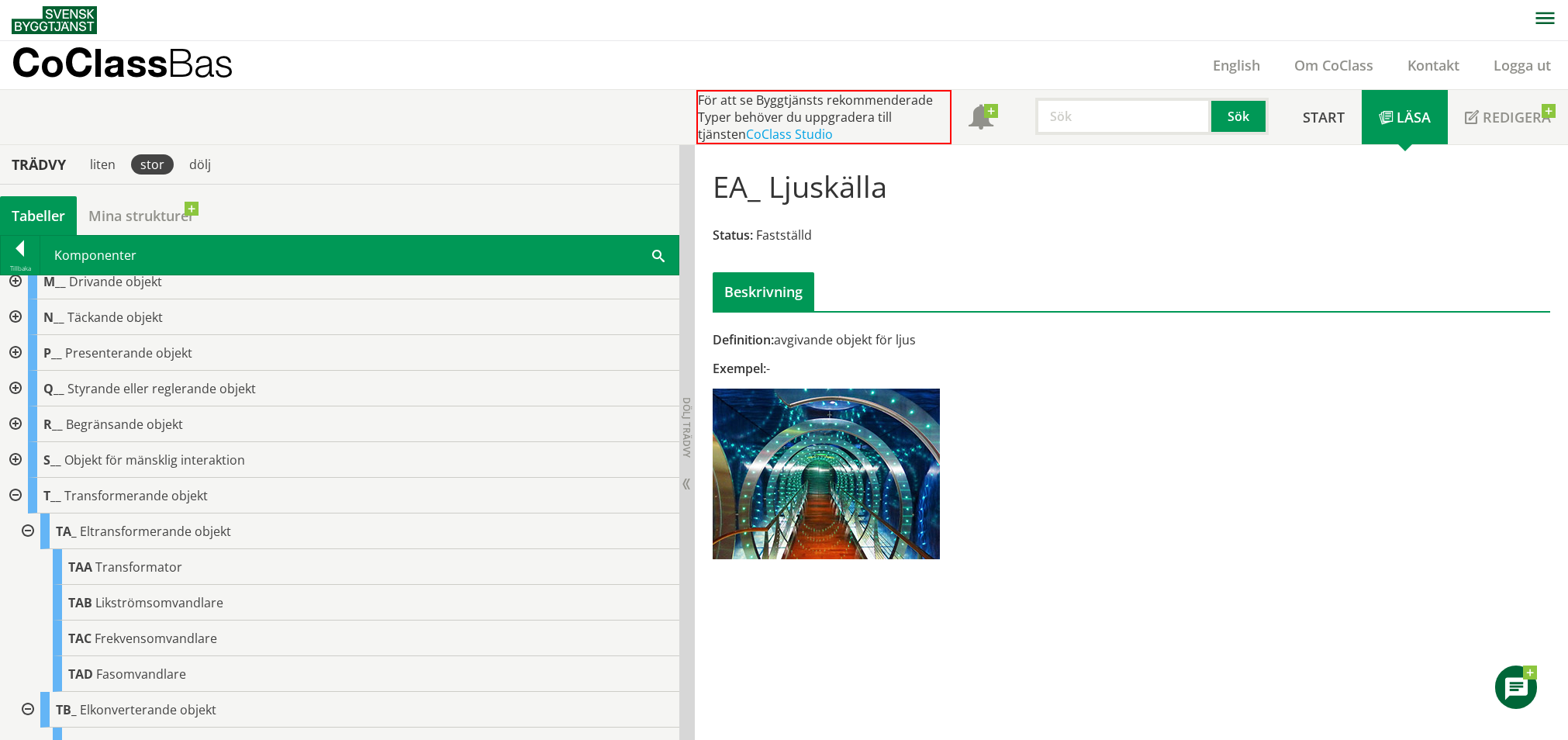
scroll to position [1303, 0]
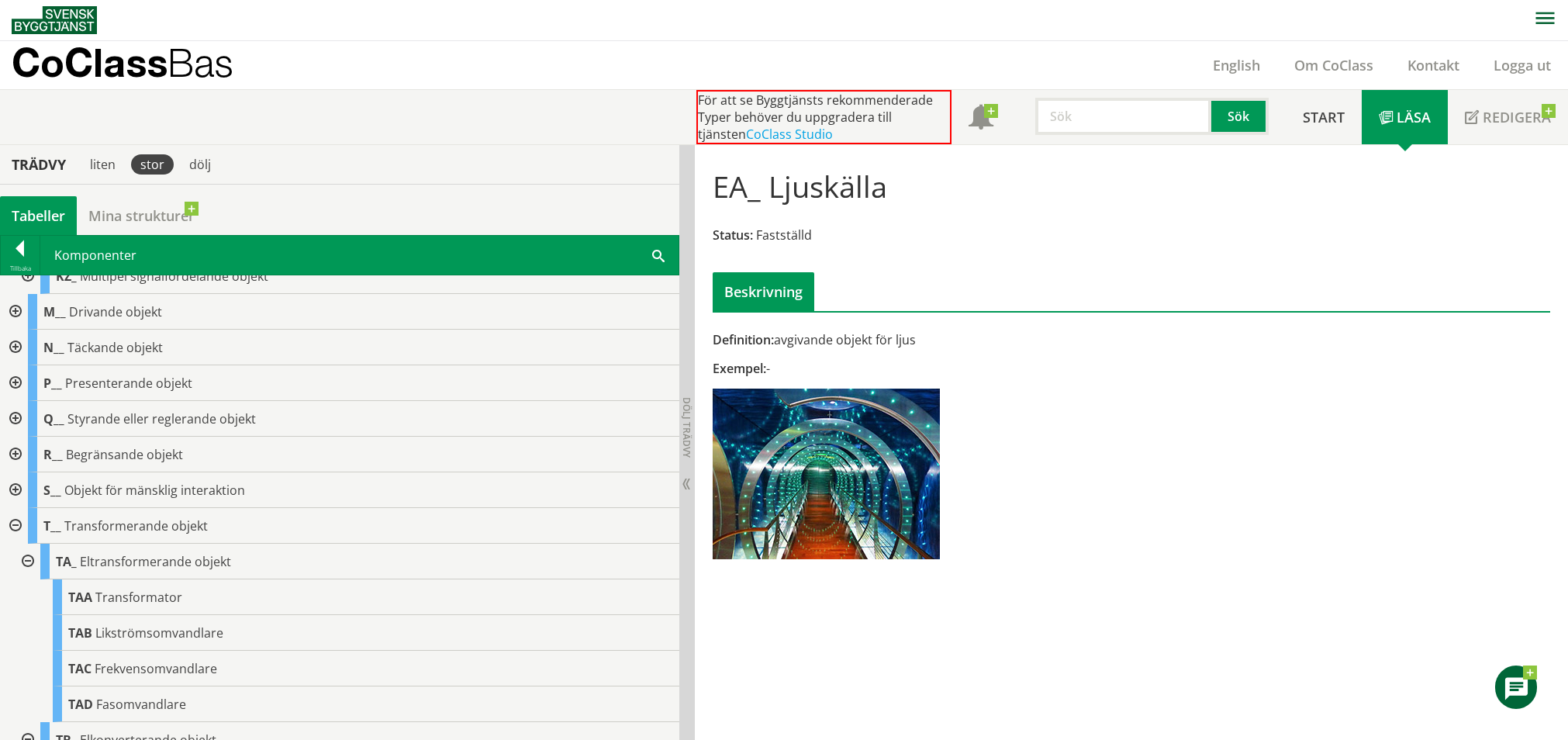
click at [18, 486] on div at bounding box center [14, 490] width 28 height 36
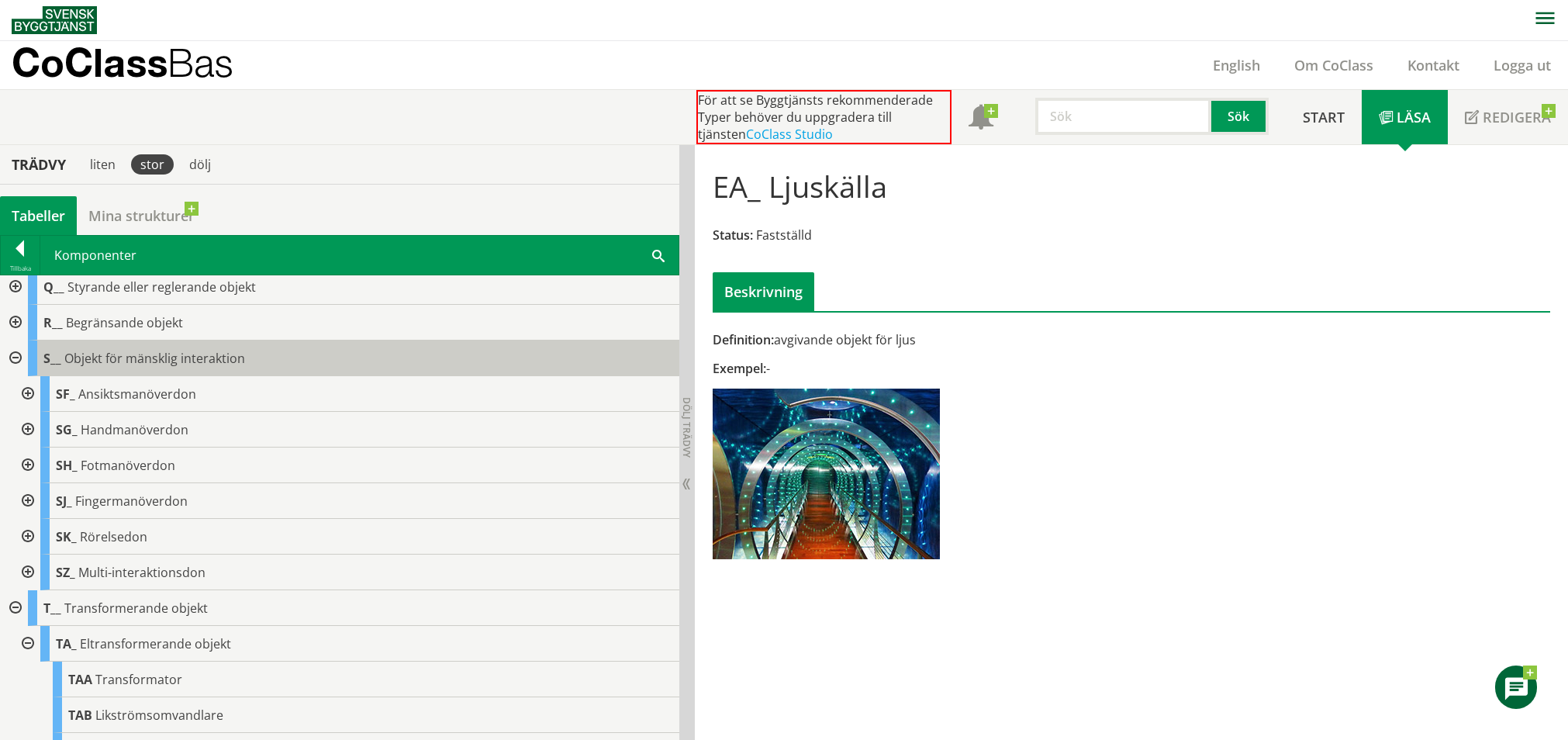
scroll to position [1458, 0]
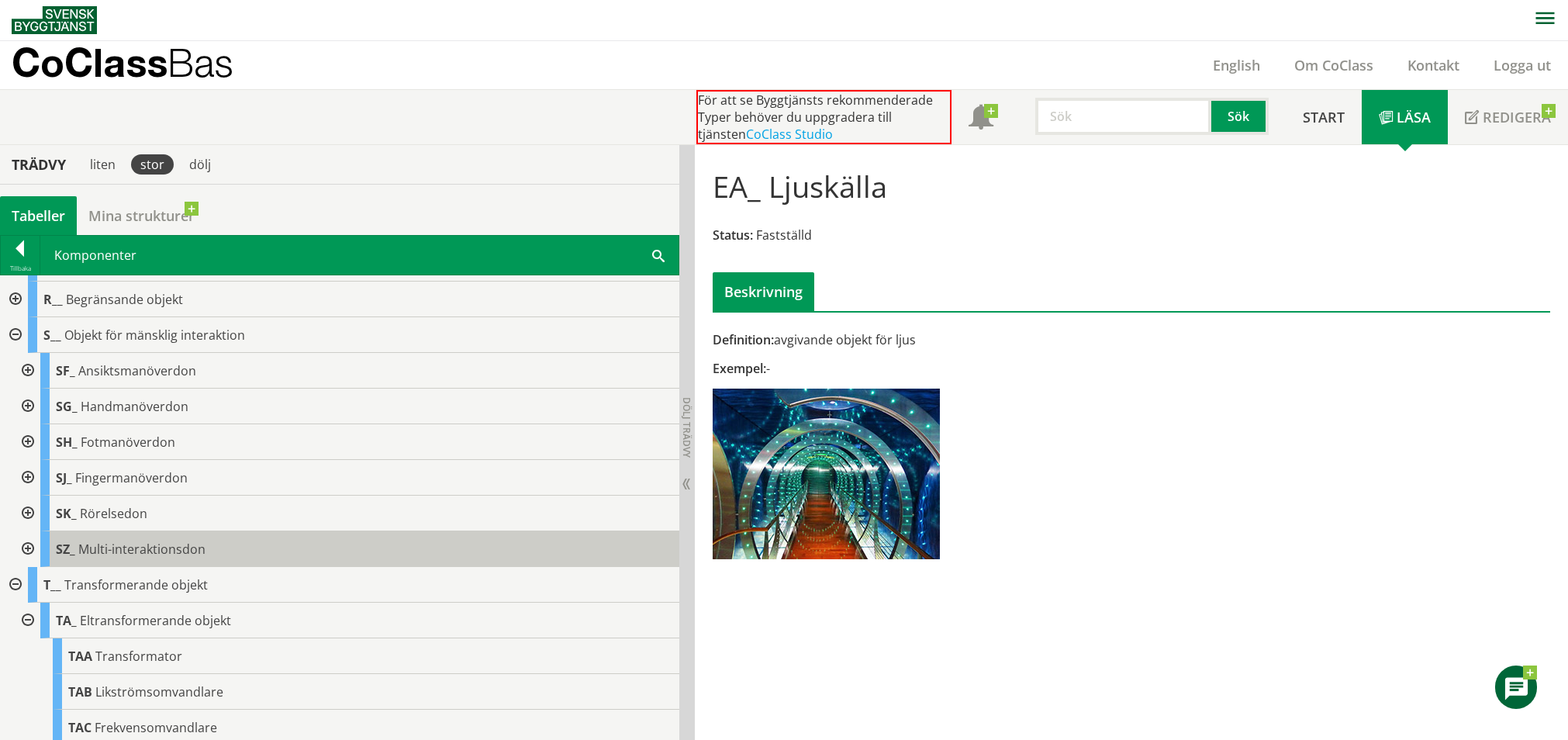
click at [208, 550] on div "SZ_ Multi-interaktionsdon" at bounding box center [360, 549] width 639 height 36
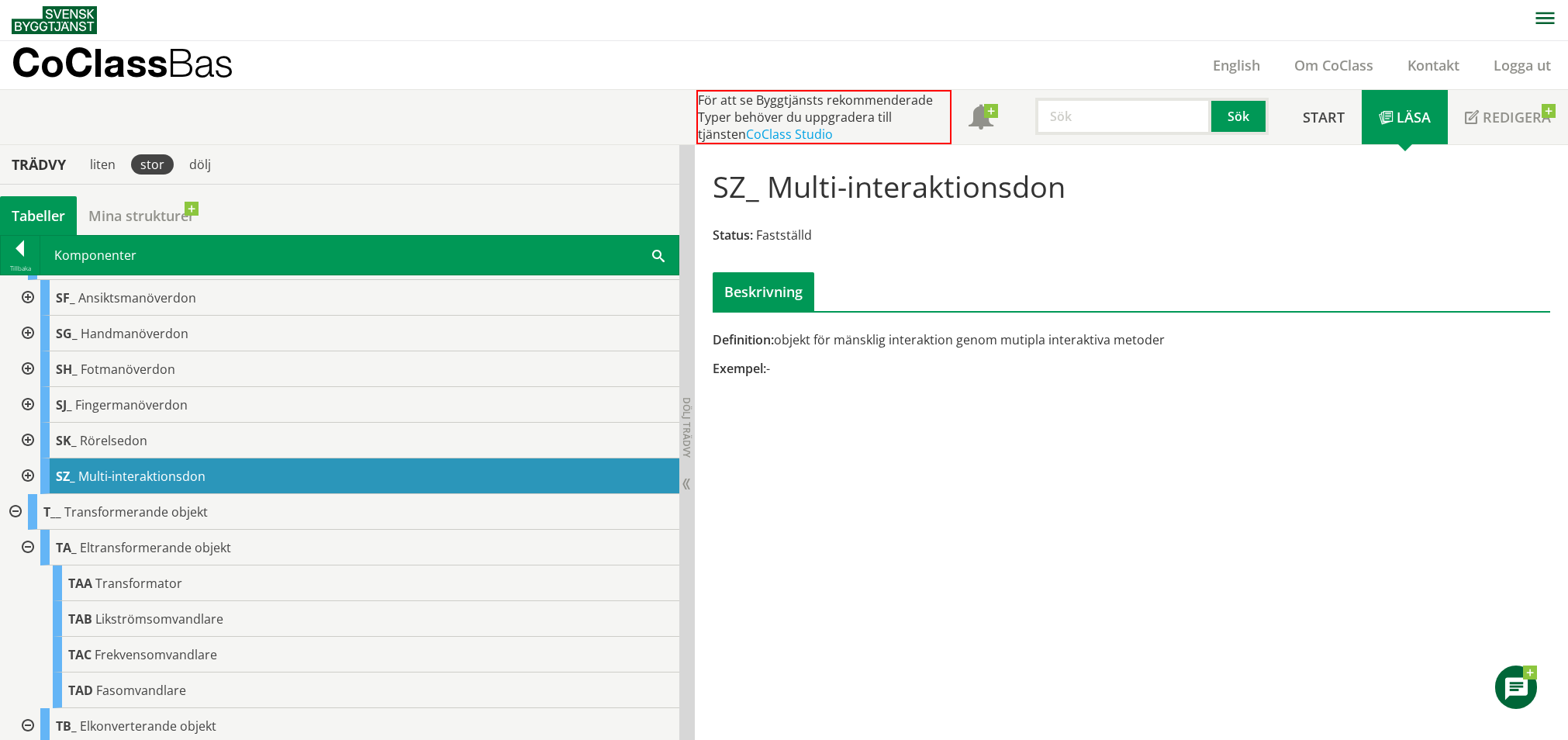
scroll to position [1562, 0]
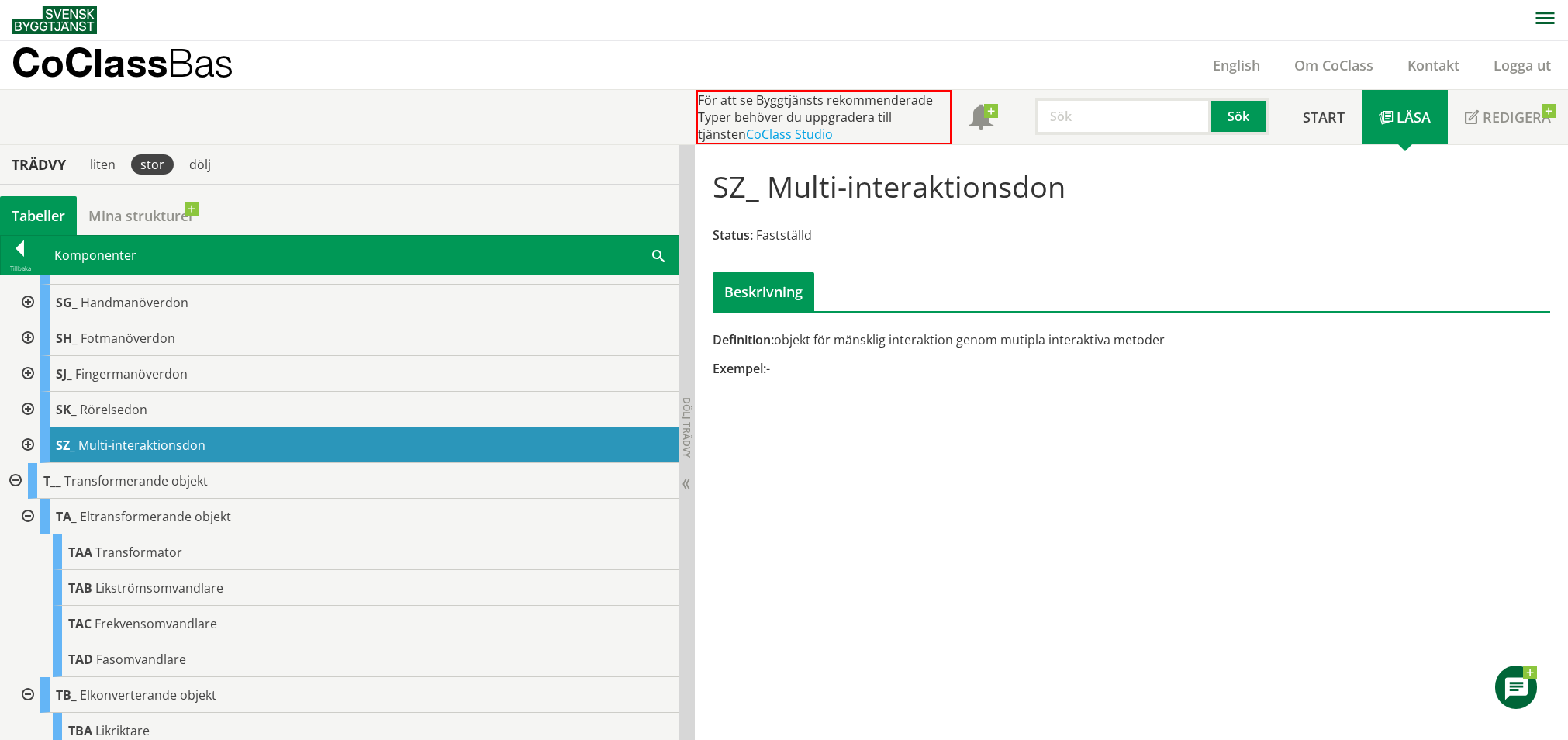
click at [30, 443] on div at bounding box center [27, 445] width 28 height 36
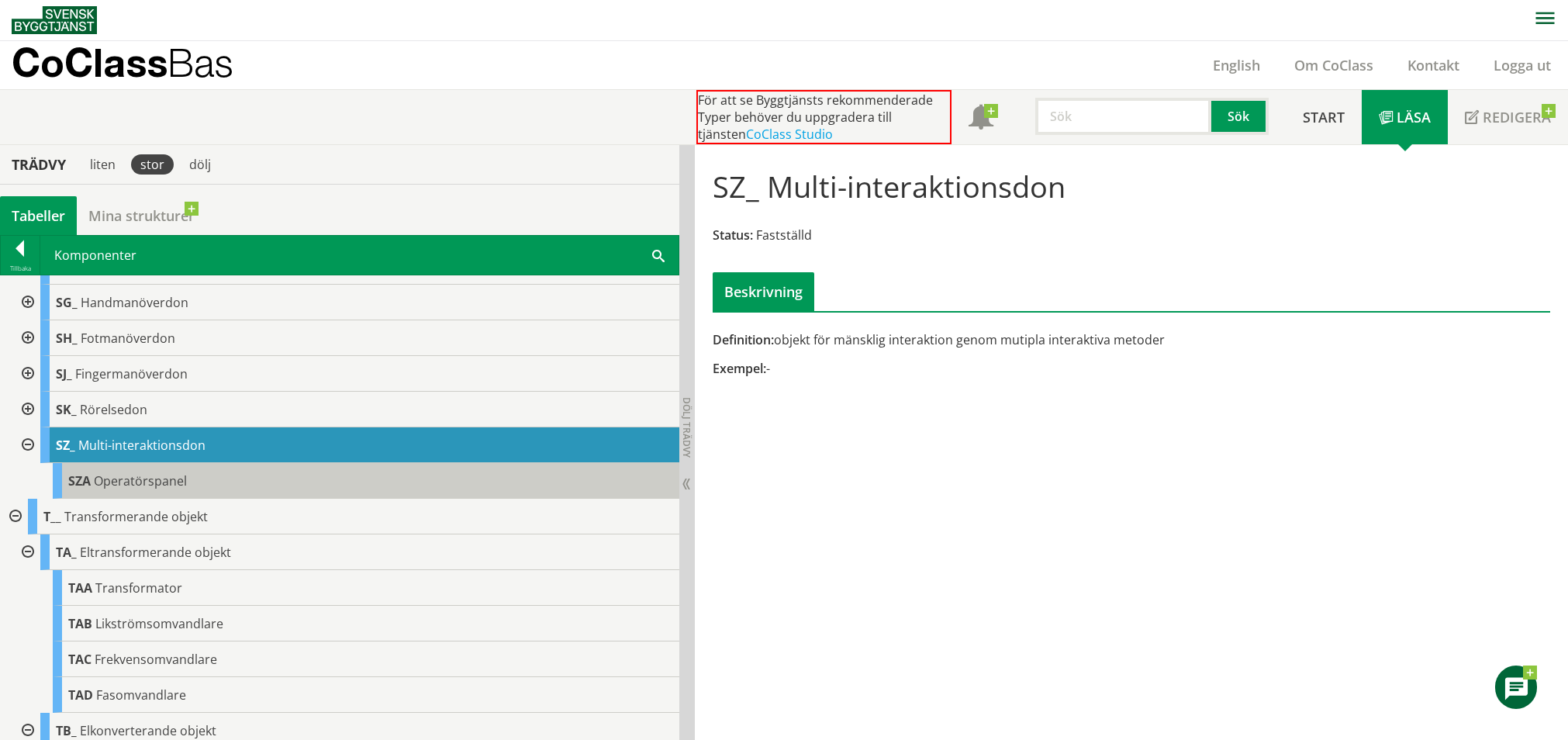
click at [111, 479] on span "Operatörspanel" at bounding box center [140, 481] width 93 height 17
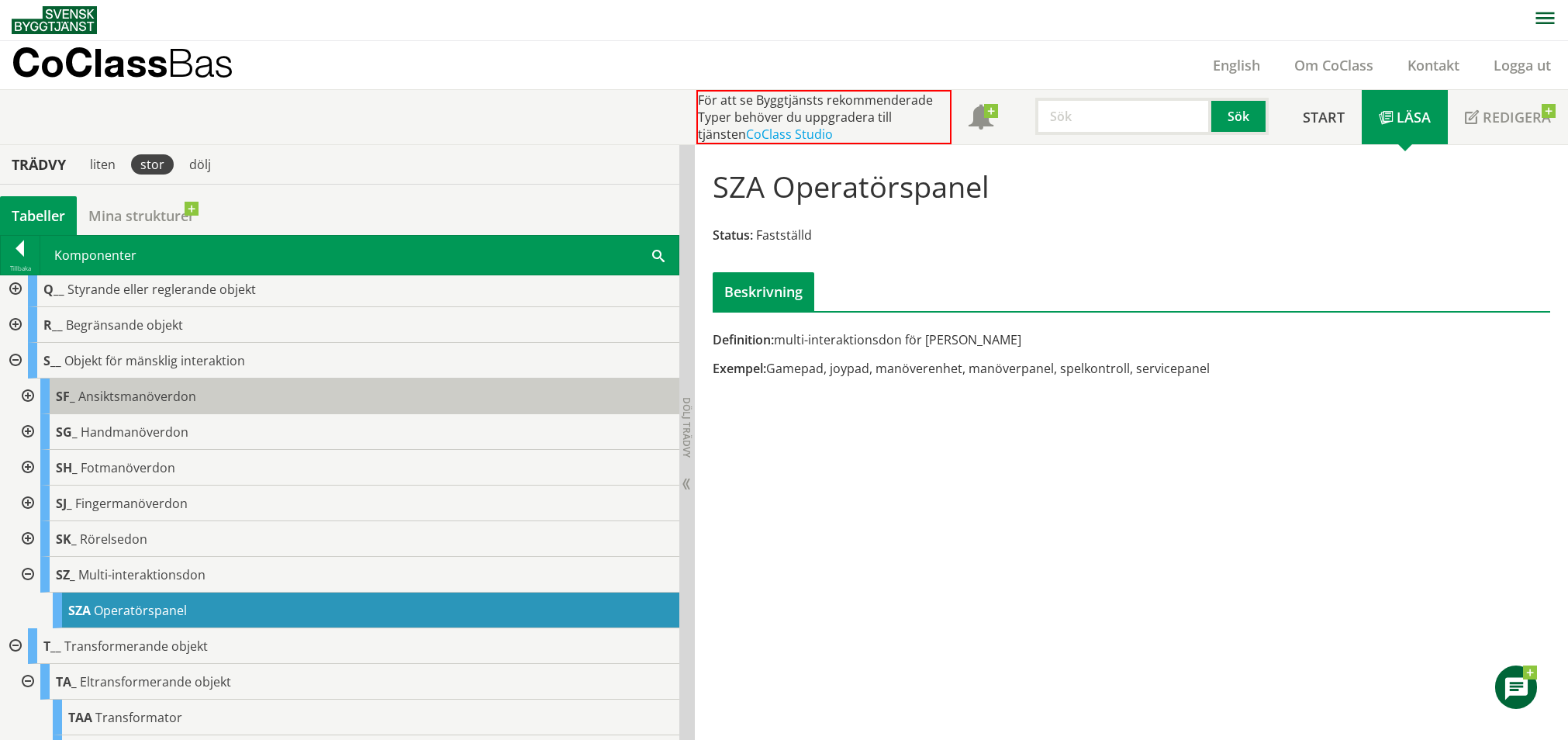
scroll to position [1407, 0]
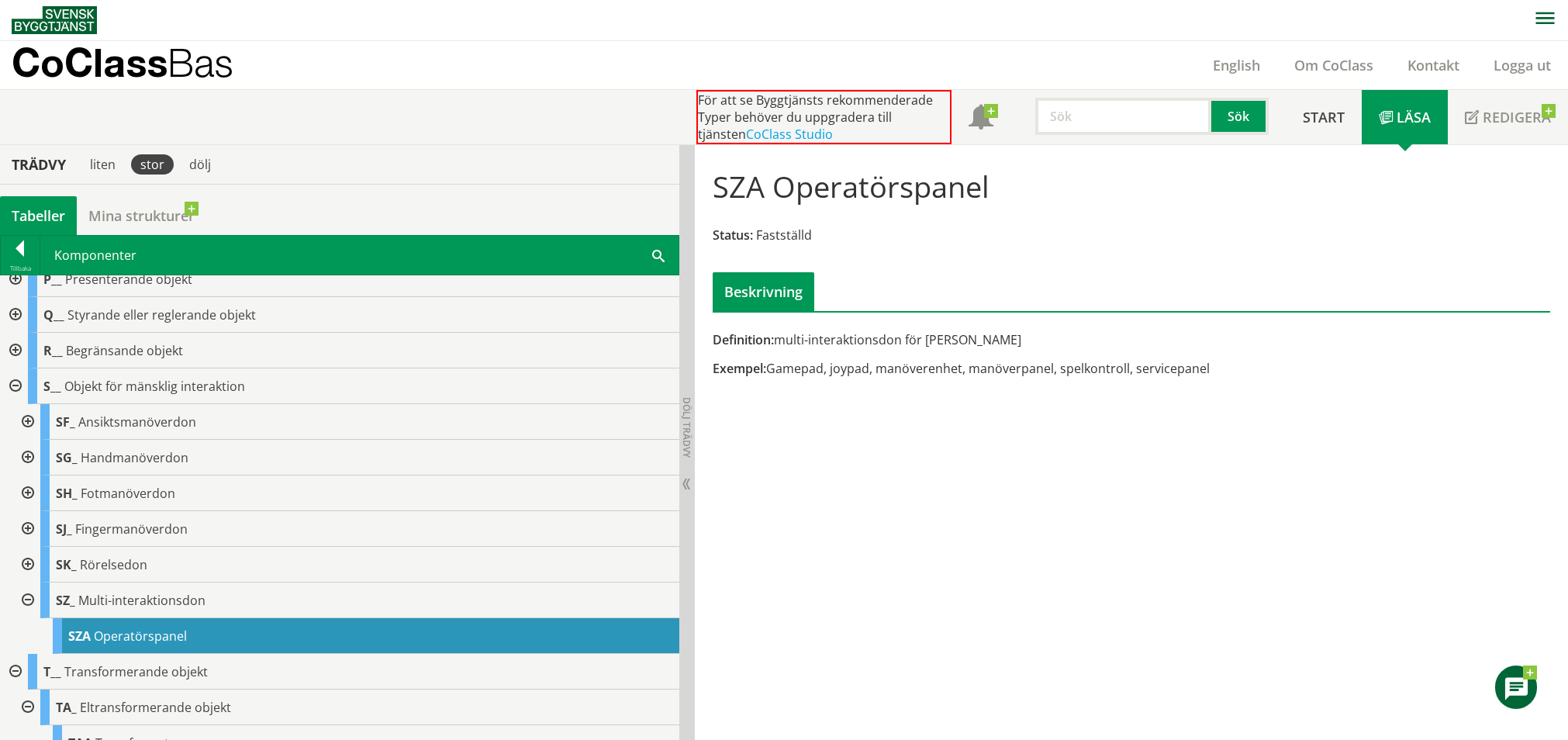
click at [31, 456] on div at bounding box center [27, 457] width 28 height 36
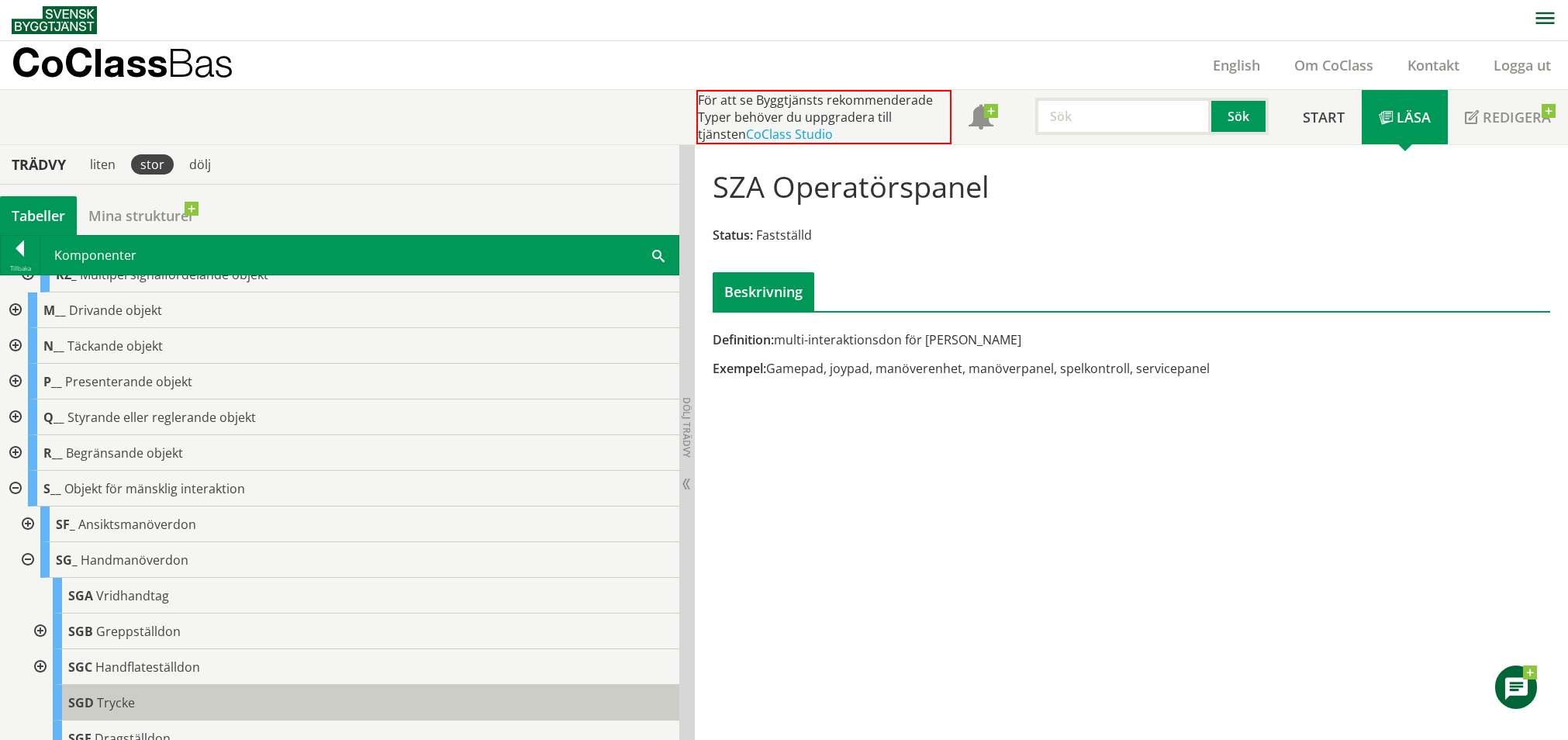
scroll to position [1303, 0]
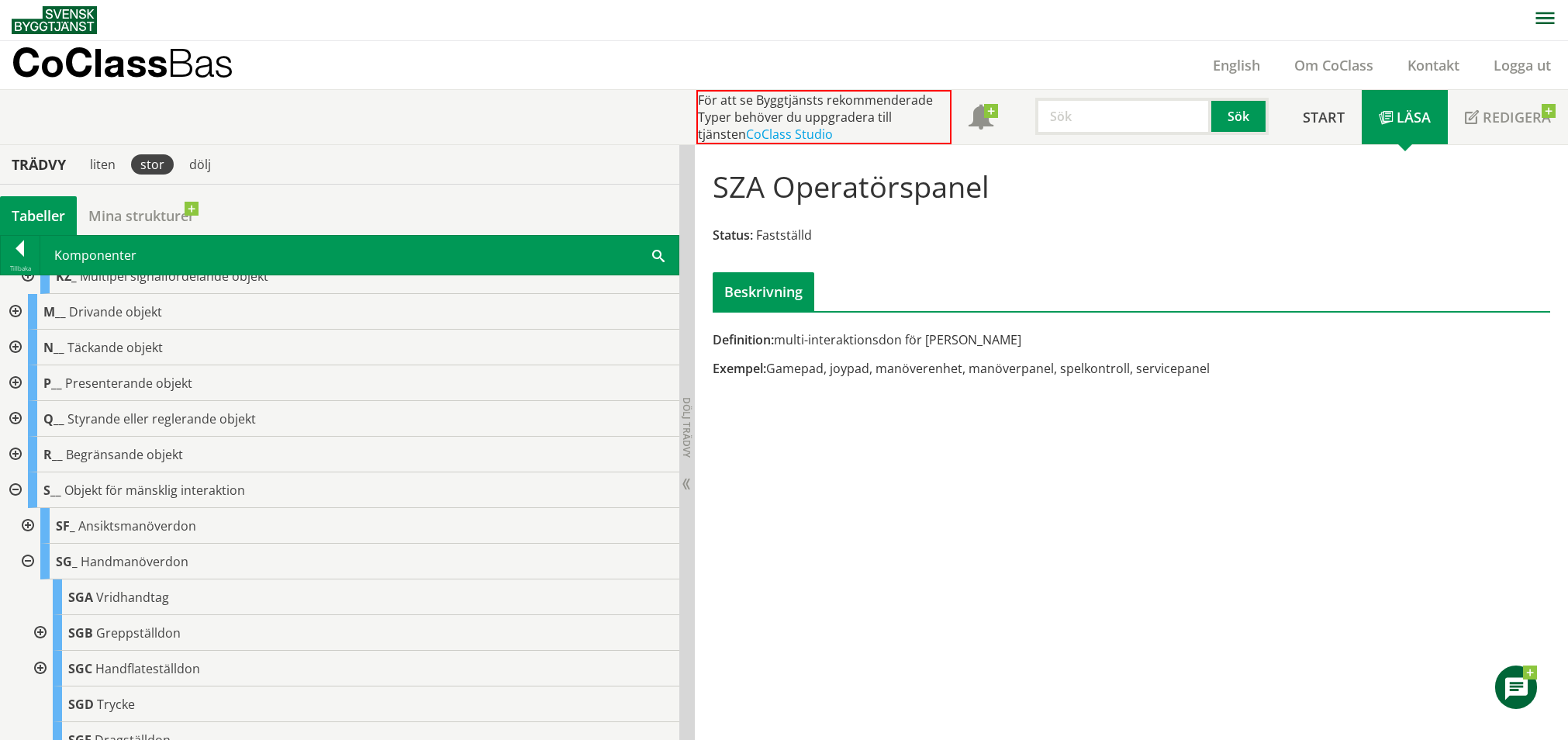
click at [22, 523] on div at bounding box center [27, 525] width 28 height 36
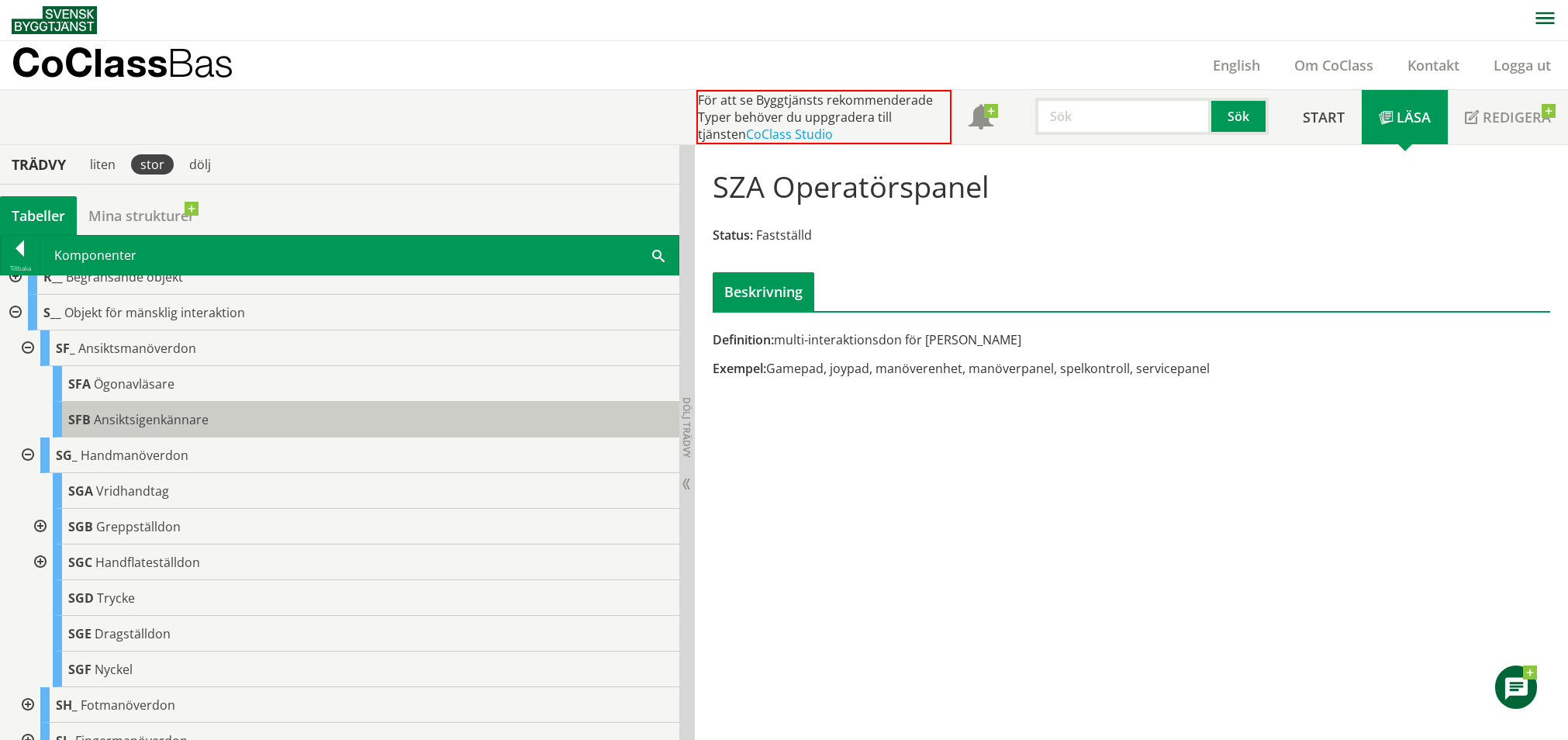
scroll to position [1510, 0]
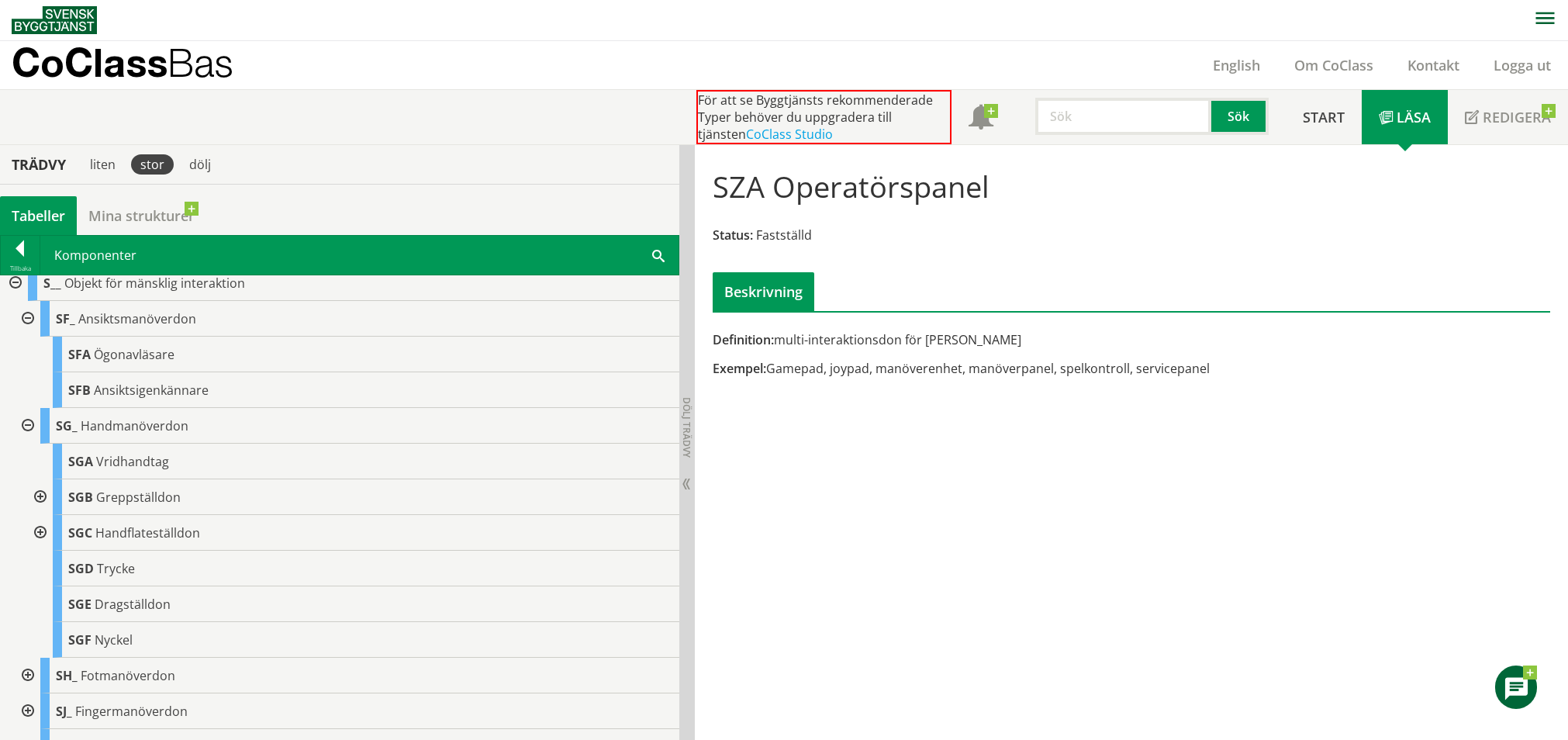
click at [40, 495] on div at bounding box center [39, 497] width 28 height 36
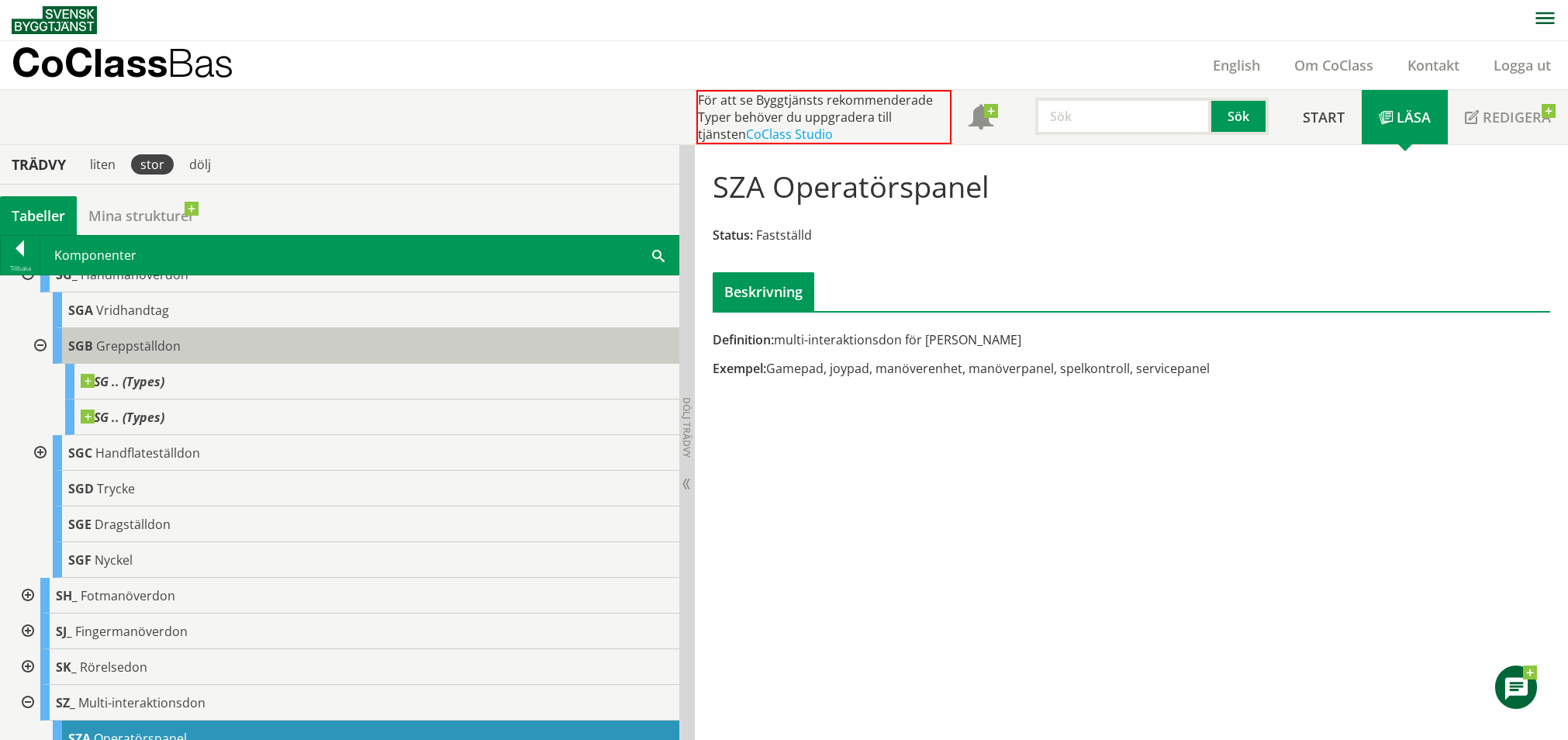
scroll to position [1665, 0]
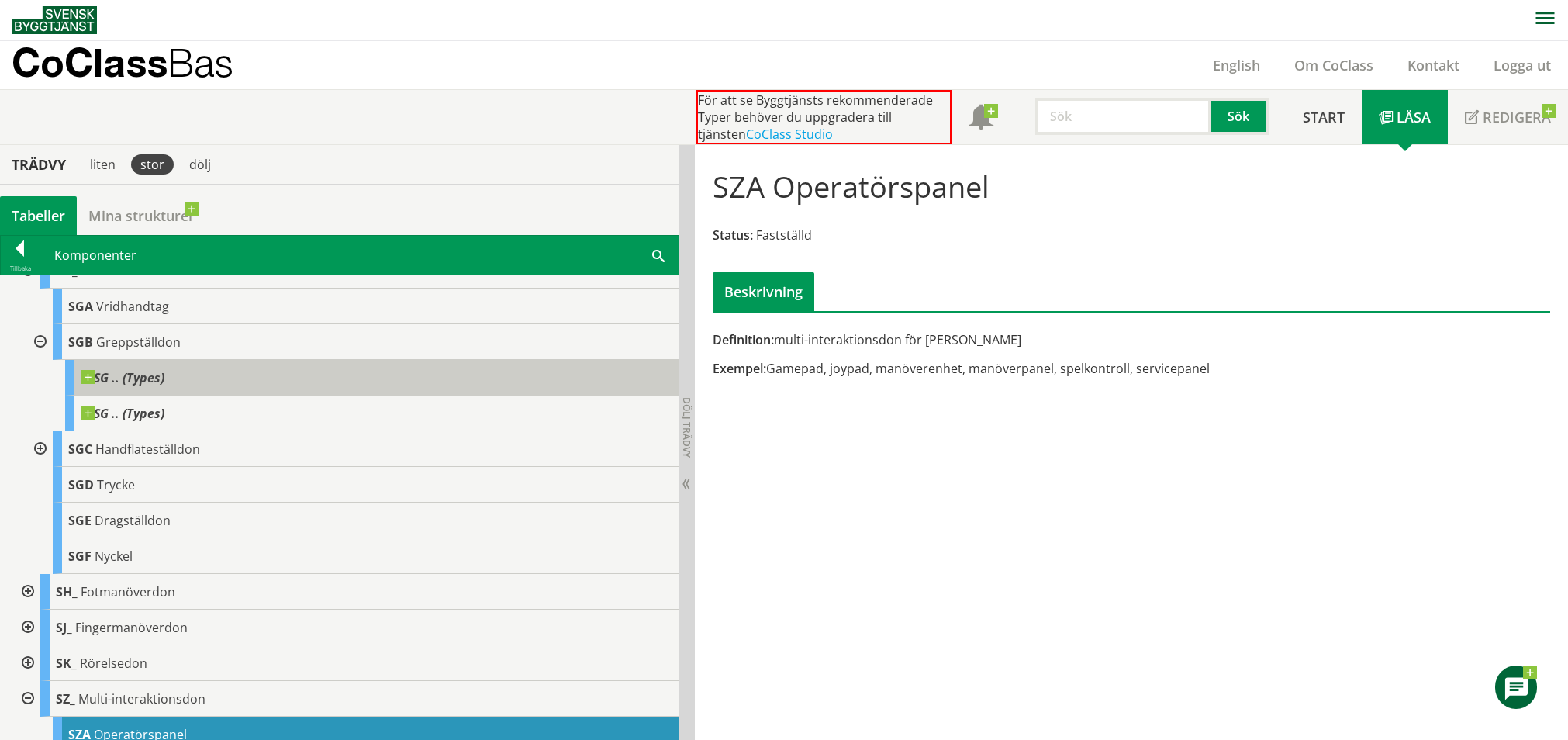
click at [165, 370] on span at bounding box center [165, 370] width 0 height 0
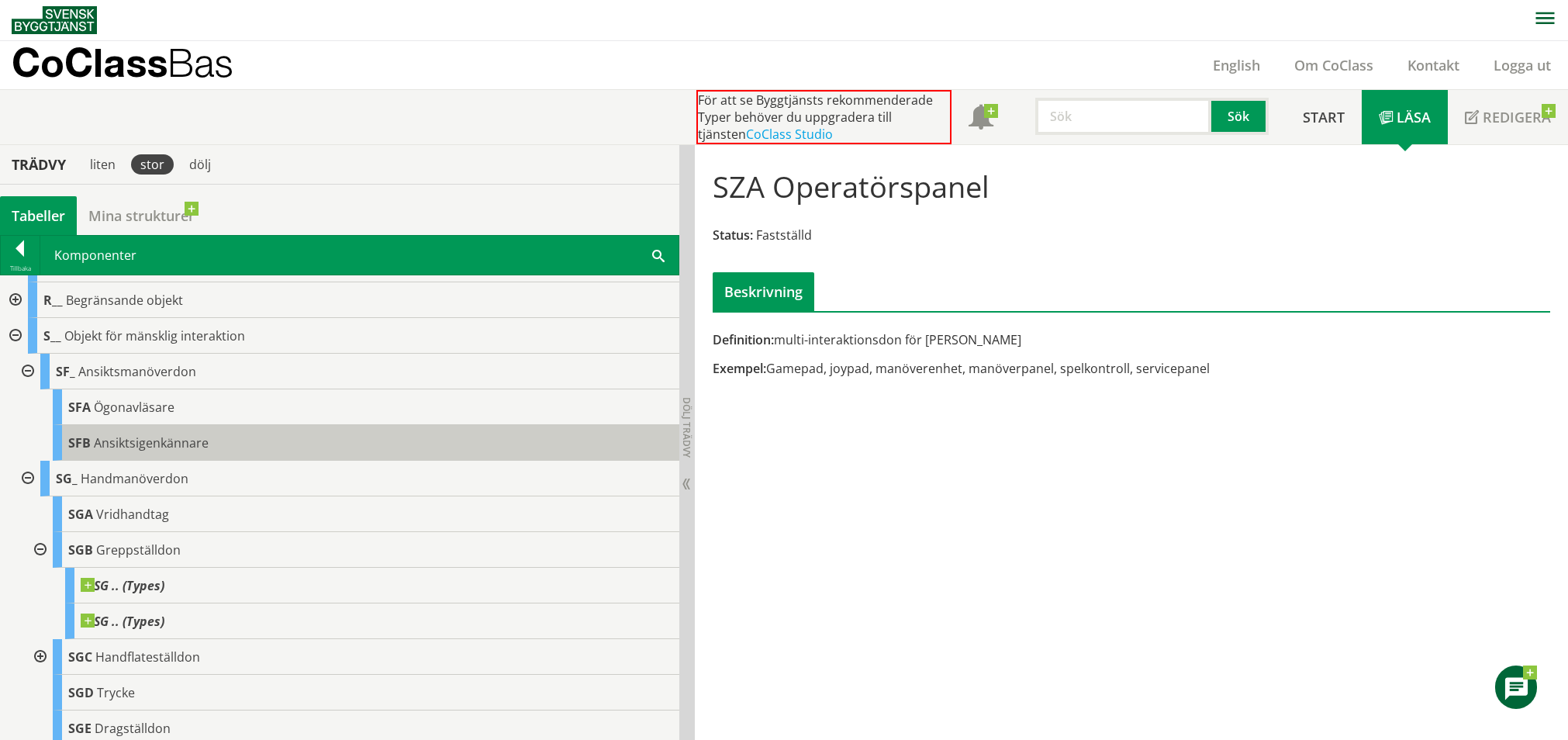
scroll to position [1458, 0]
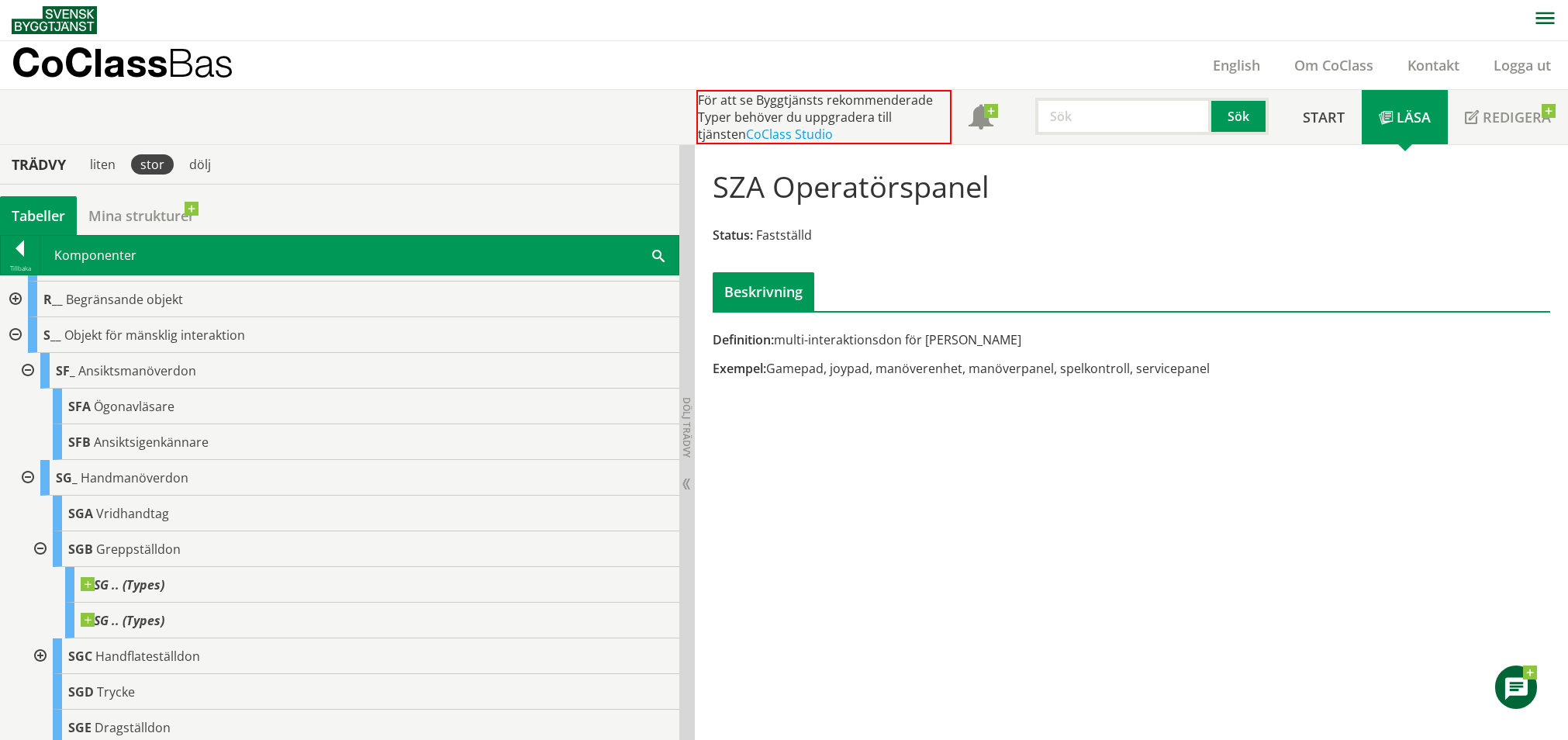
click at [41, 549] on div at bounding box center [39, 549] width 28 height 36
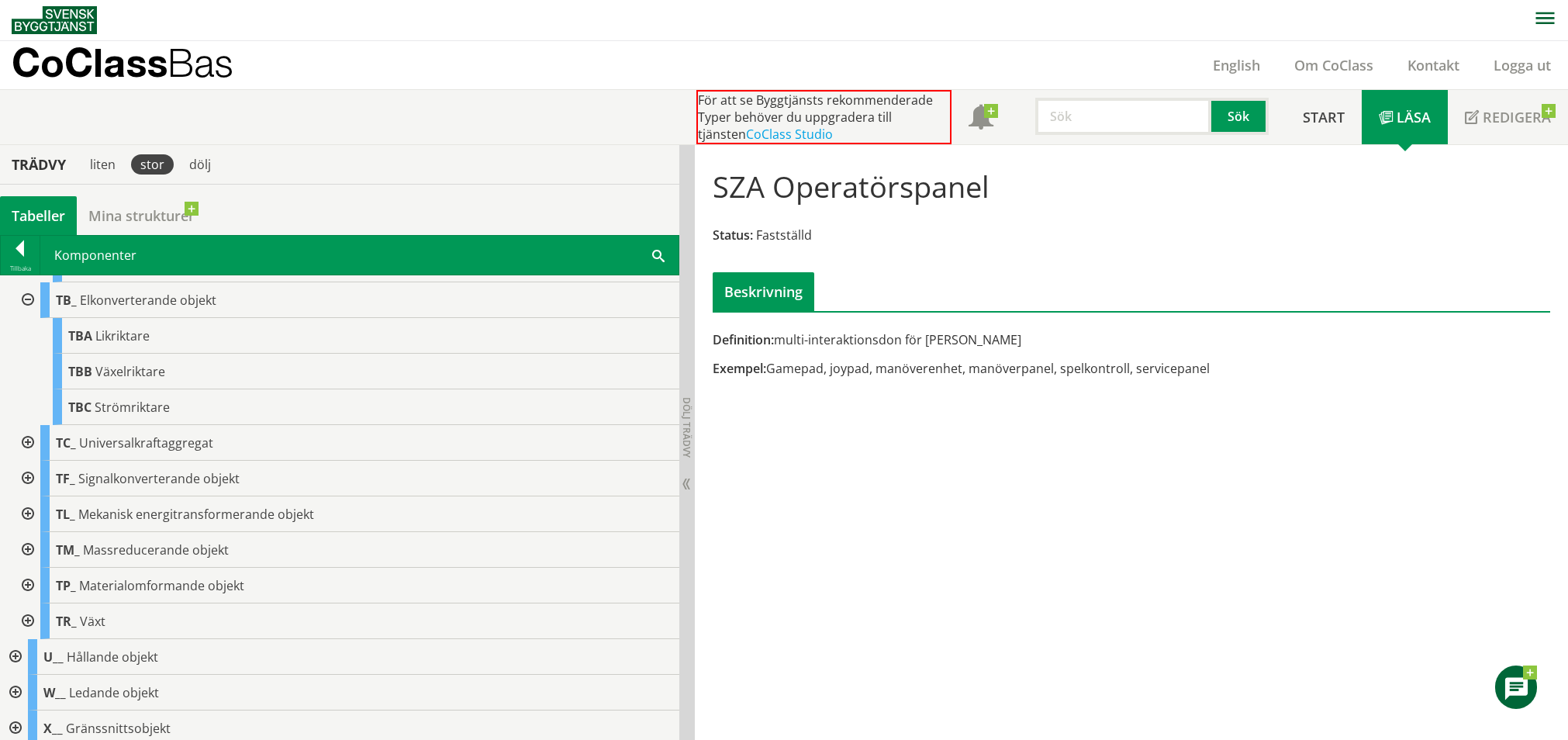
scroll to position [2356, 0]
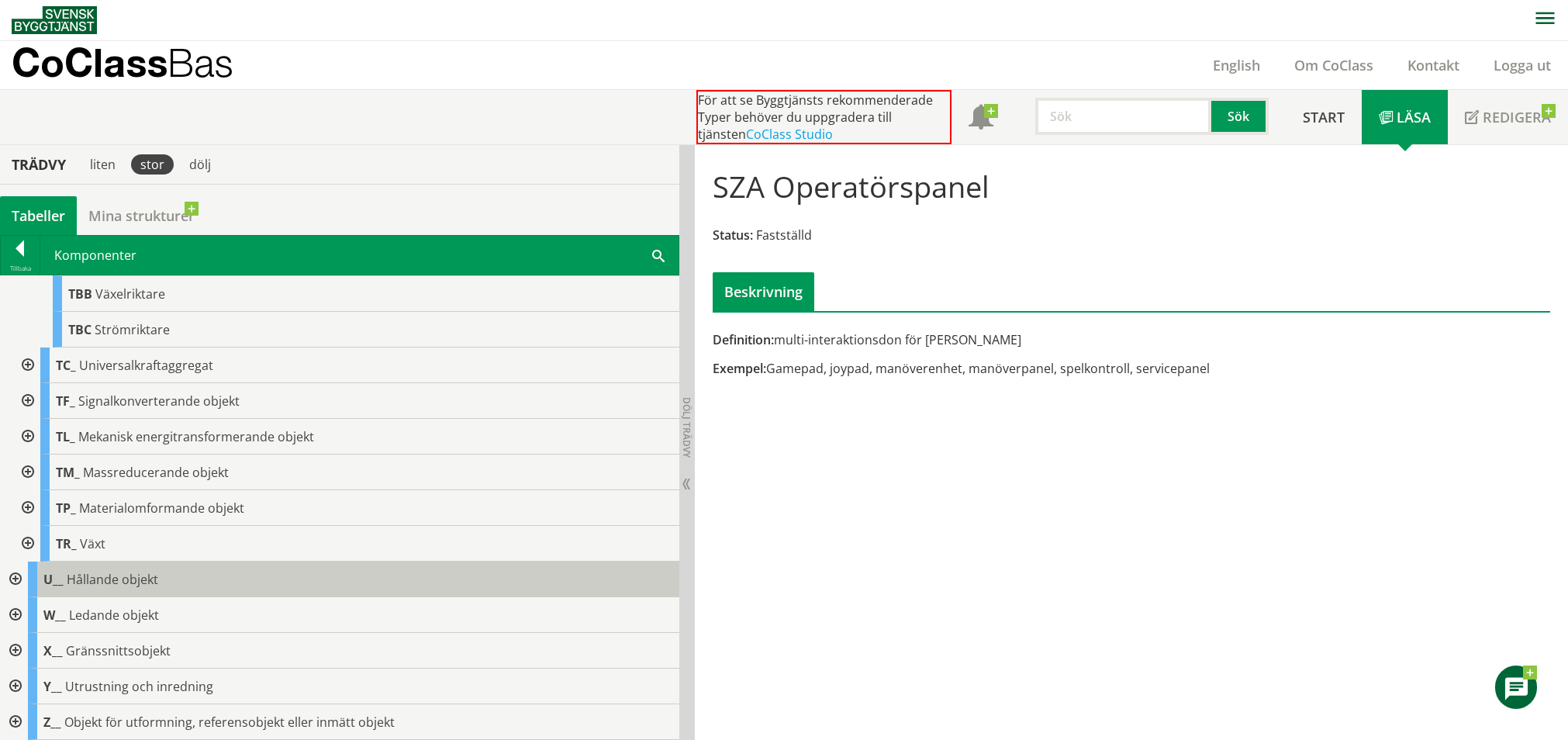
click at [154, 575] on span "Hållande objekt" at bounding box center [112, 580] width 91 height 17
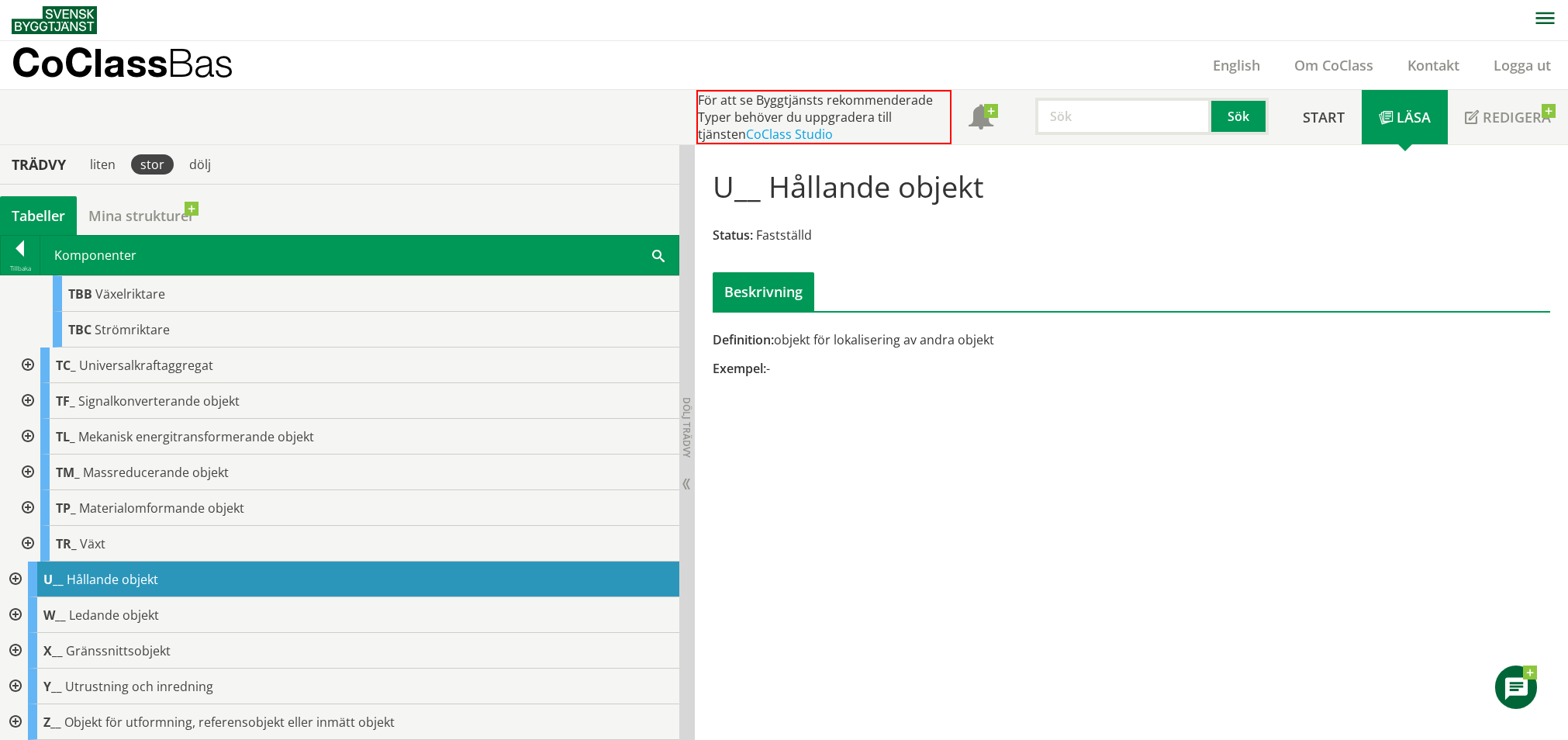
click at [12, 580] on div at bounding box center [14, 580] width 28 height 36
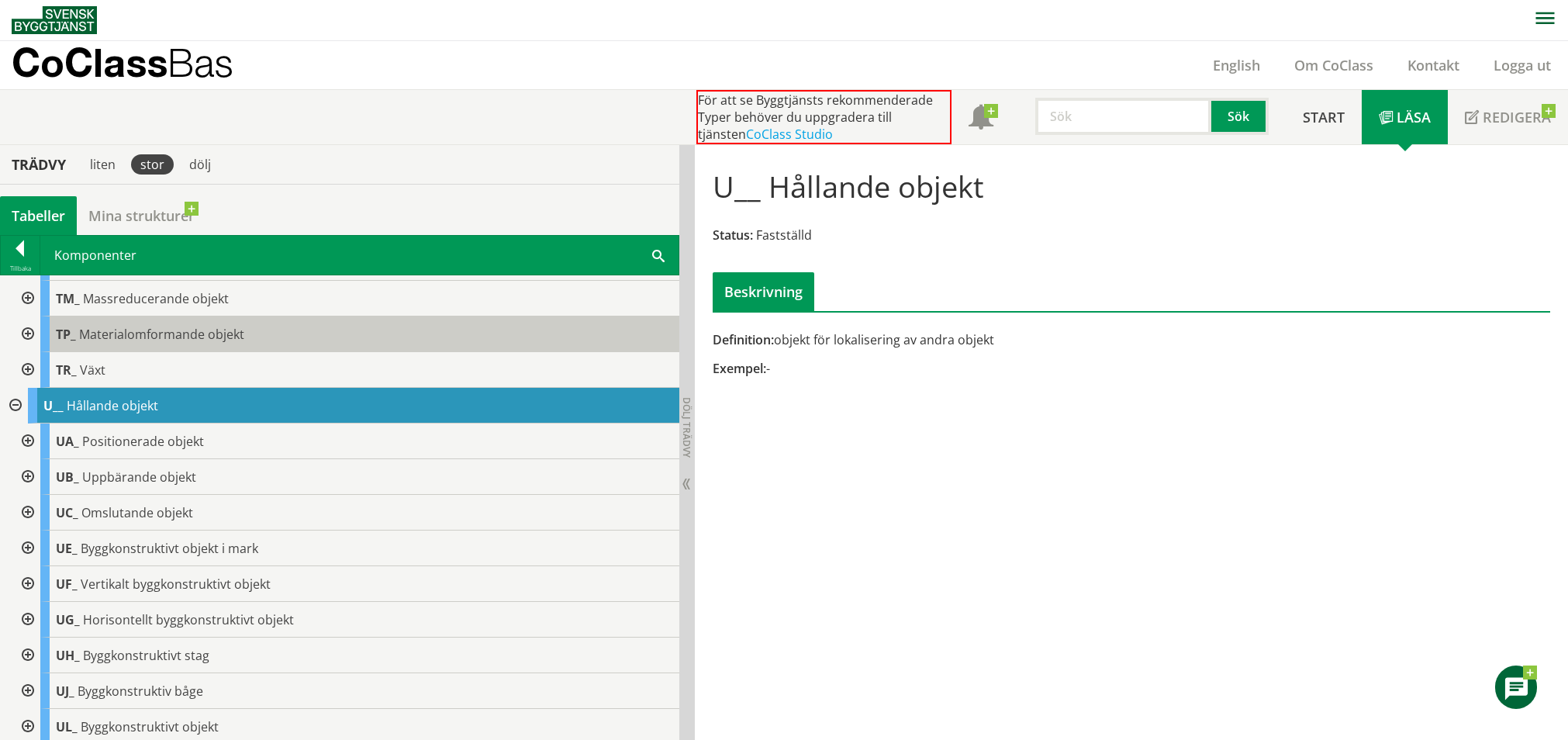
scroll to position [2563, 0]
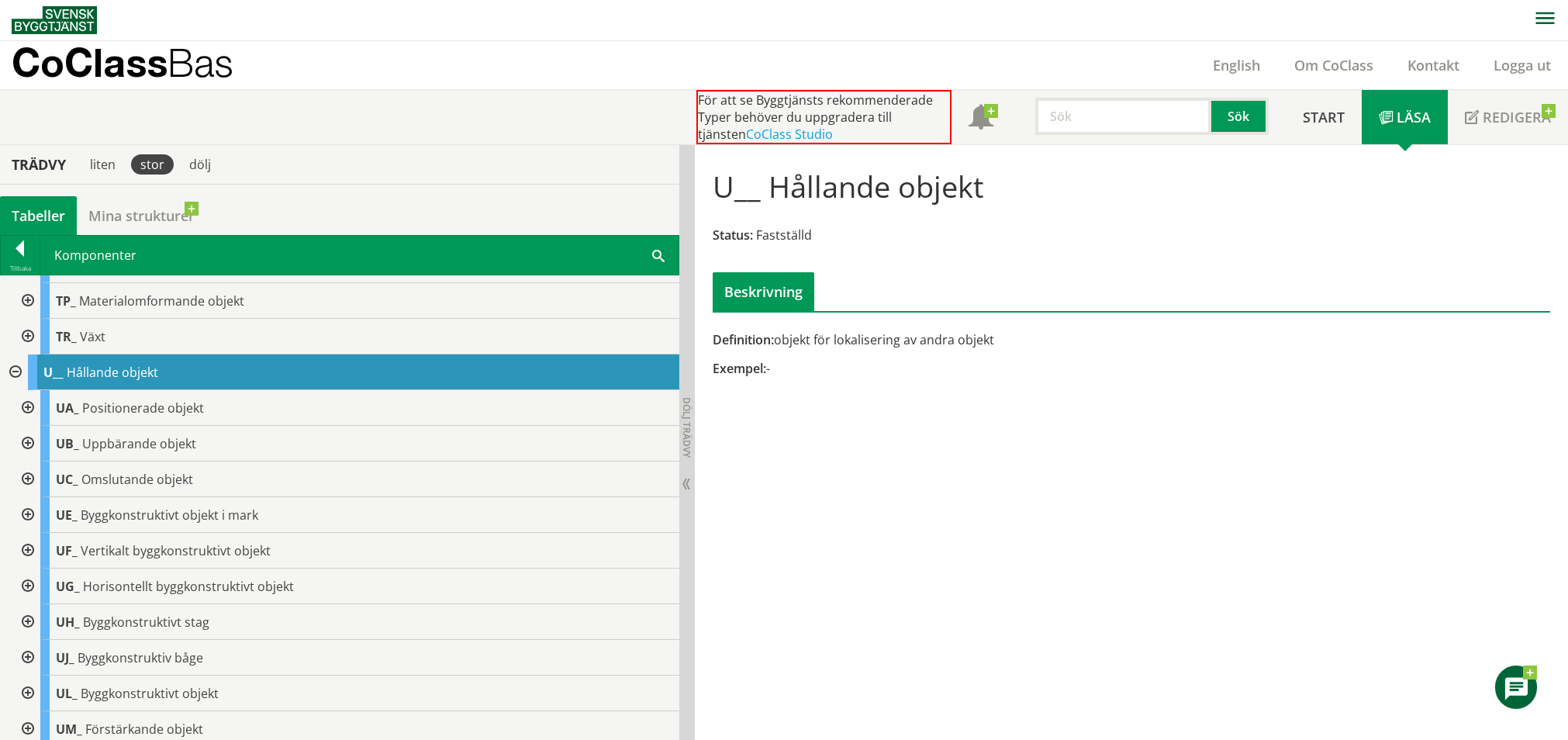
click at [26, 622] on div at bounding box center [27, 622] width 28 height 36
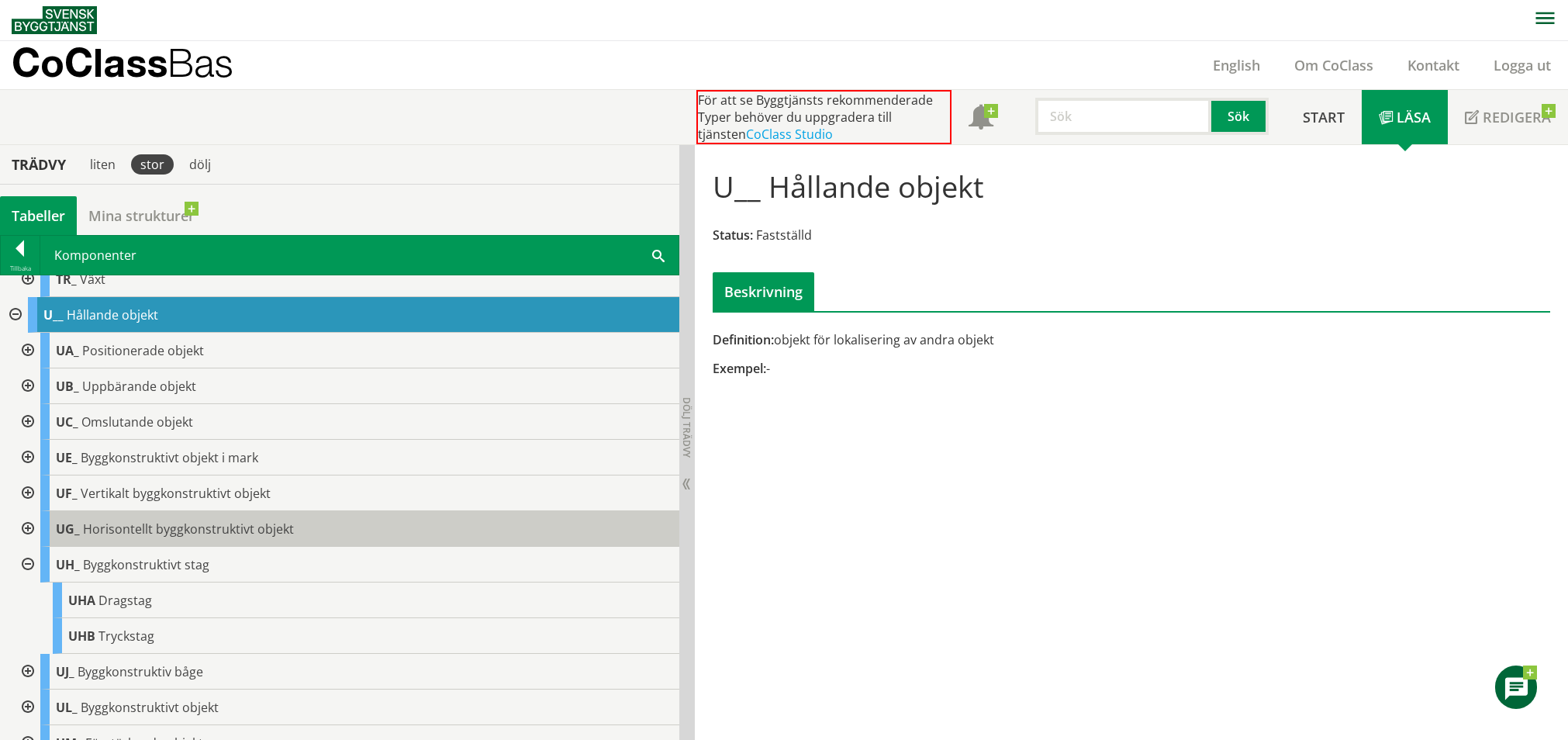
scroll to position [2614, 0]
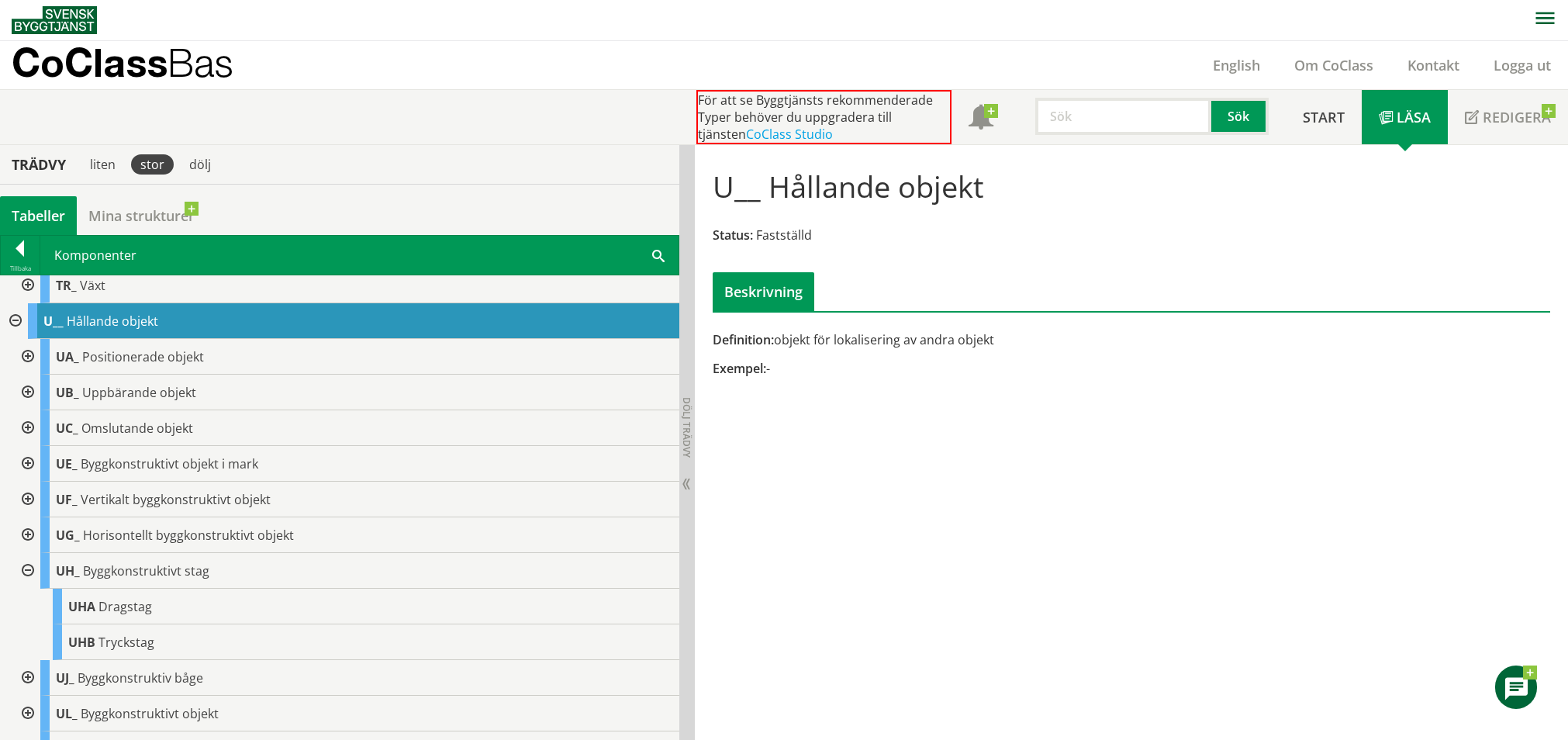
click at [29, 425] on div at bounding box center [27, 428] width 28 height 36
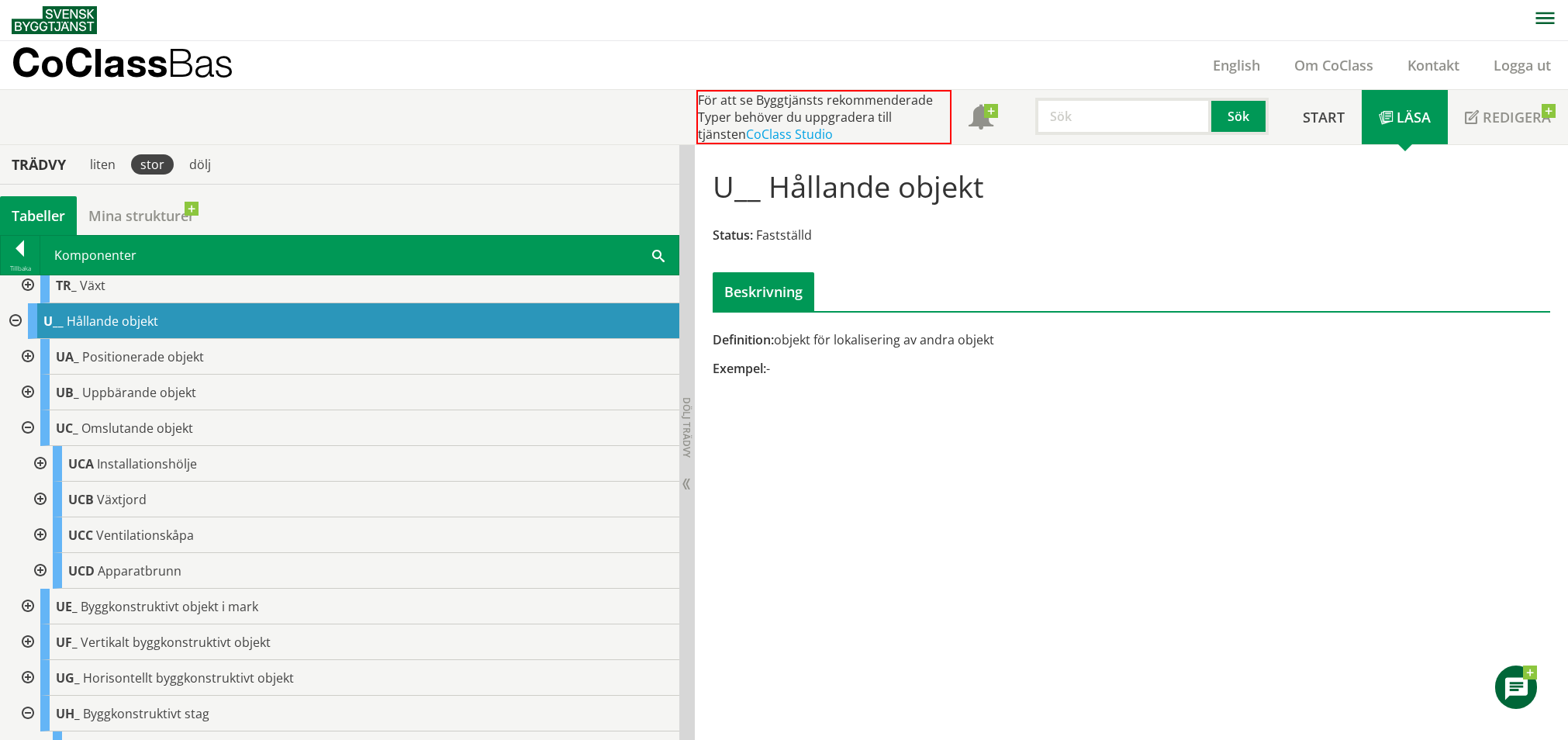
click at [39, 465] on div at bounding box center [39, 464] width 28 height 36
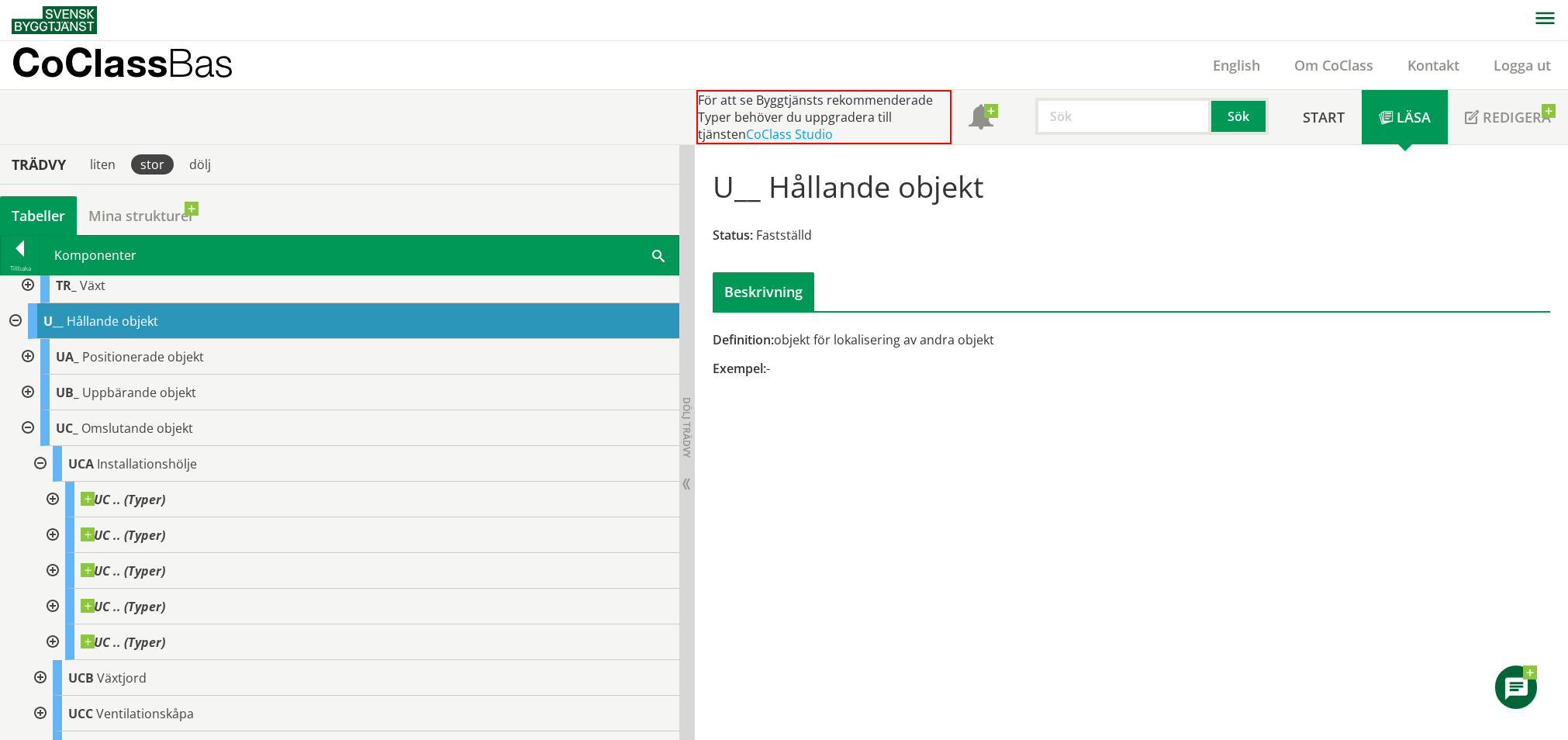
click at [42, 465] on div at bounding box center [39, 464] width 28 height 36
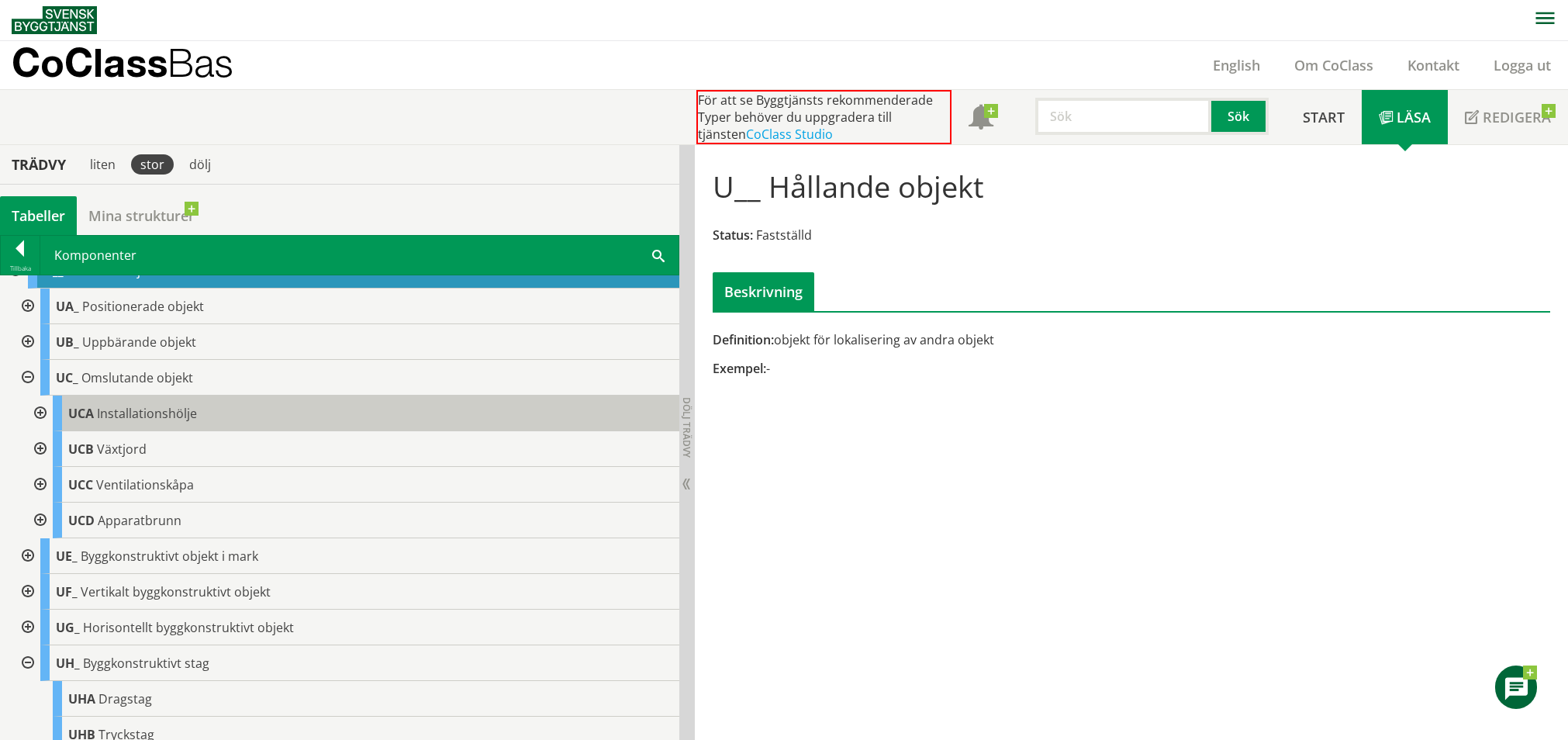
scroll to position [2666, 0]
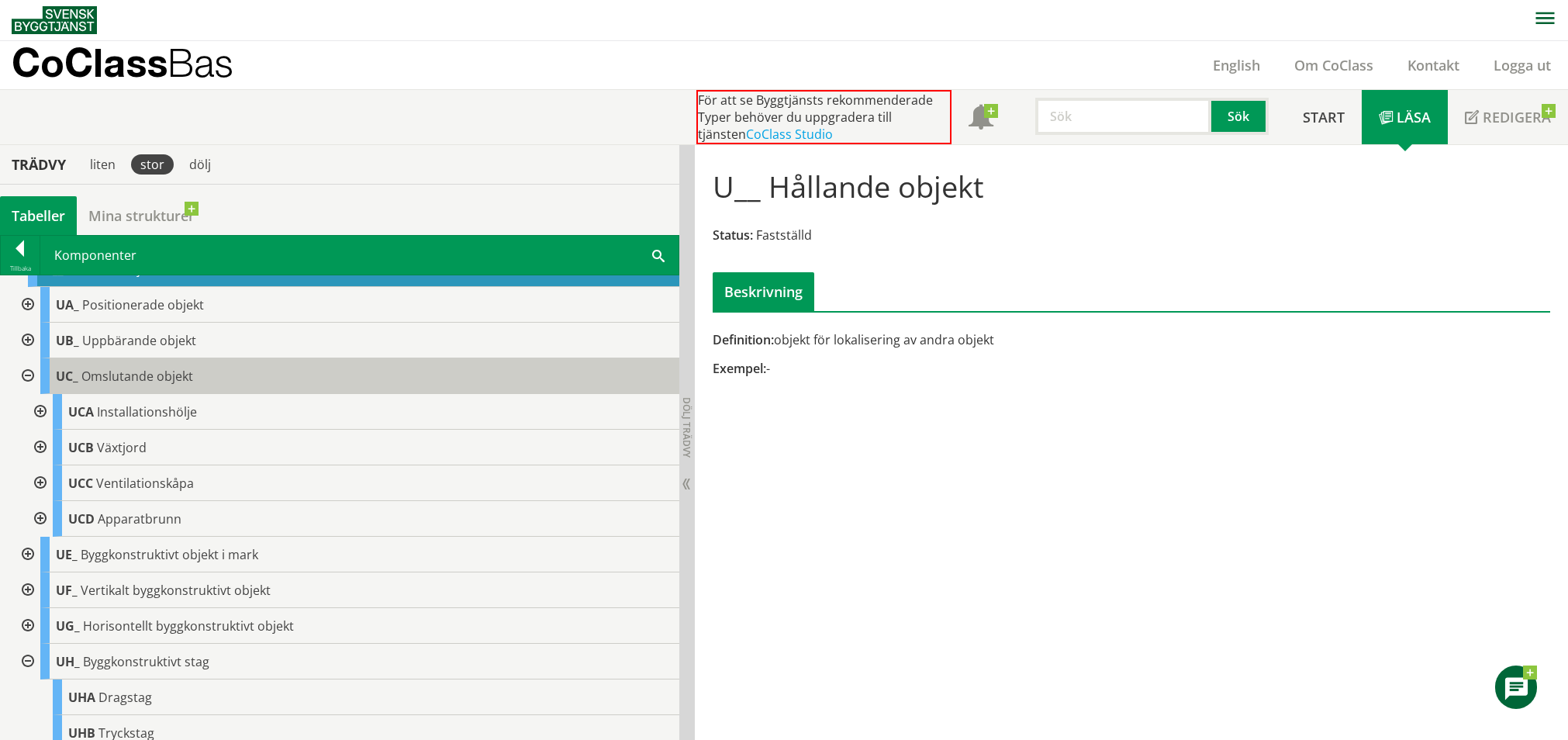
click at [268, 390] on div "UC_ Omslutande objekt" at bounding box center [360, 376] width 639 height 36
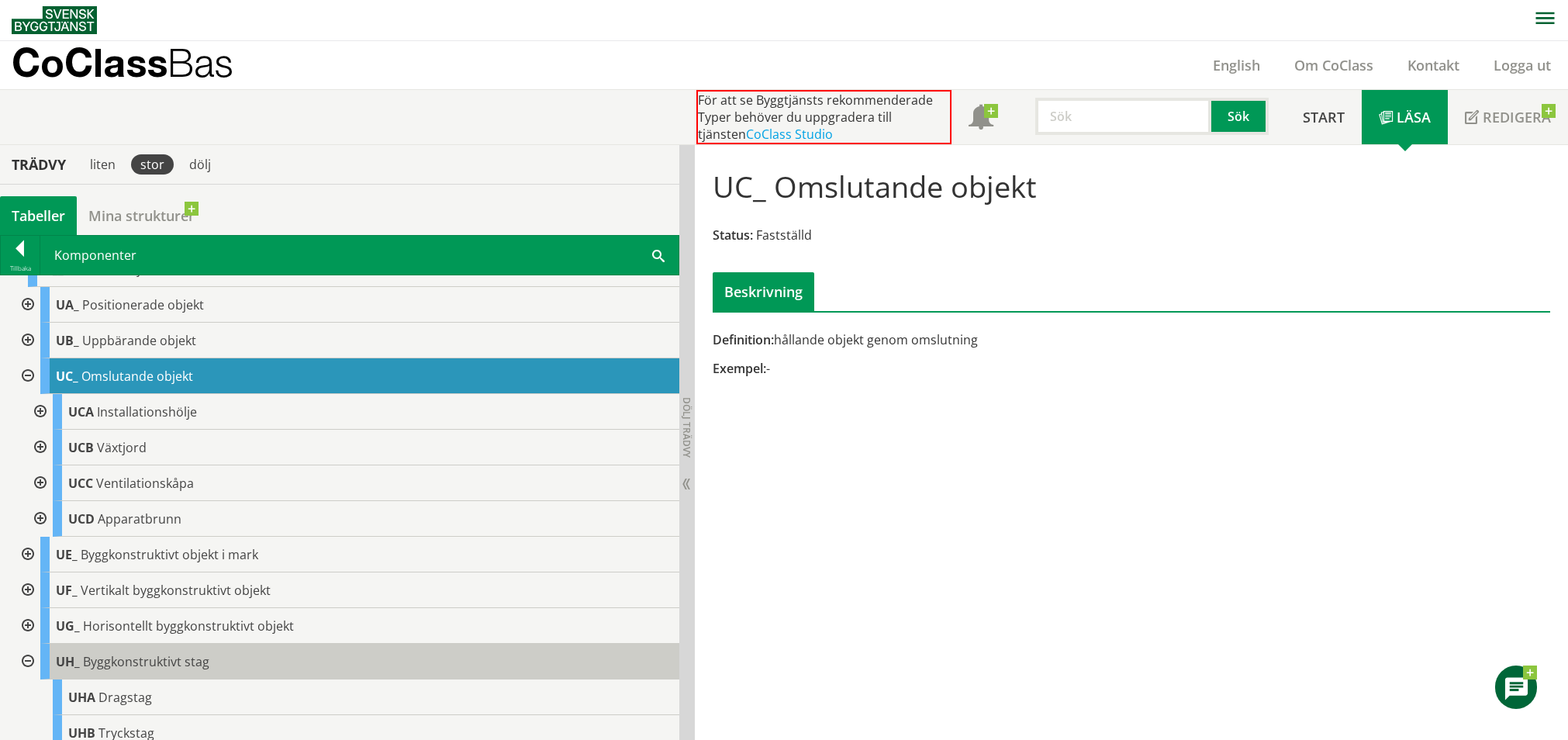
click at [174, 660] on span "Byggkonstruktivt stag" at bounding box center [146, 662] width 126 height 17
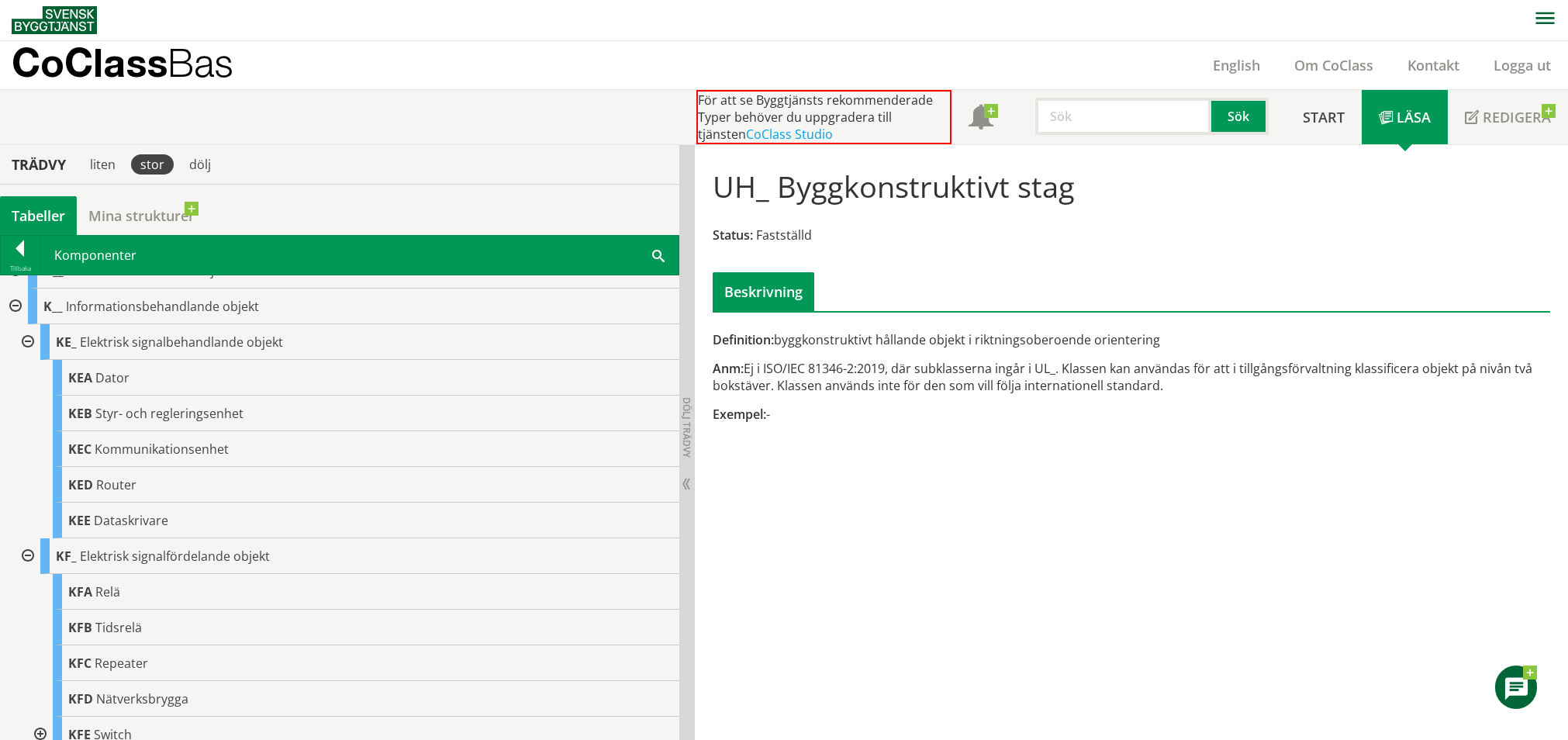
scroll to position [701, 0]
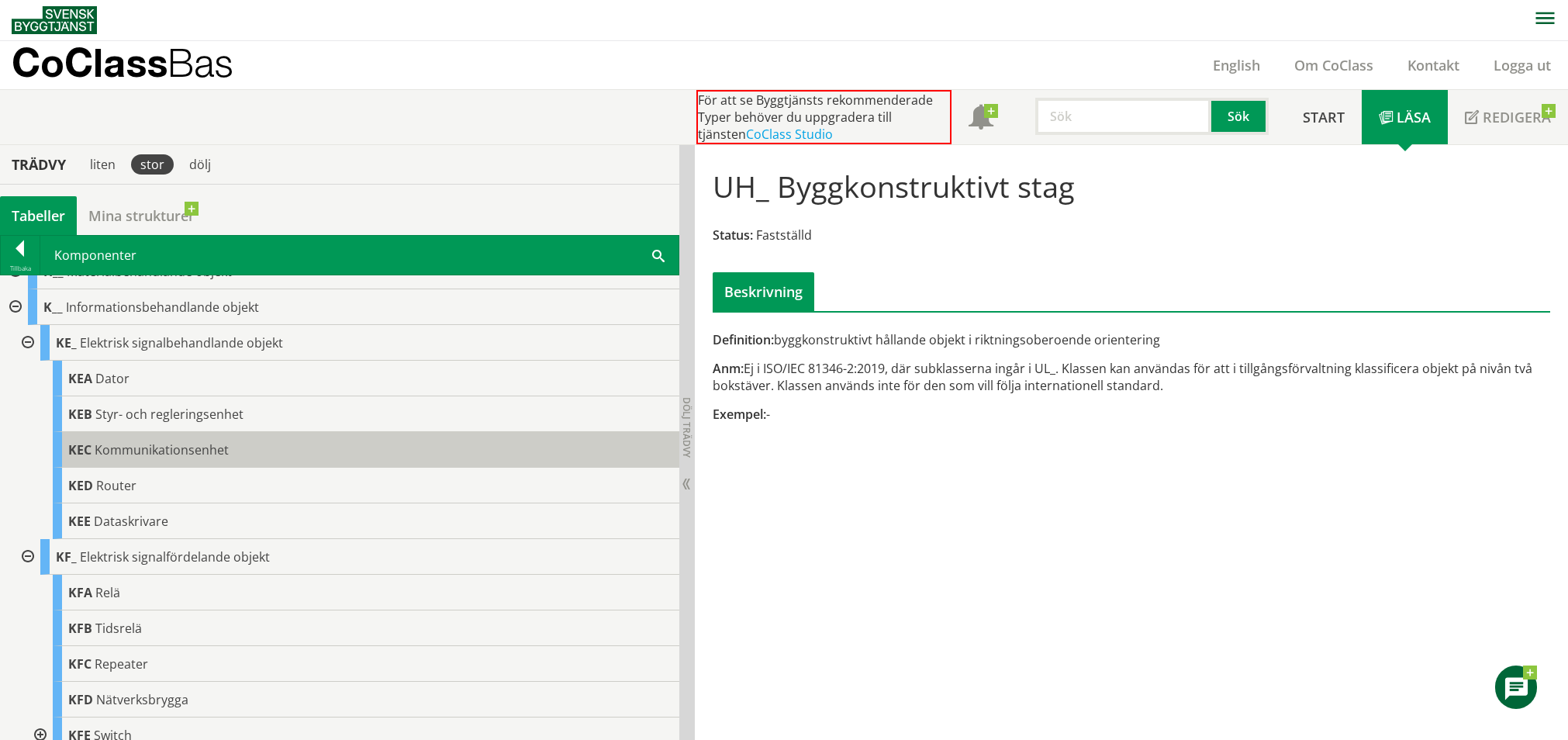
click at [194, 456] on span "Kommunikationsenhet" at bounding box center [161, 450] width 134 height 17
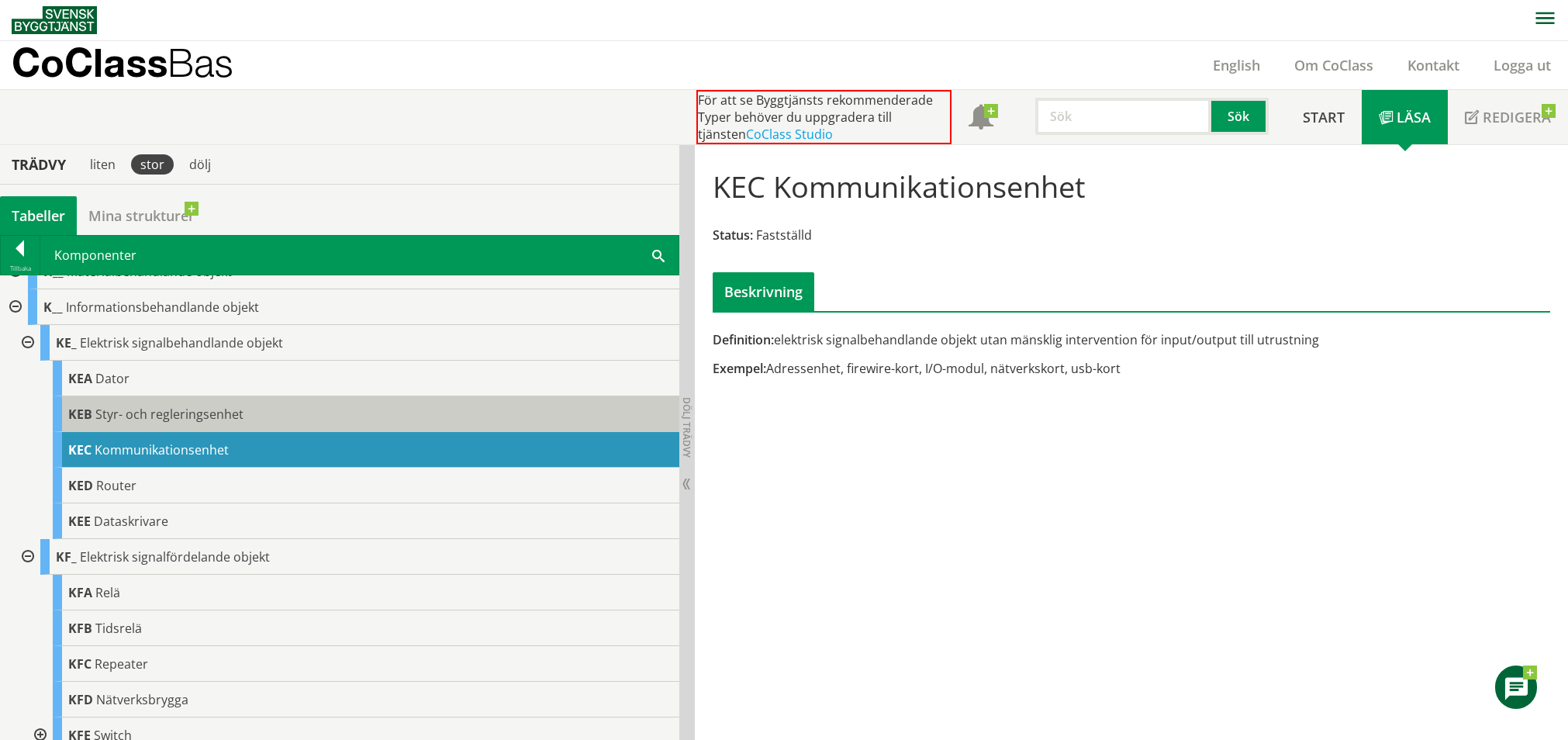
click at [200, 416] on span "Styr- och regleringsenhet" at bounding box center [170, 414] width 148 height 17
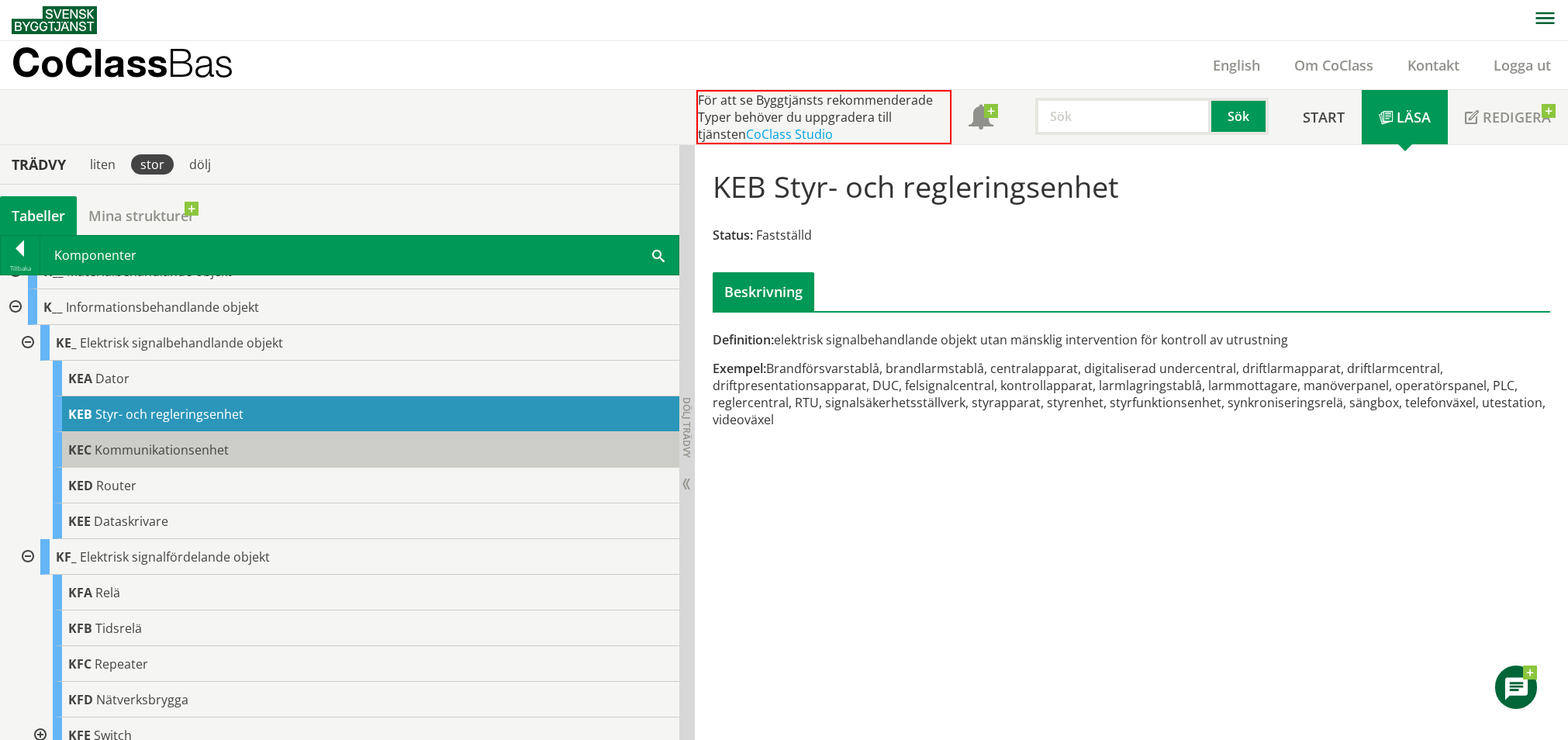
click at [202, 448] on span "Kommunikationsenhet" at bounding box center [161, 450] width 134 height 17
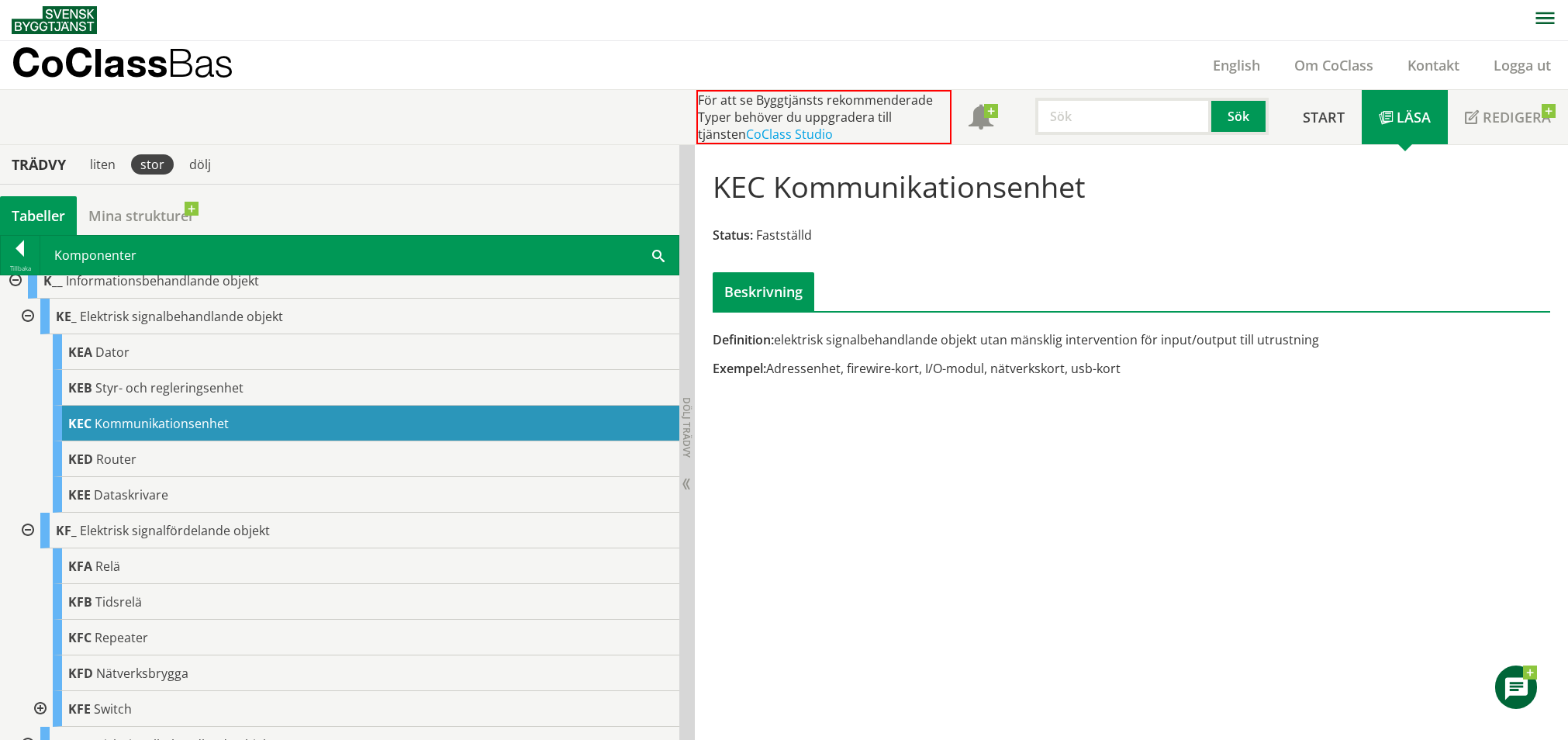
scroll to position [752, 0]
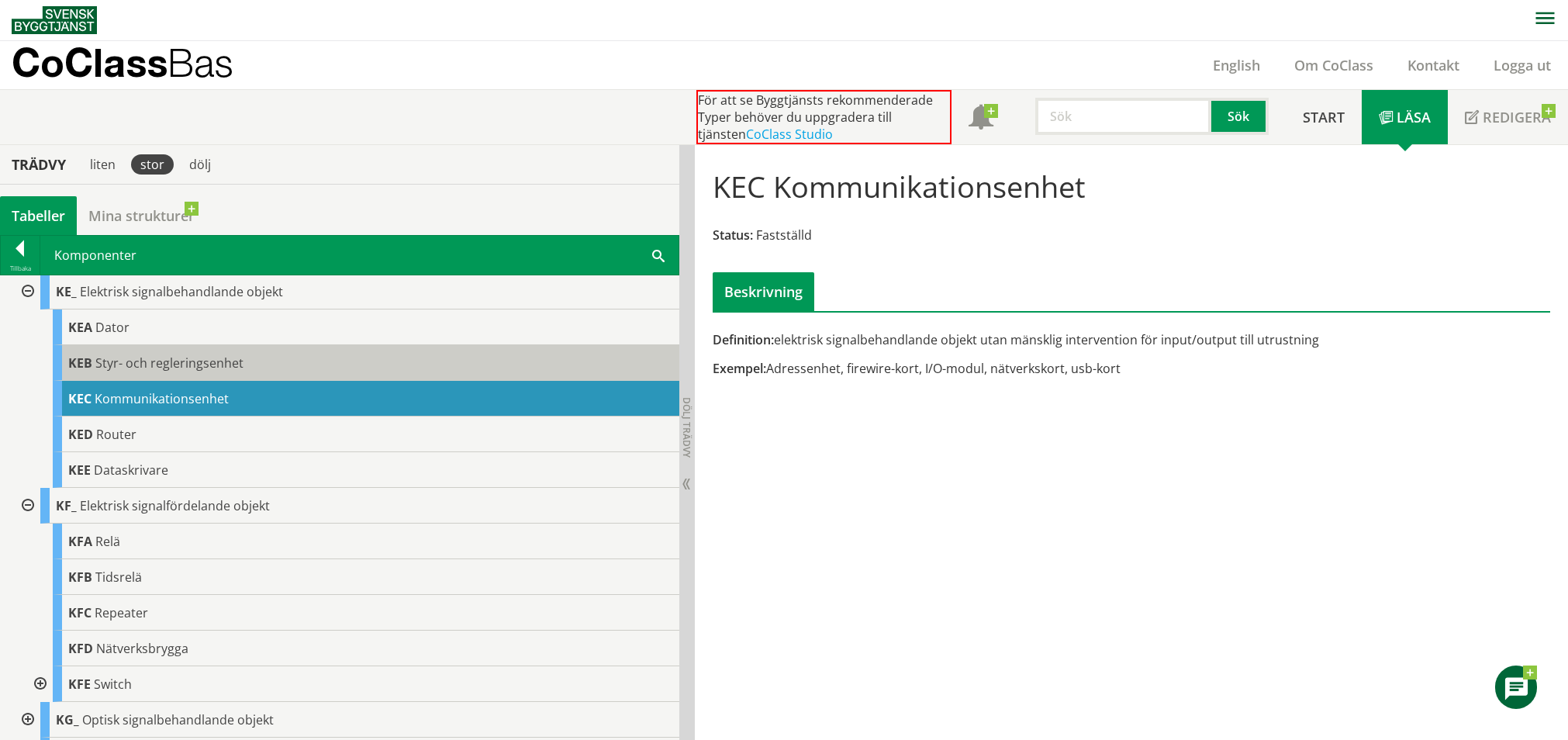
click at [219, 369] on span "Styr- och regleringsenhet" at bounding box center [170, 363] width 148 height 17
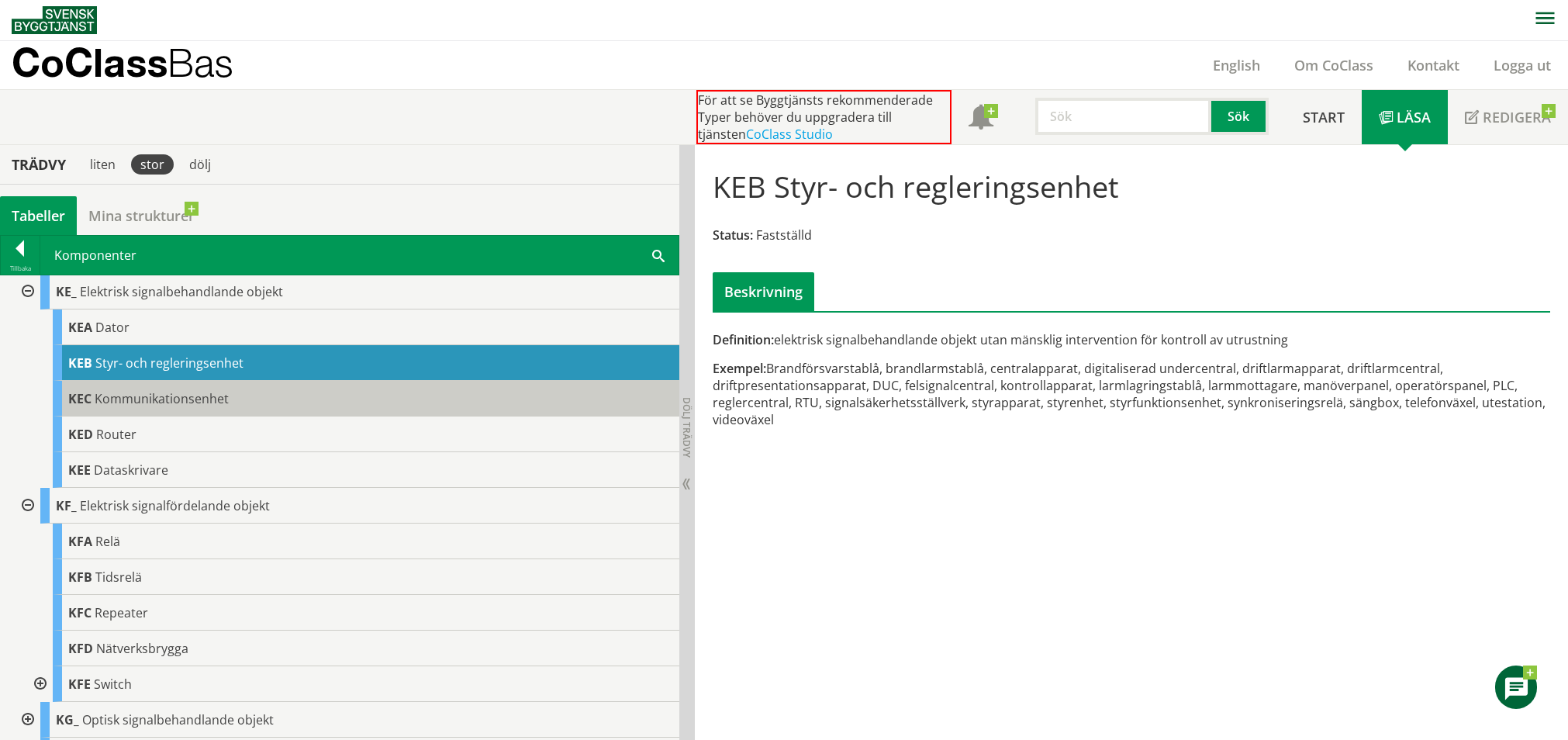
click at [217, 401] on span "Kommunikationsenhet" at bounding box center [161, 398] width 134 height 17
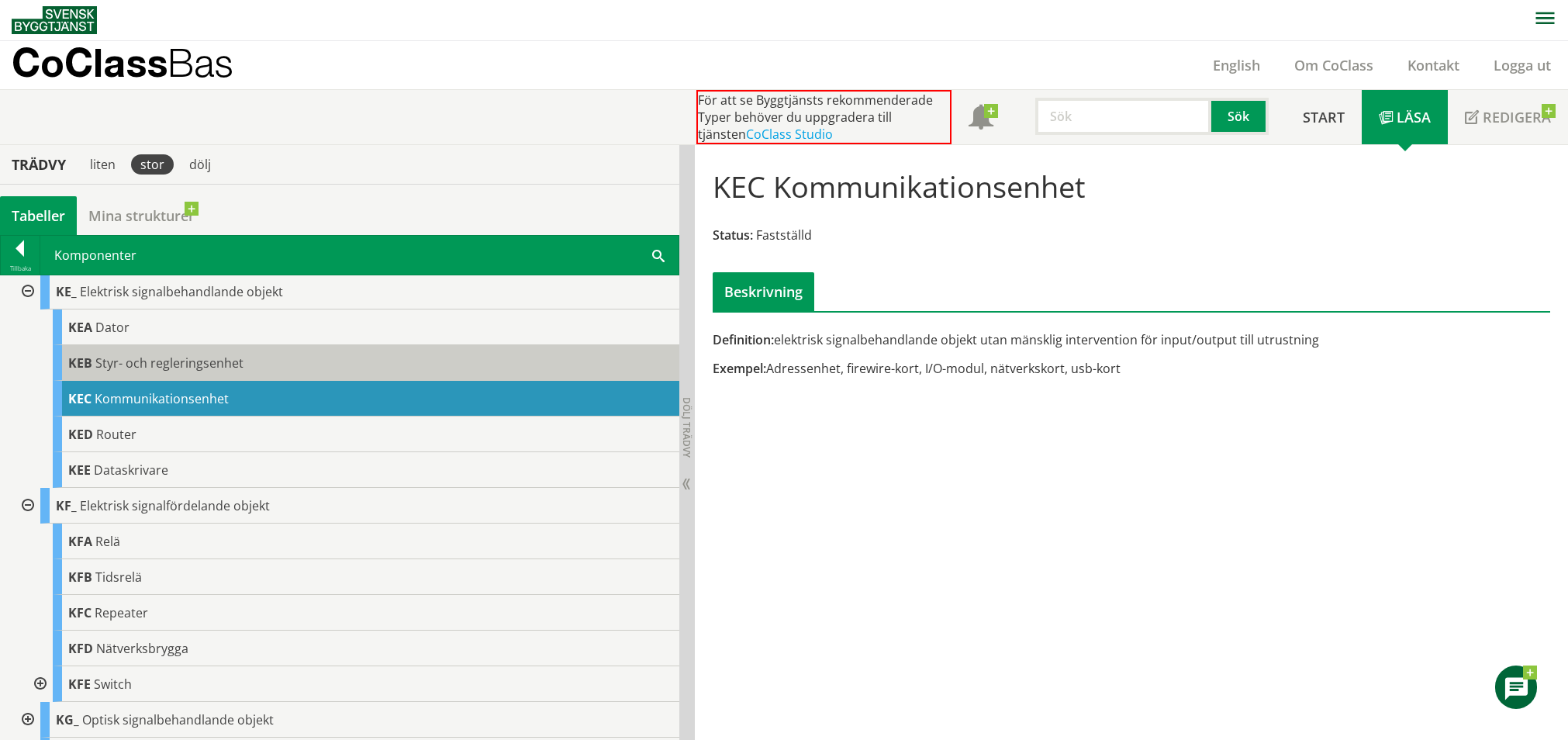
click at [301, 362] on div "KEB Styr- och regleringsenhet" at bounding box center [366, 363] width 627 height 36
